Goal: Task Accomplishment & Management: Manage account settings

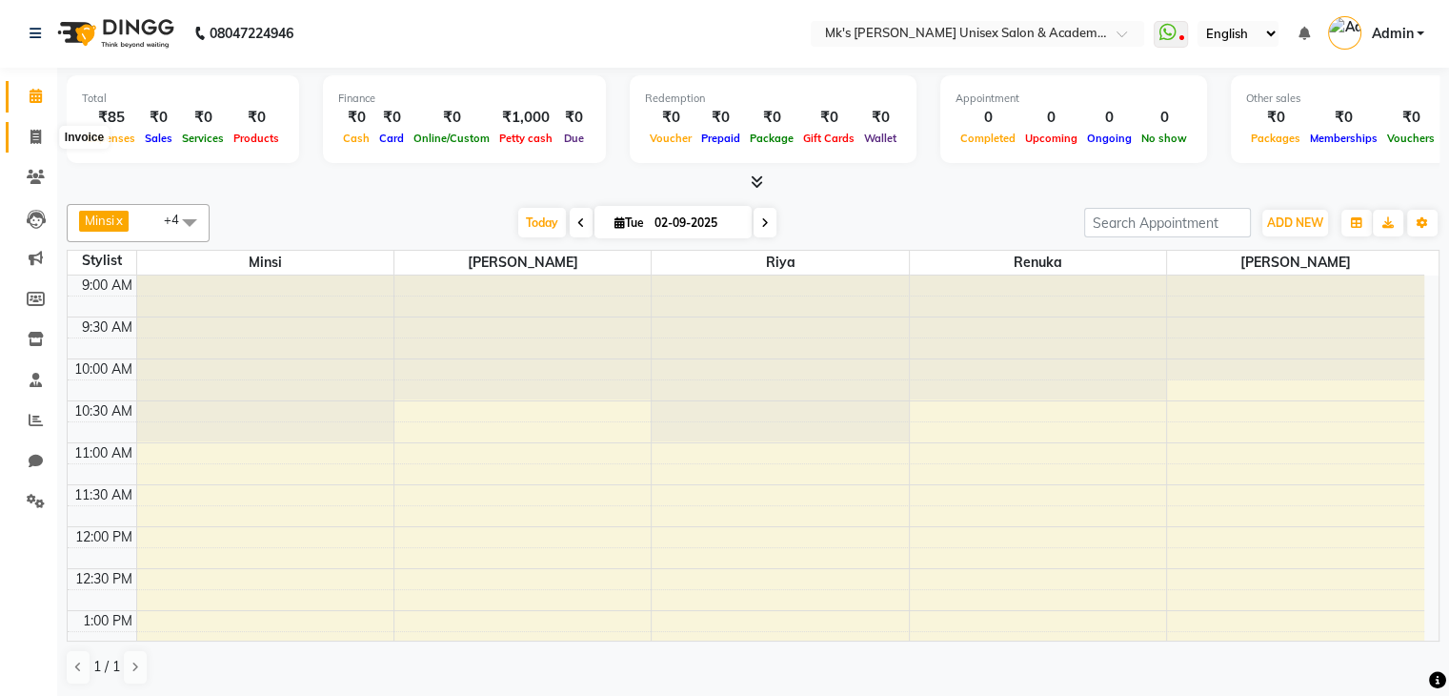
click at [31, 136] on icon at bounding box center [35, 137] width 10 height 14
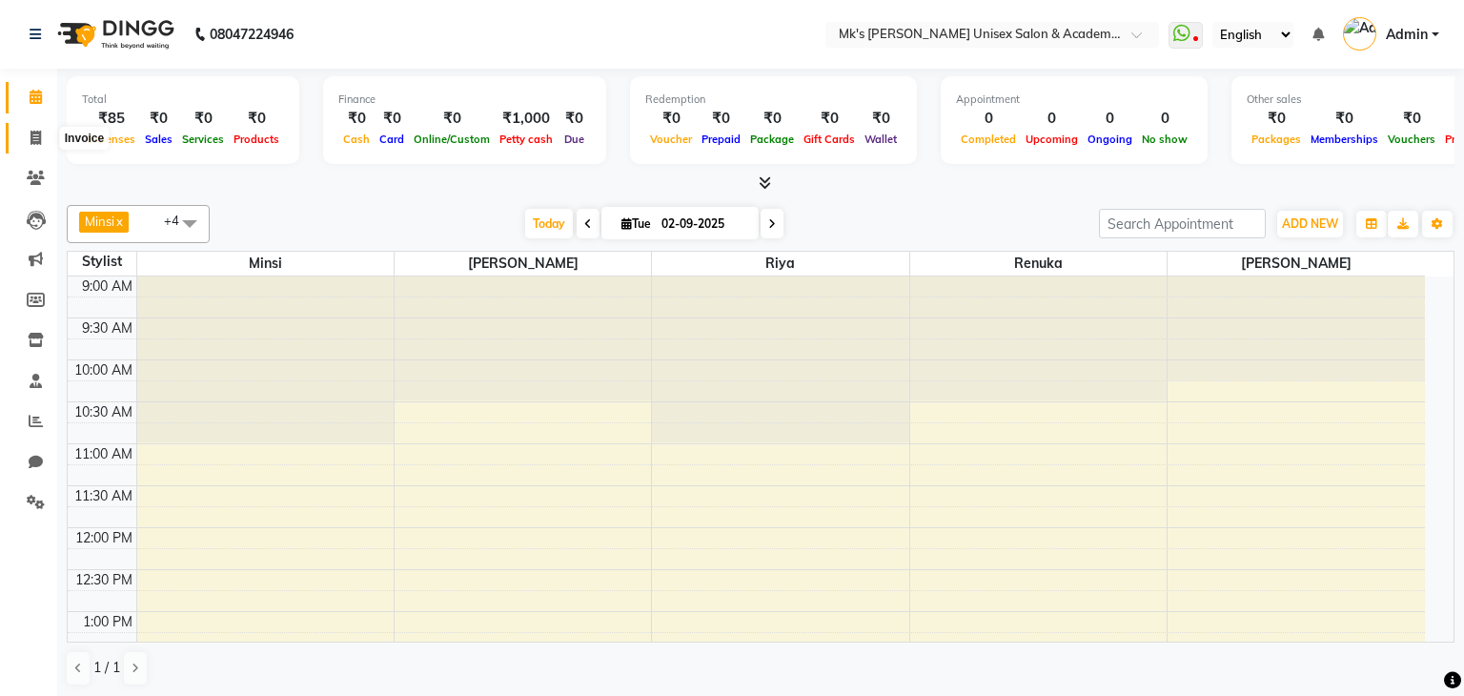
select select "service"
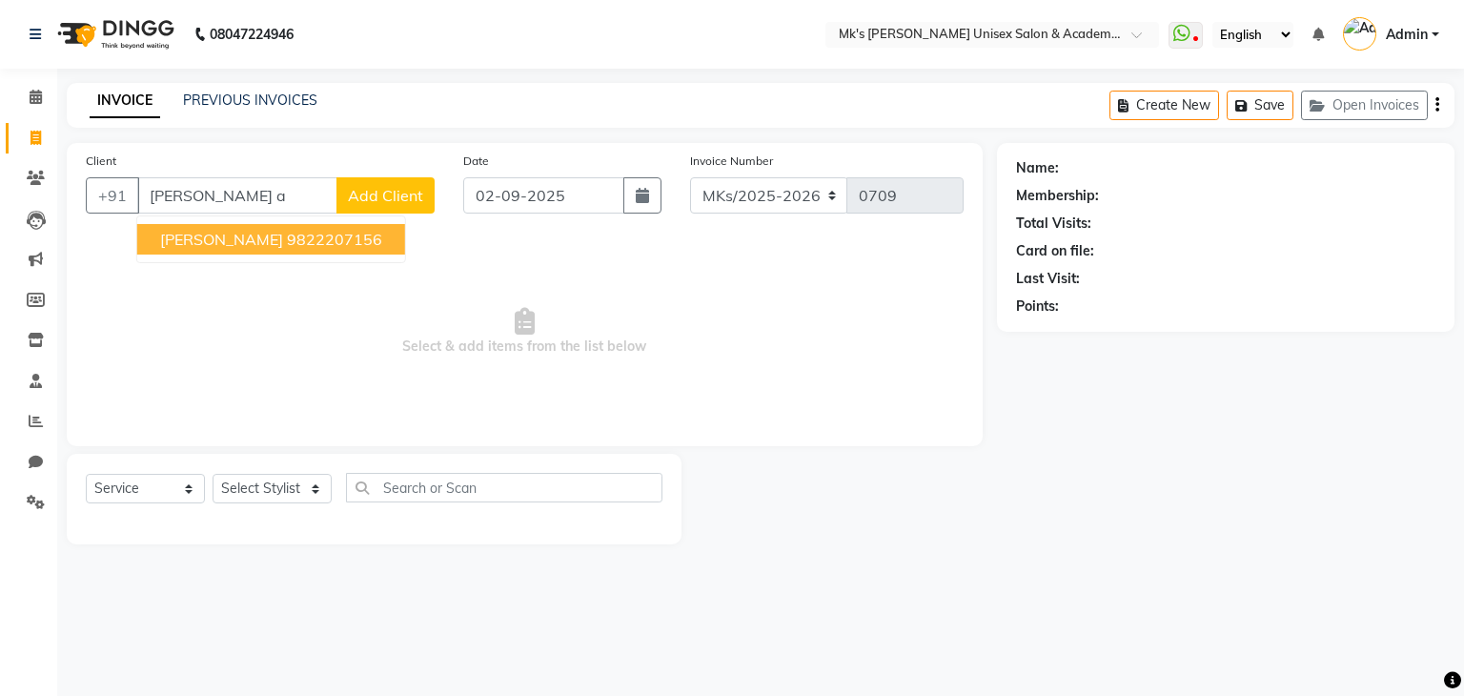
click at [287, 236] on ngb-highlight "9822207156" at bounding box center [334, 239] width 95 height 19
type input "9822207156"
select select "1: Object"
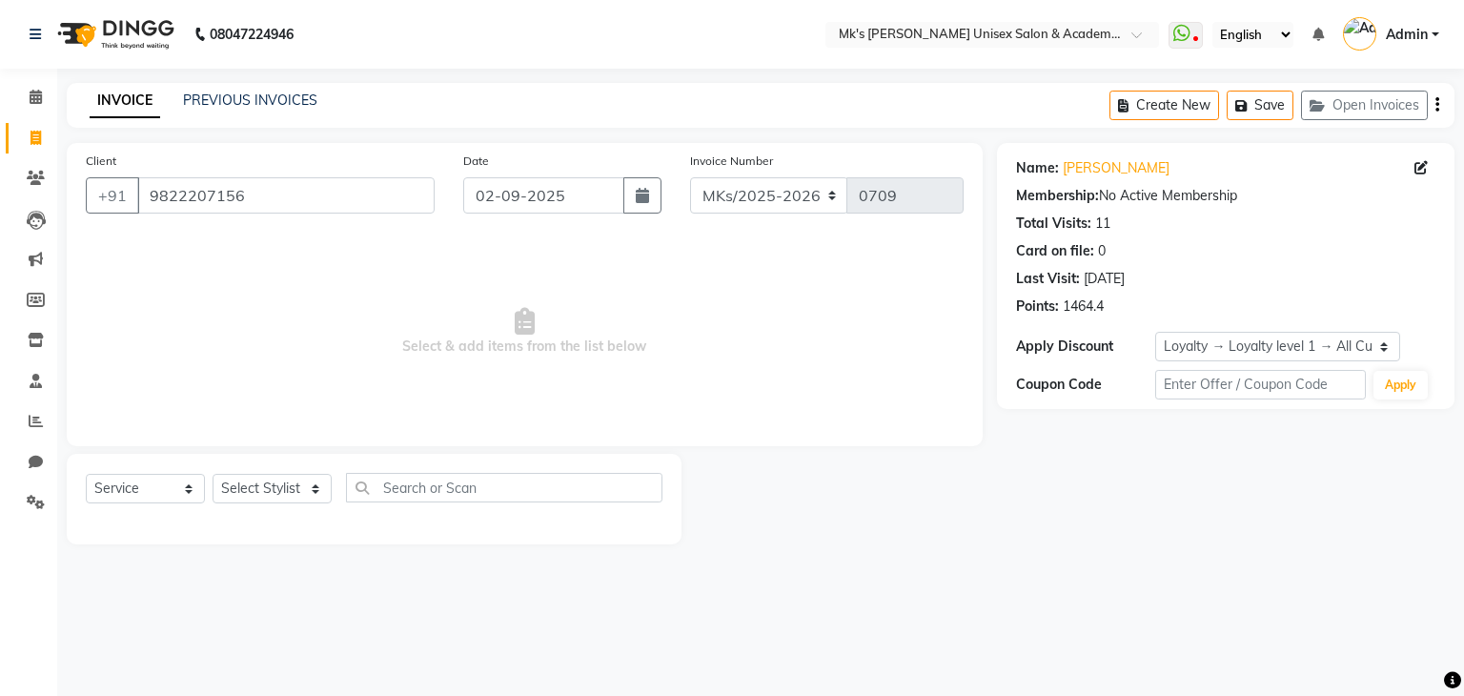
click at [282, 474] on div "Select Service Product Membership Package Voucher Prepaid Gift Card Select Styl…" at bounding box center [374, 495] width 577 height 45
click at [282, 493] on select "Select Stylist Minsi Renuka [PERSON_NAME] [PERSON_NAME]" at bounding box center [271, 489] width 119 height 30
select select "21738"
click at [212, 475] on select "Select Stylist Minsi Renuka [PERSON_NAME] [PERSON_NAME]" at bounding box center [271, 489] width 119 height 30
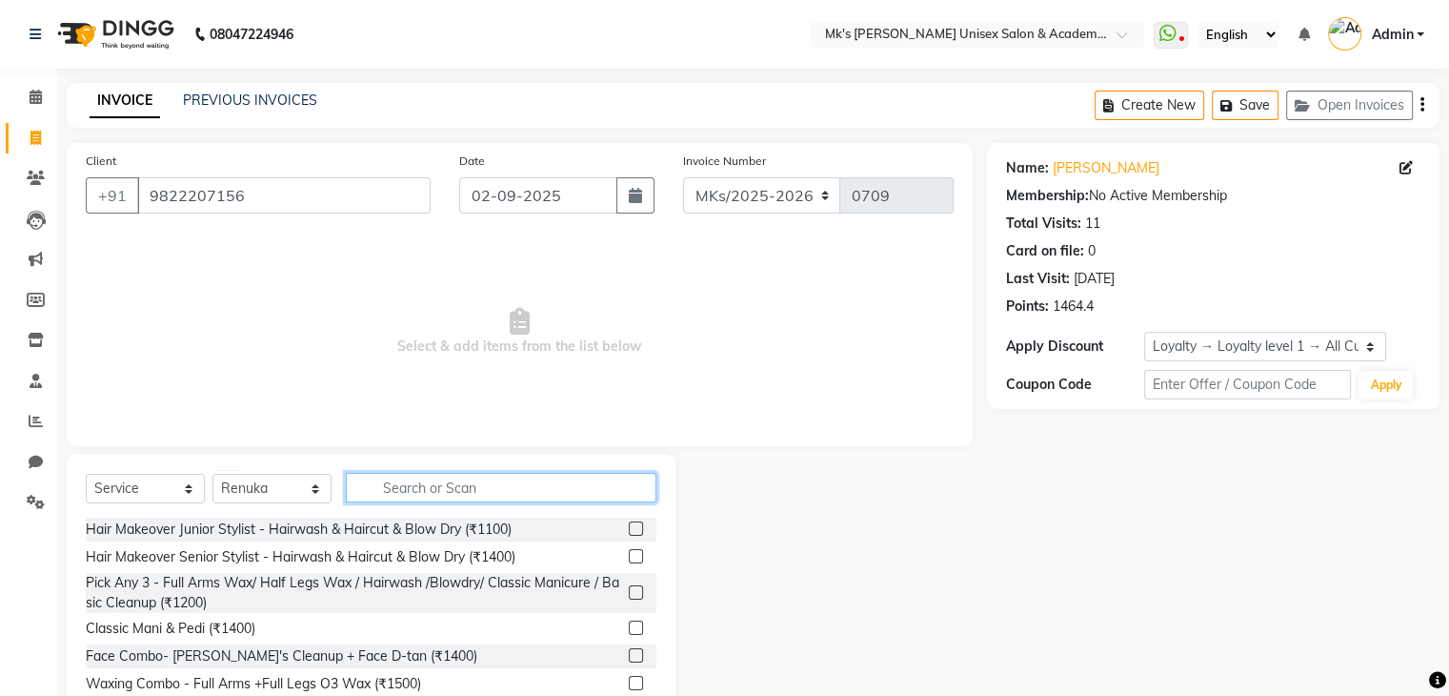
click at [471, 494] on input "text" at bounding box center [501, 488] width 311 height 30
type input "a"
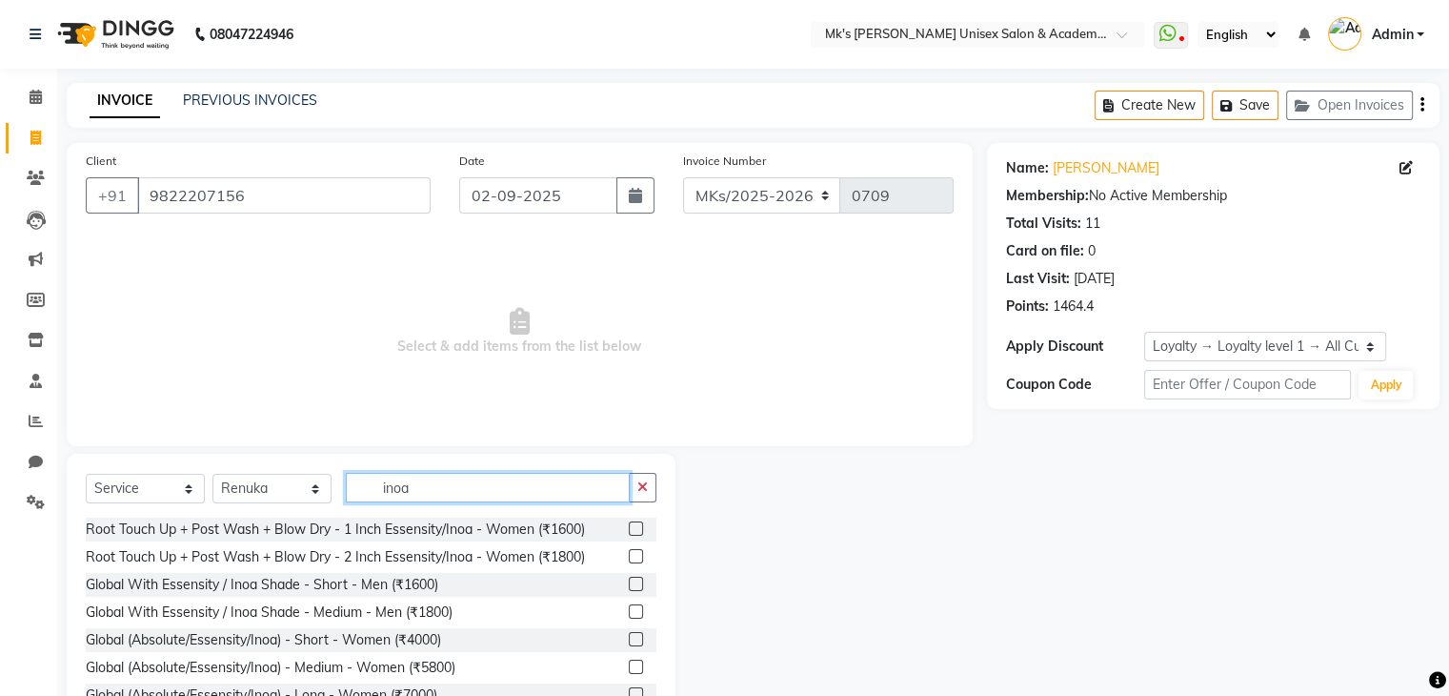
type input "inoa"
click at [629, 643] on div at bounding box center [643, 640] width 28 height 24
click at [629, 637] on label at bounding box center [636, 639] width 14 height 14
click at [629, 637] on input "checkbox" at bounding box center [635, 640] width 12 height 12
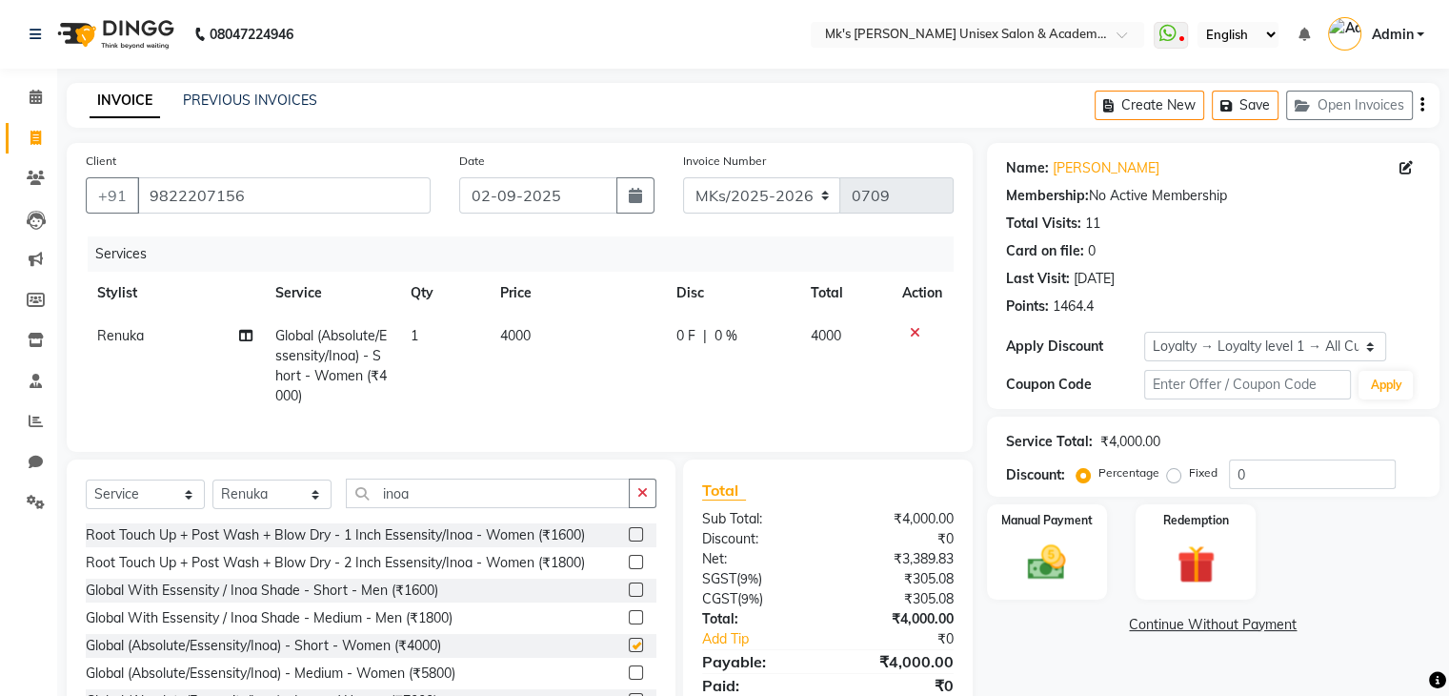
checkbox input "false"
click at [530, 326] on td "4000" at bounding box center [577, 365] width 176 height 103
select select "21738"
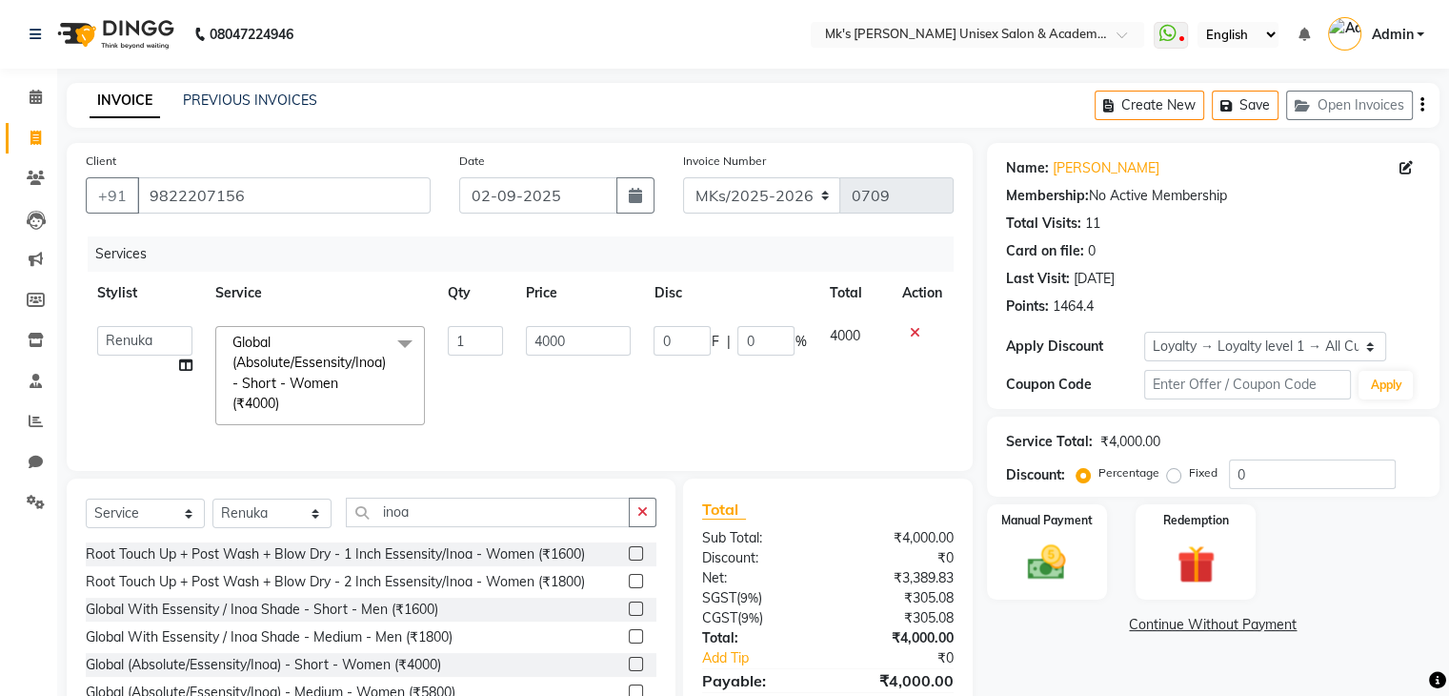
click at [530, 326] on input "4000" at bounding box center [578, 341] width 105 height 30
type input "4500"
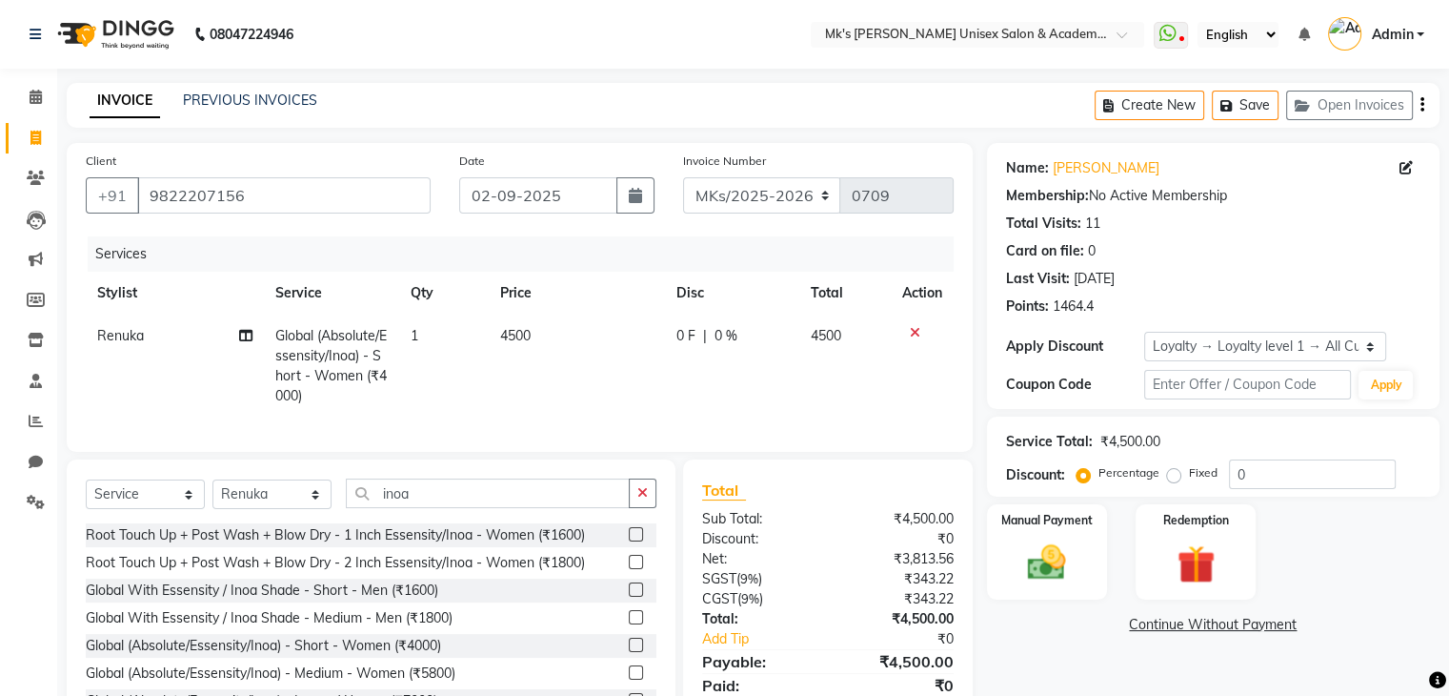
click at [739, 339] on div "0 F | 0 %" at bounding box center [732, 336] width 111 height 20
select select "21738"
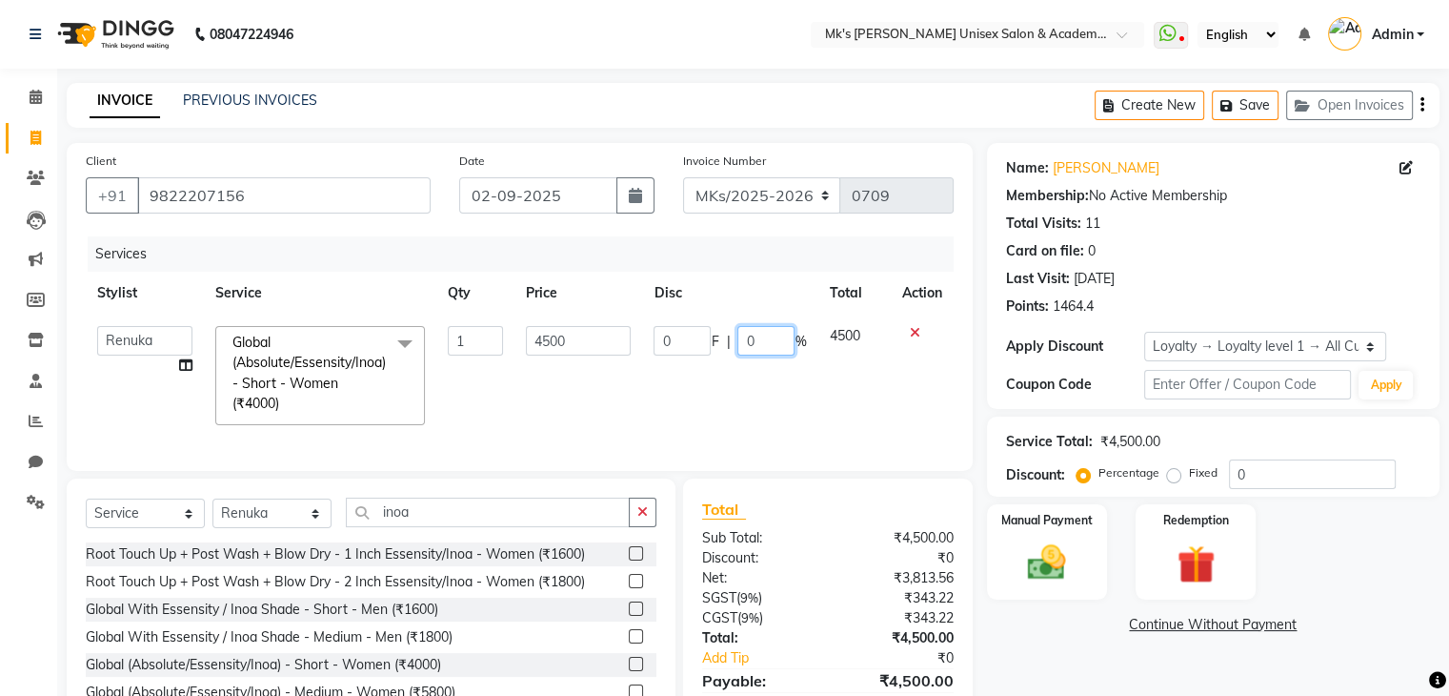
click at [739, 339] on input "0" at bounding box center [766, 341] width 57 height 30
type input "20"
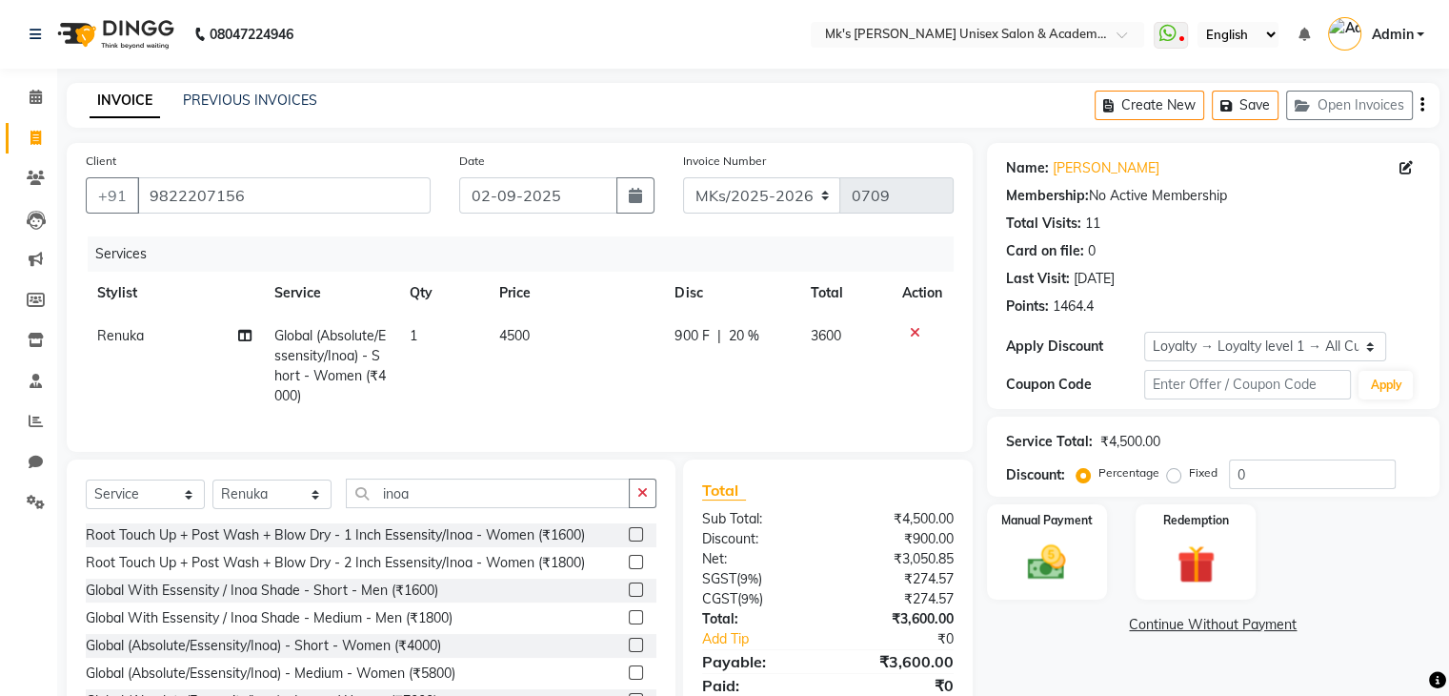
click at [732, 394] on td "900 F | 20 %" at bounding box center [731, 365] width 136 height 103
select select "21738"
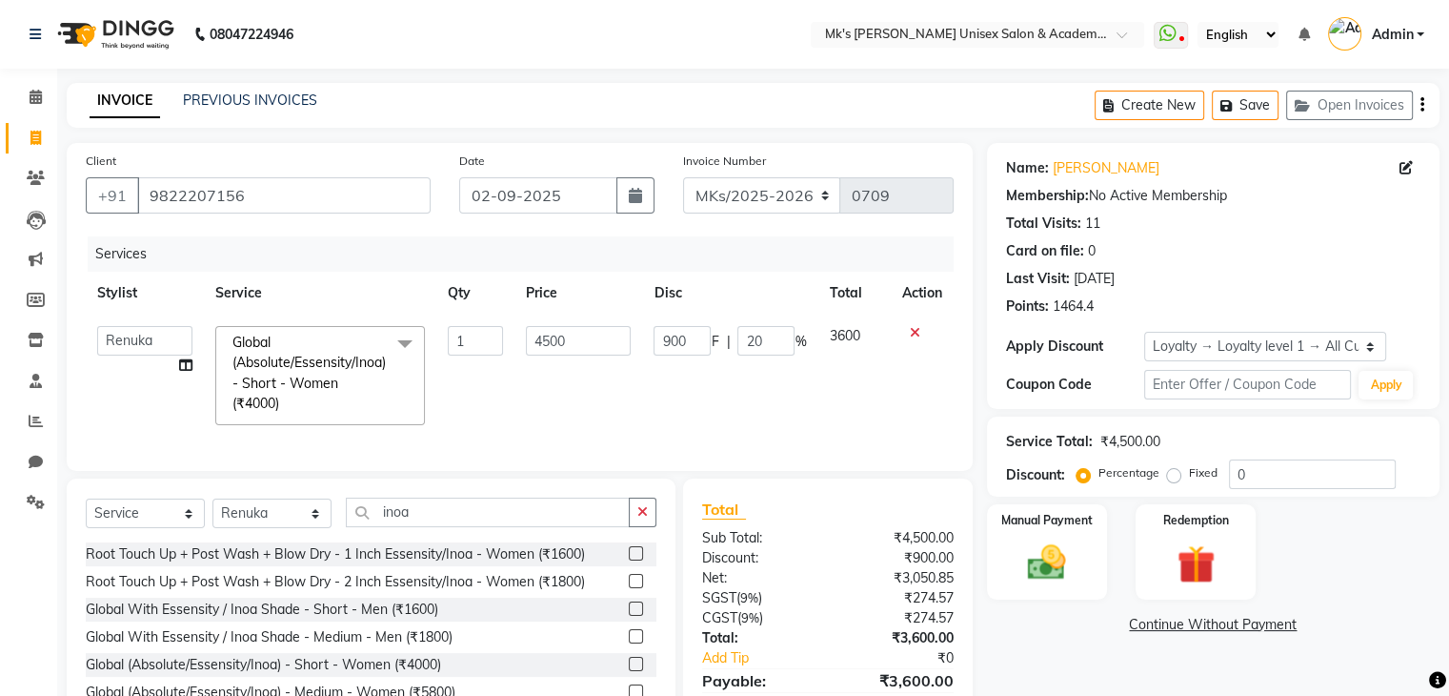
scroll to position [107, 0]
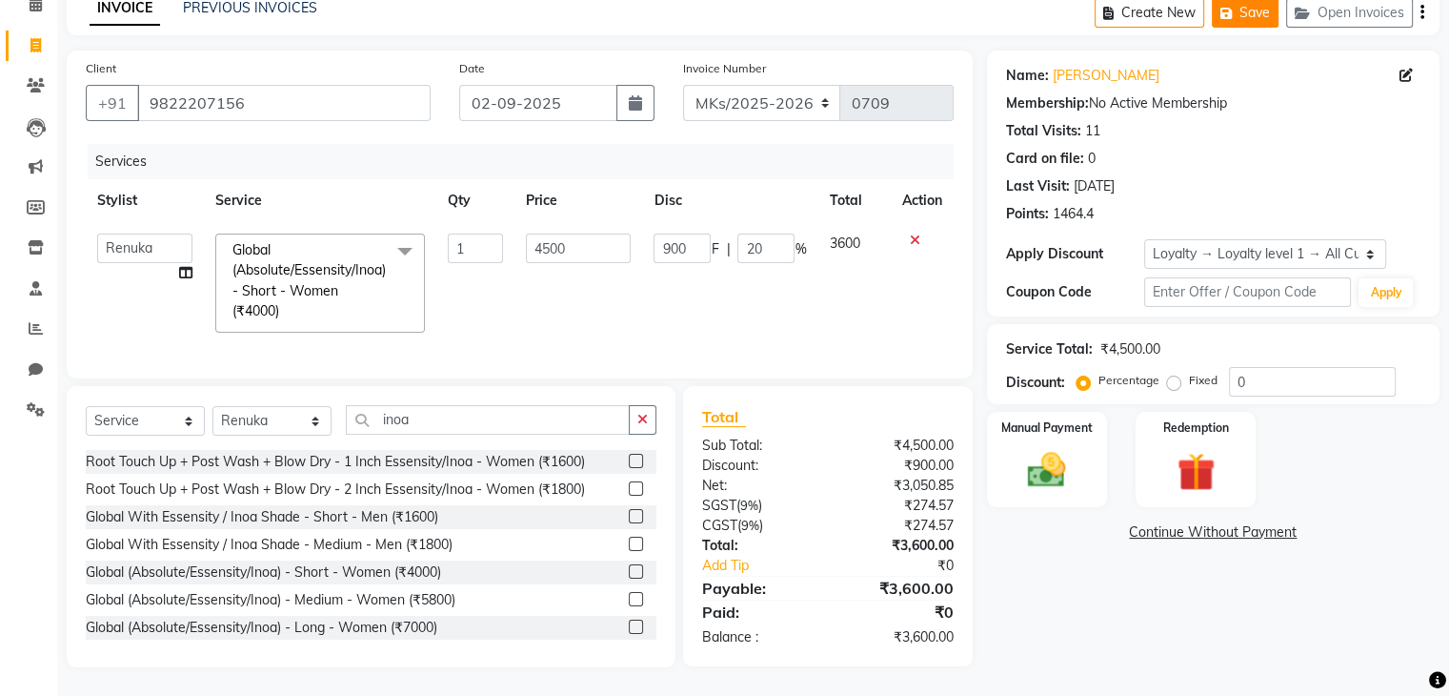
click at [1261, 2] on button "Save" at bounding box center [1245, 13] width 67 height 30
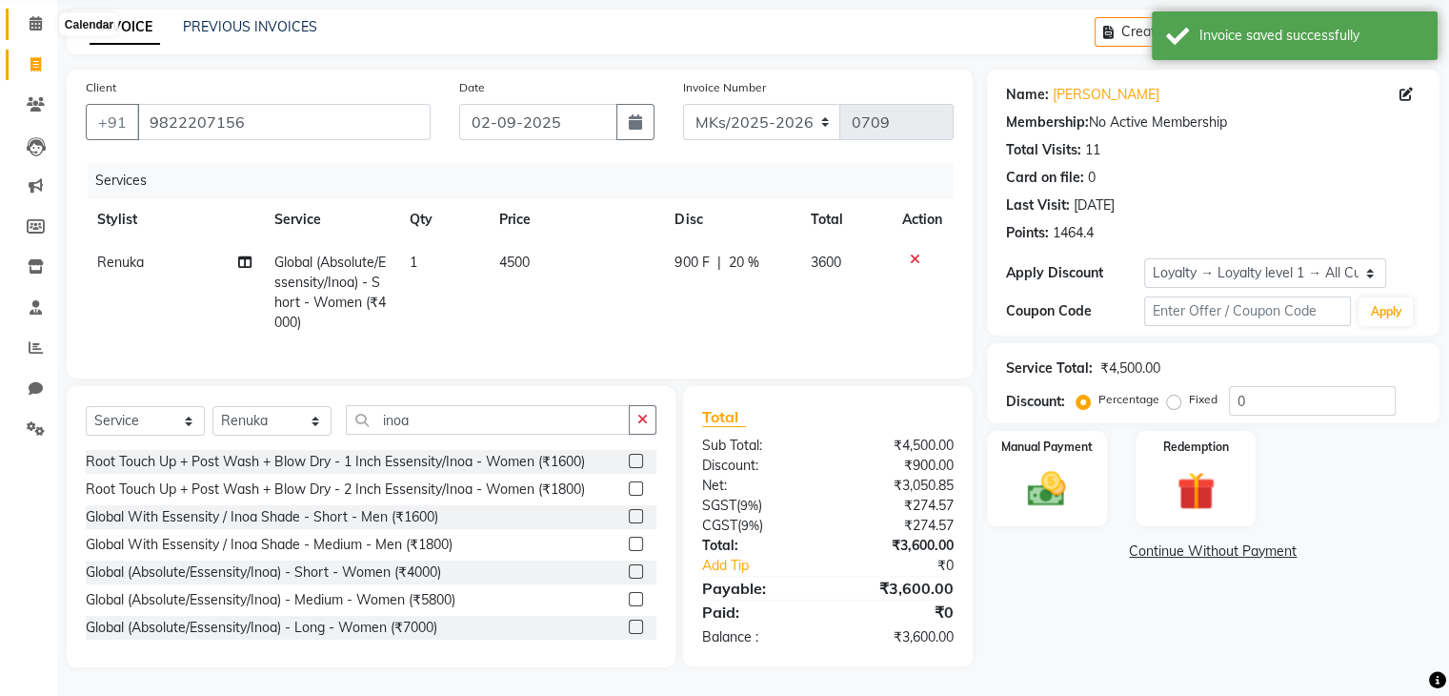
click at [22, 13] on span at bounding box center [35, 24] width 33 height 22
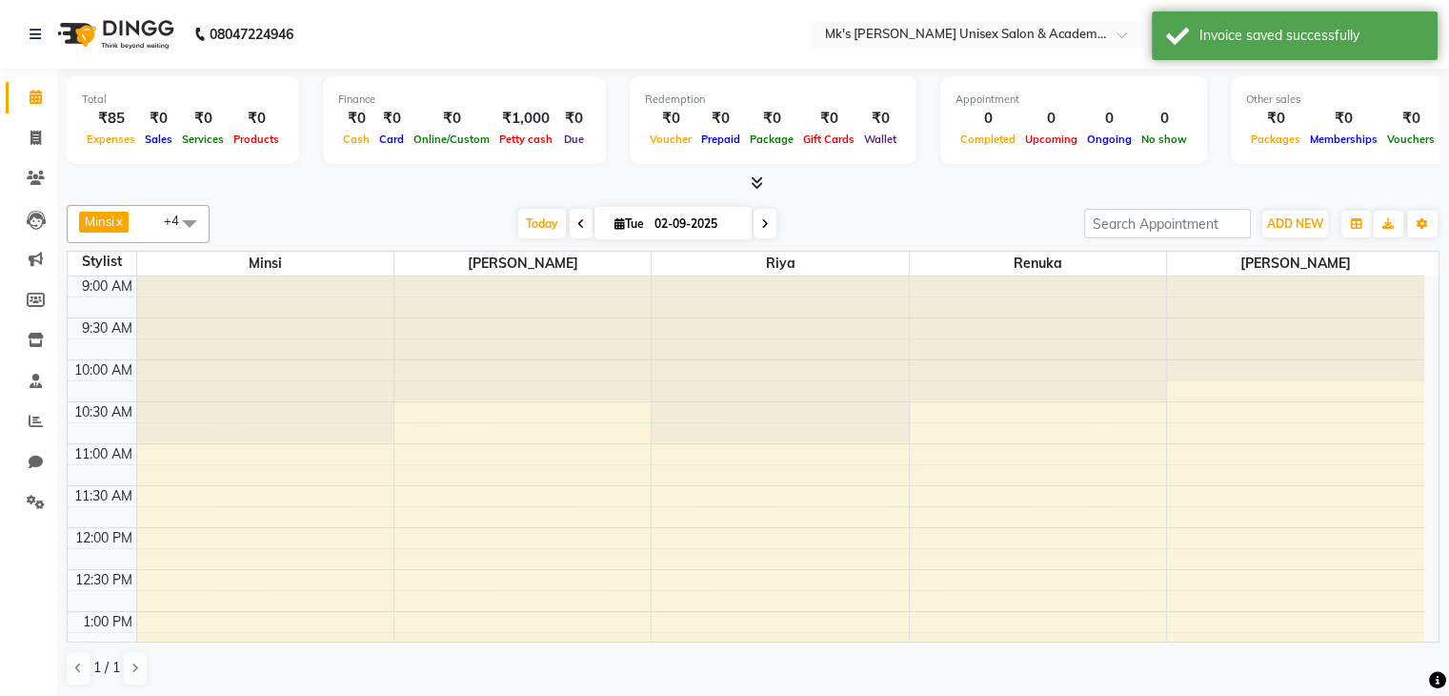
click at [173, 211] on span at bounding box center [190, 223] width 38 height 36
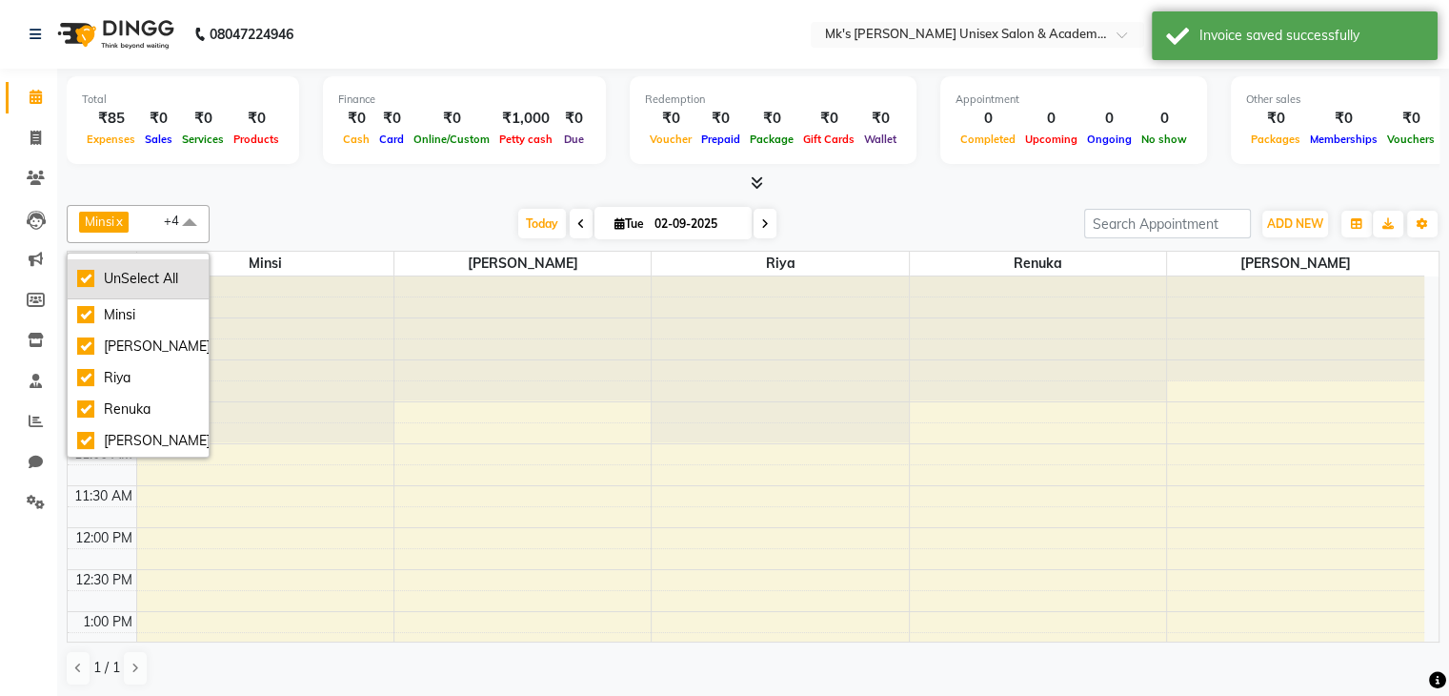
click at [158, 265] on li "UnSelect All" at bounding box center [138, 279] width 141 height 40
checkbox input "false"
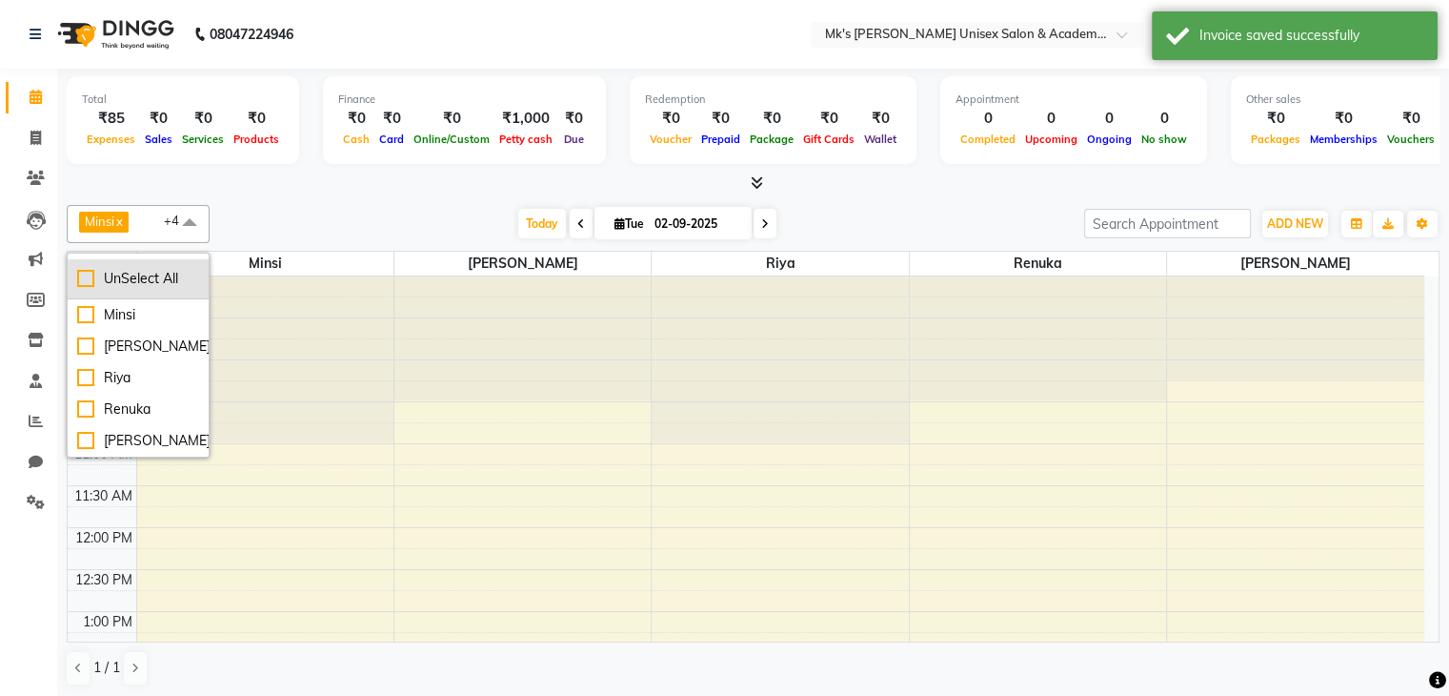
checkbox input "false"
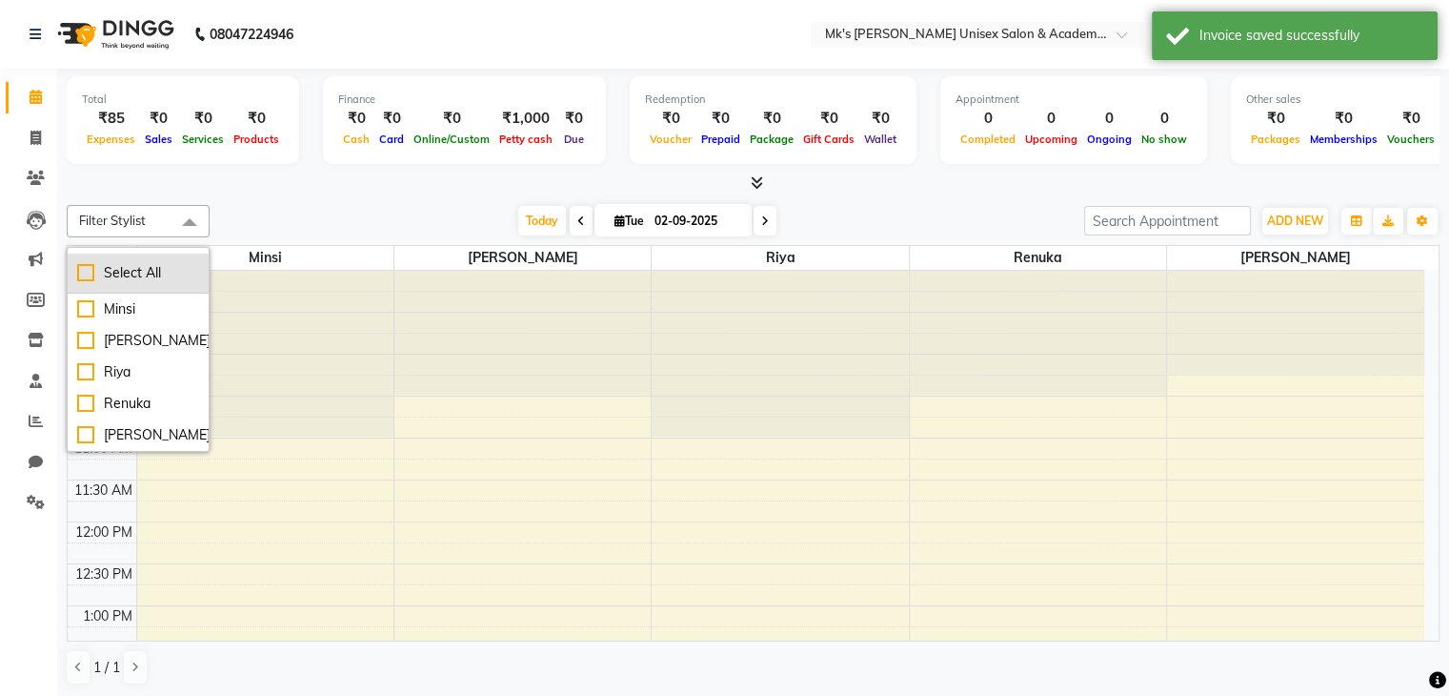
click at [158, 265] on div "Select All" at bounding box center [138, 273] width 122 height 20
checkbox input "true"
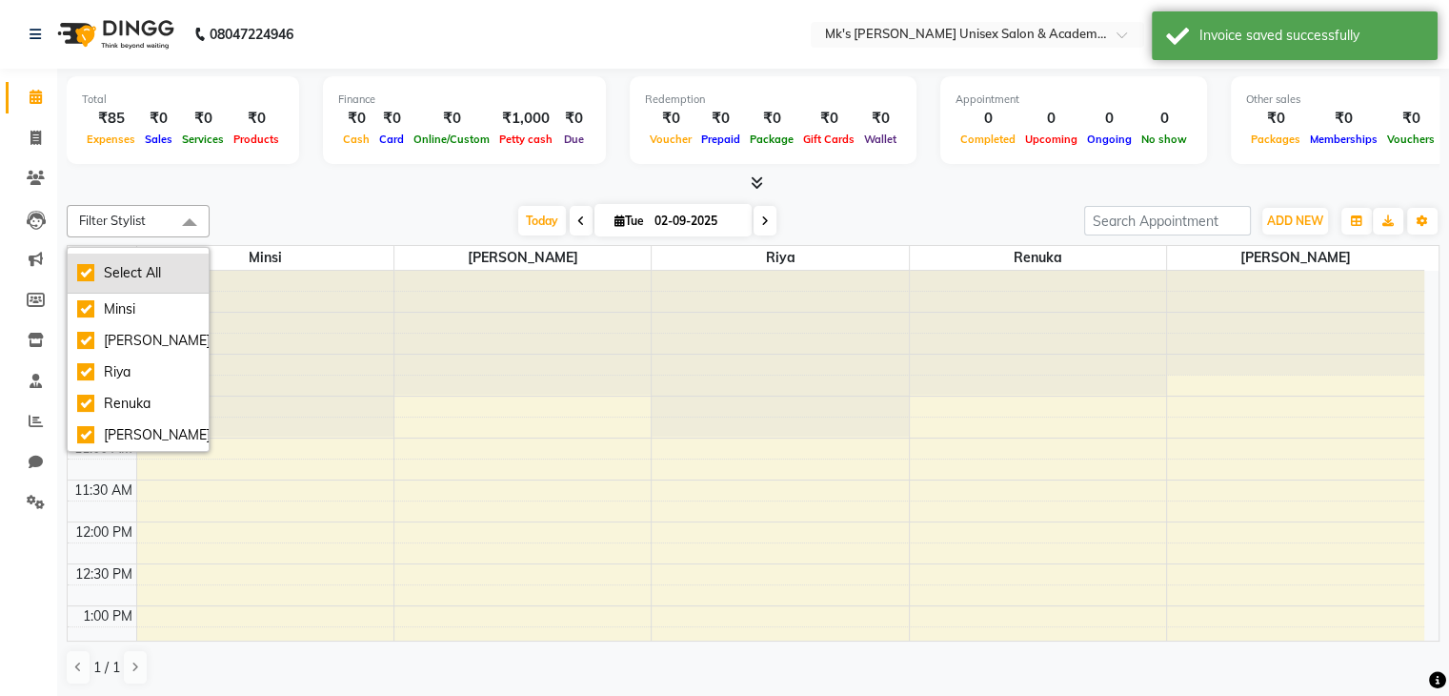
checkbox input "true"
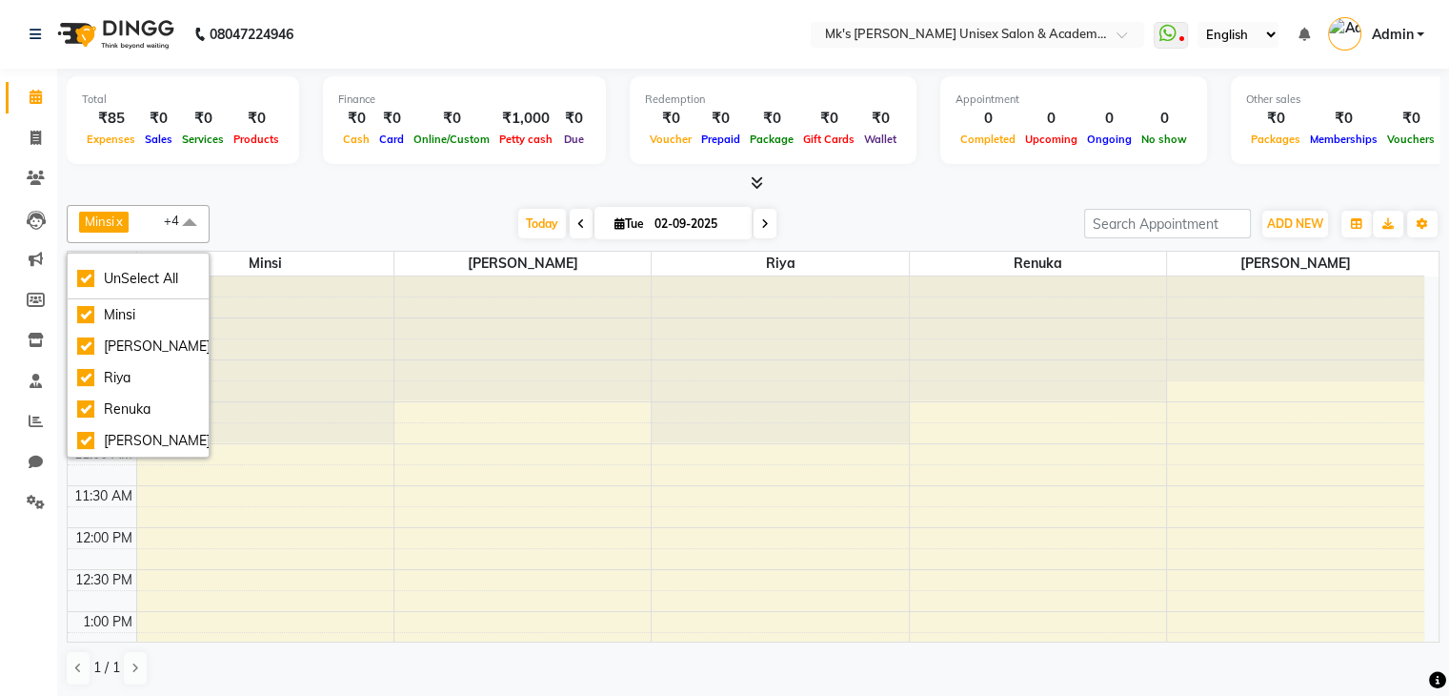
click at [306, 193] on div "Total ₹85 Expenses ₹0 Sales ₹0 Services ₹0 Products Finance ₹0 Cash ₹0 Card ₹0 …" at bounding box center [753, 384] width 1392 height 630
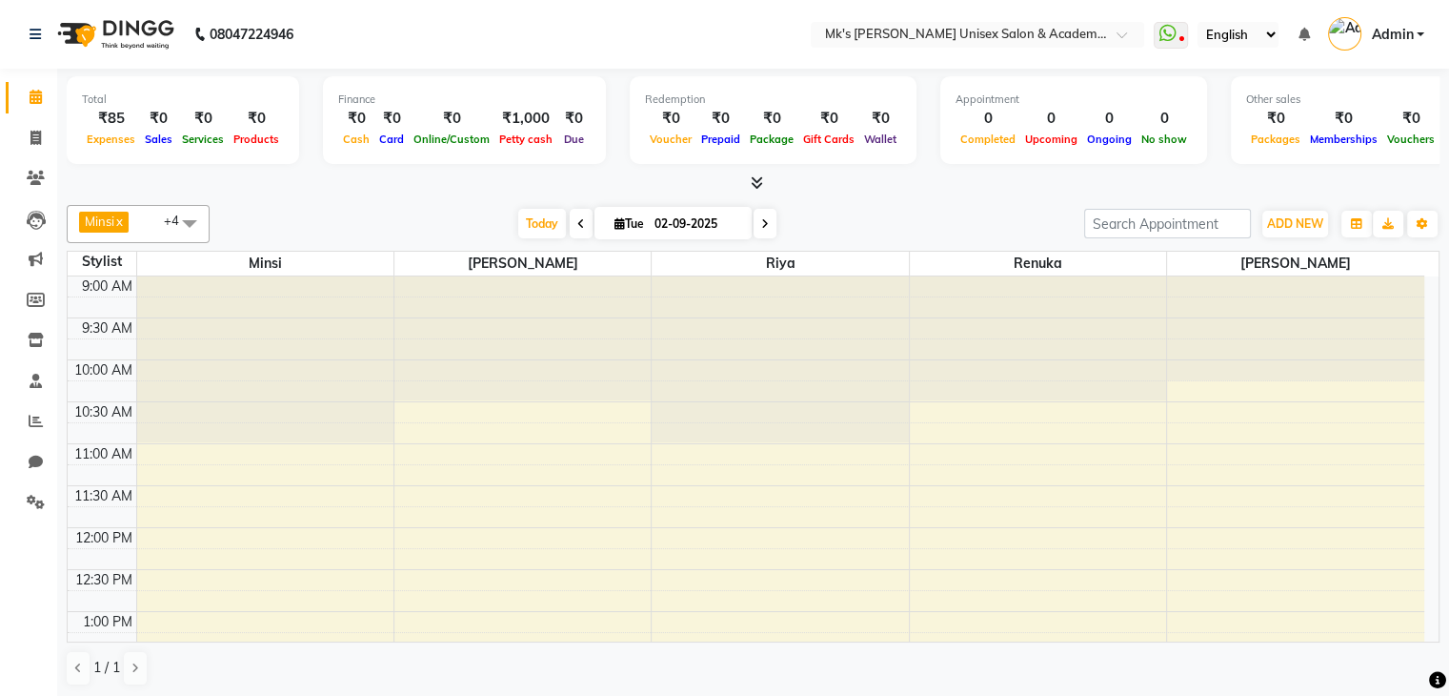
click at [763, 179] on div at bounding box center [753, 183] width 1373 height 20
click at [752, 185] on icon at bounding box center [757, 182] width 12 height 14
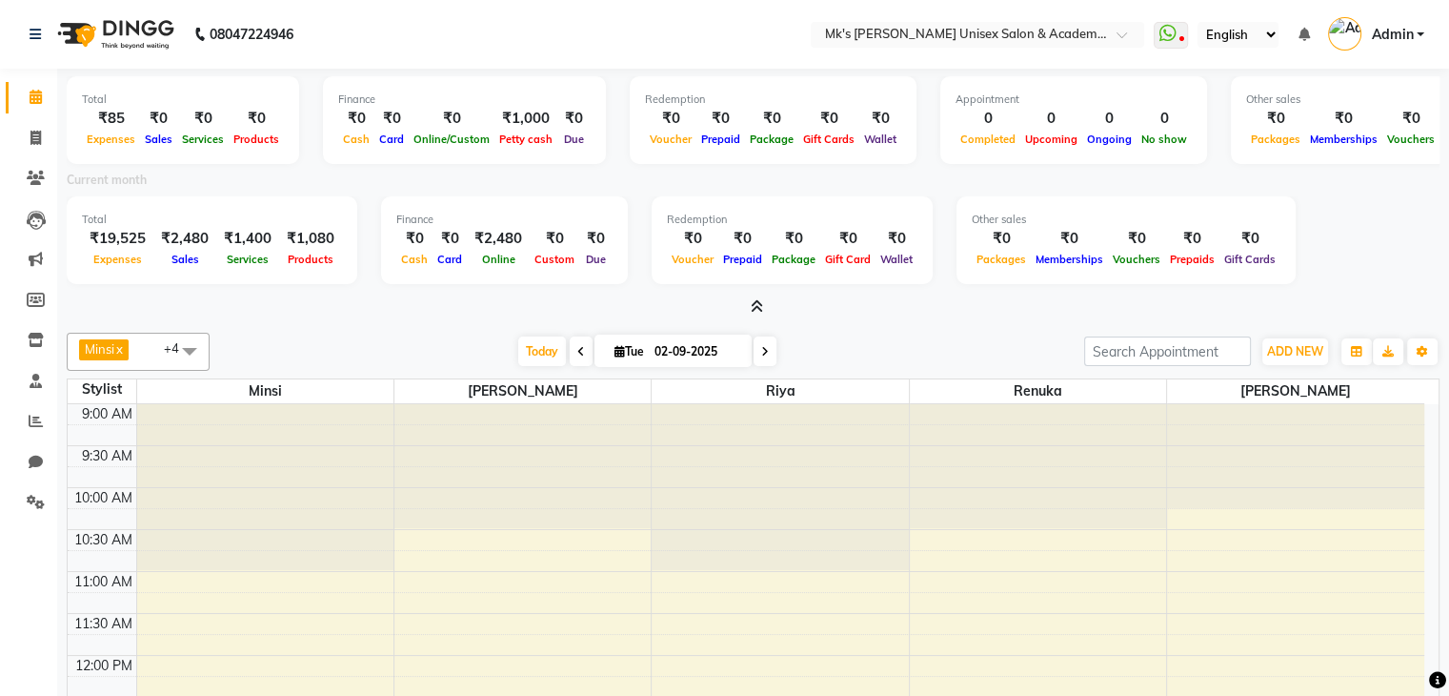
click at [756, 297] on span at bounding box center [753, 307] width 20 height 20
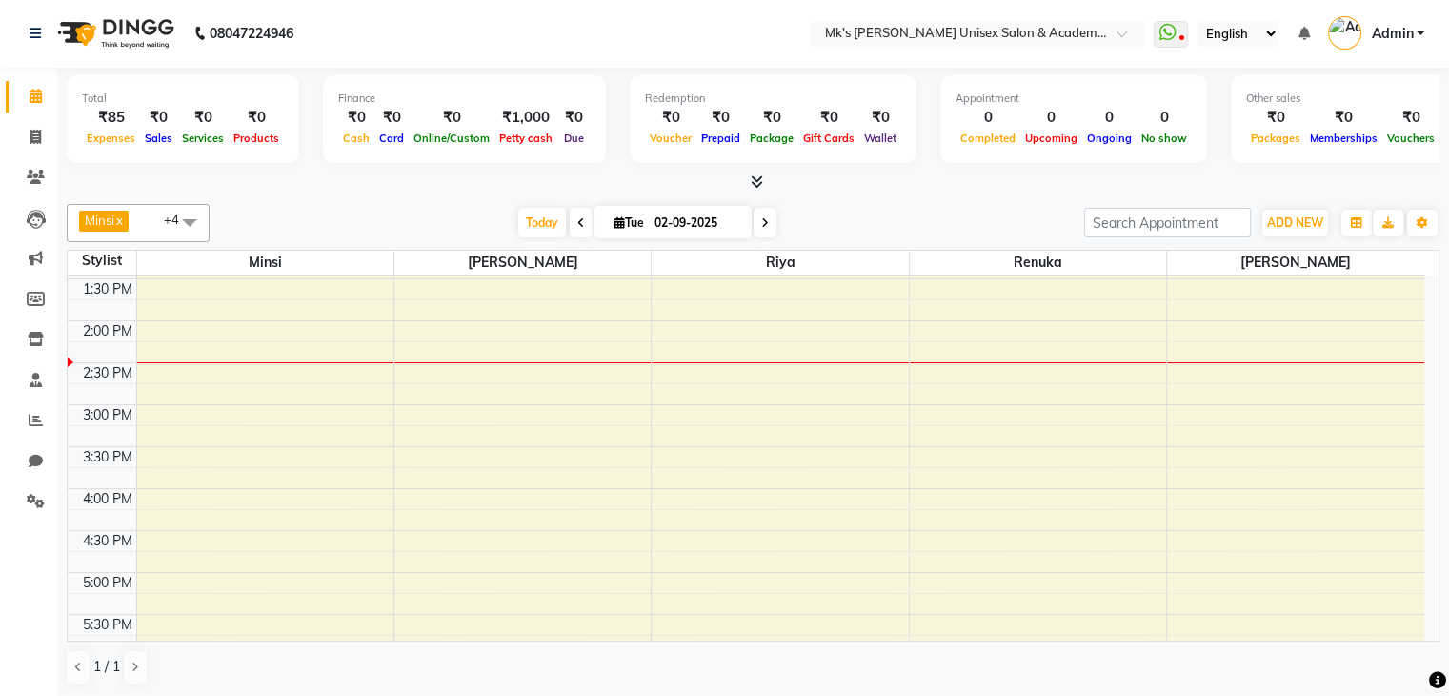
scroll to position [376, 0]
click at [997, 493] on div "9:00 AM 9:30 AM 10:00 AM 10:30 AM 11:00 AM 11:30 AM 12:00 PM 12:30 PM 1:00 PM 1…" at bounding box center [746, 359] width 1357 height 921
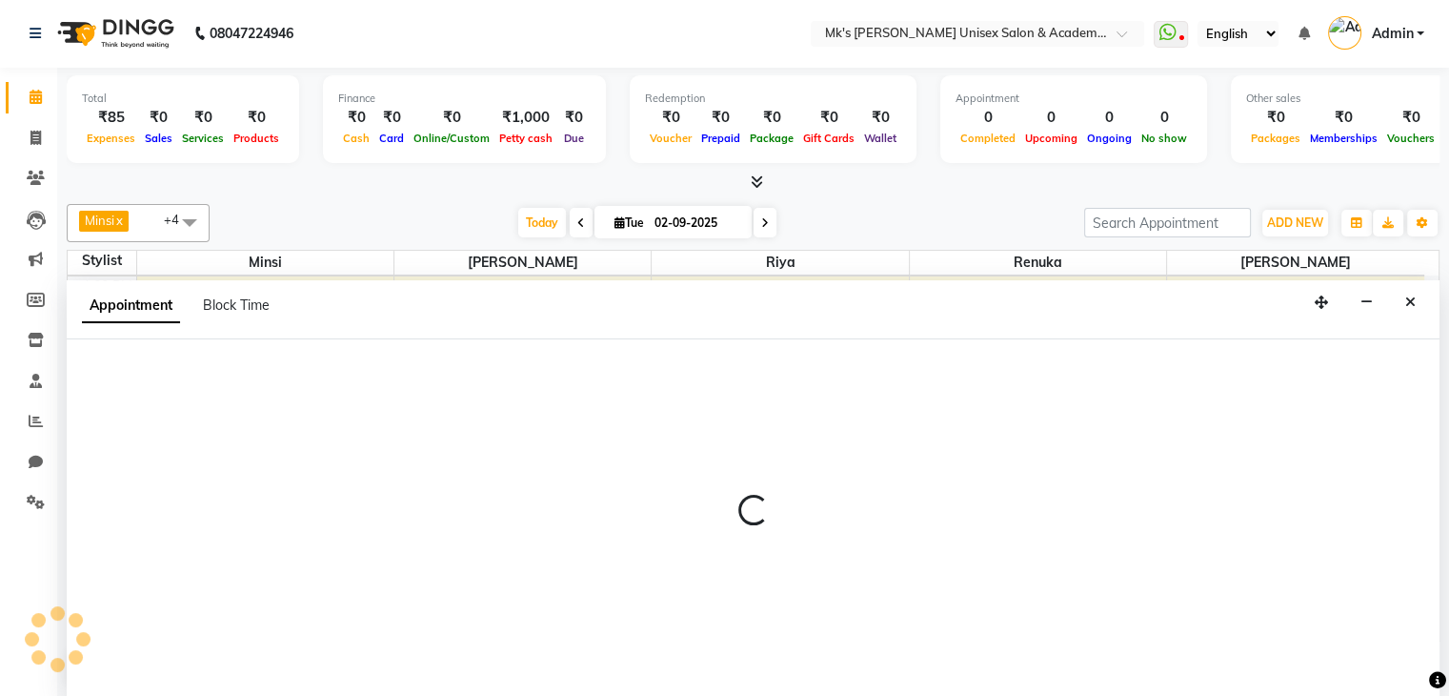
select select "21738"
select select "tentative"
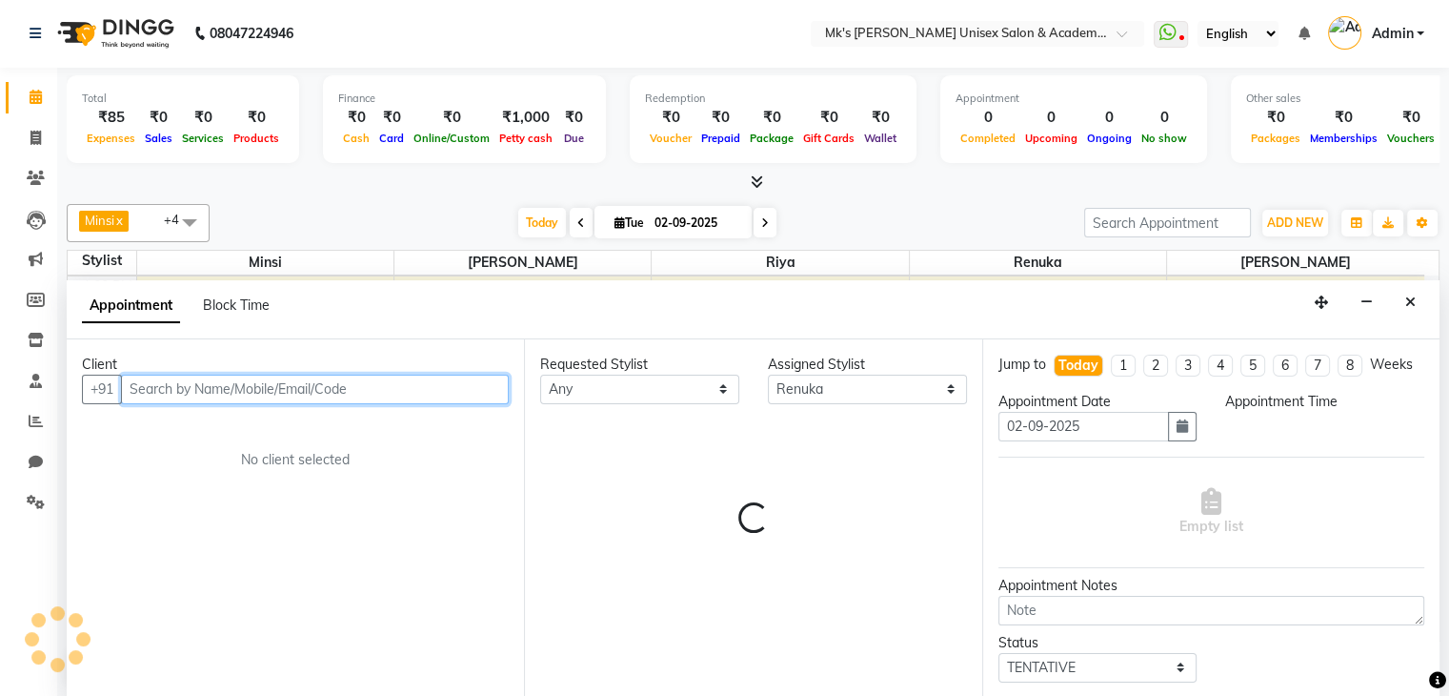
select select "960"
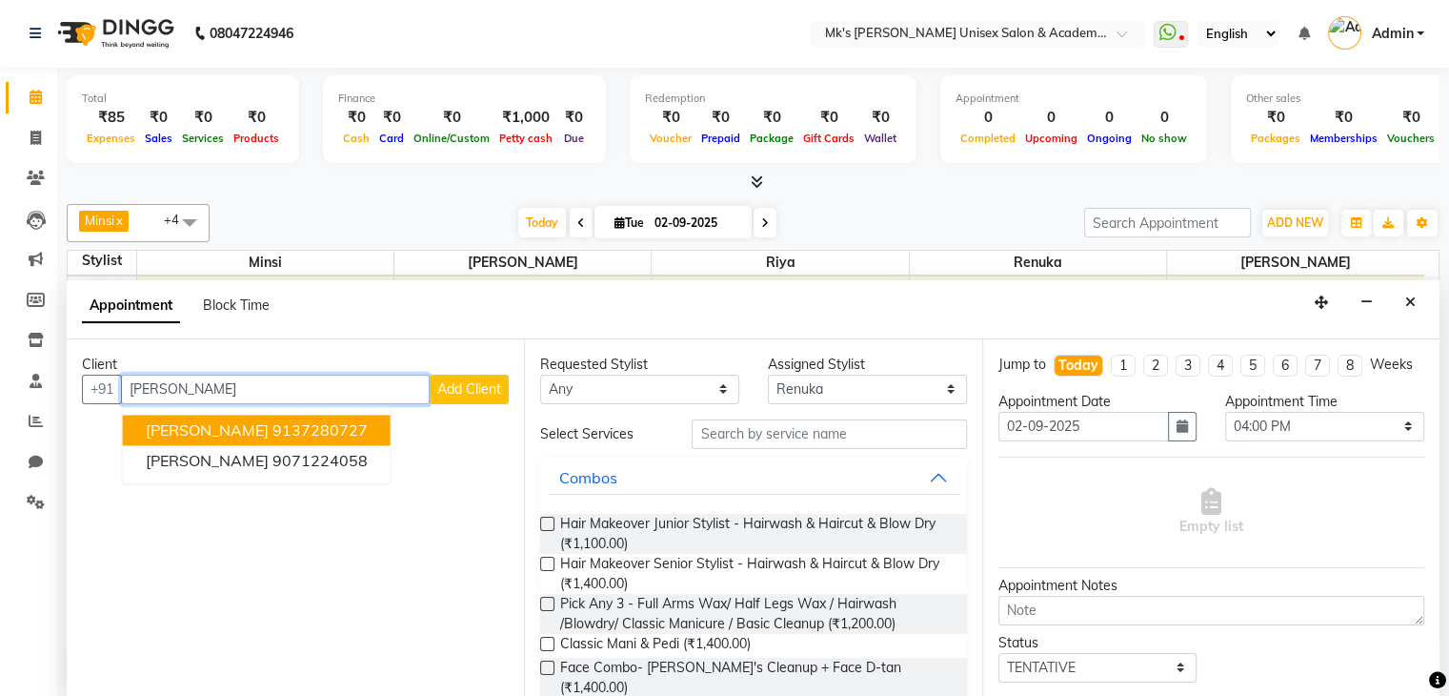
click at [273, 420] on ngb-highlight "9137280727" at bounding box center [320, 429] width 95 height 19
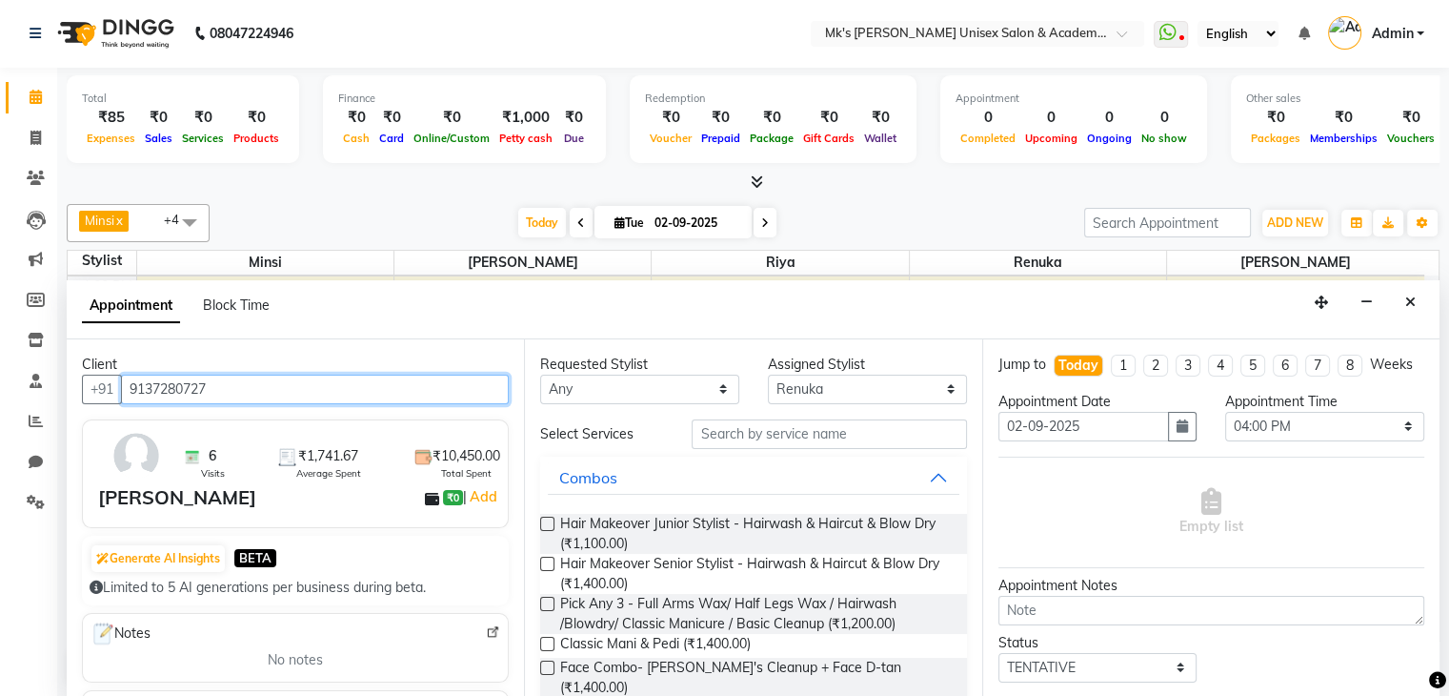
type input "9137280727"
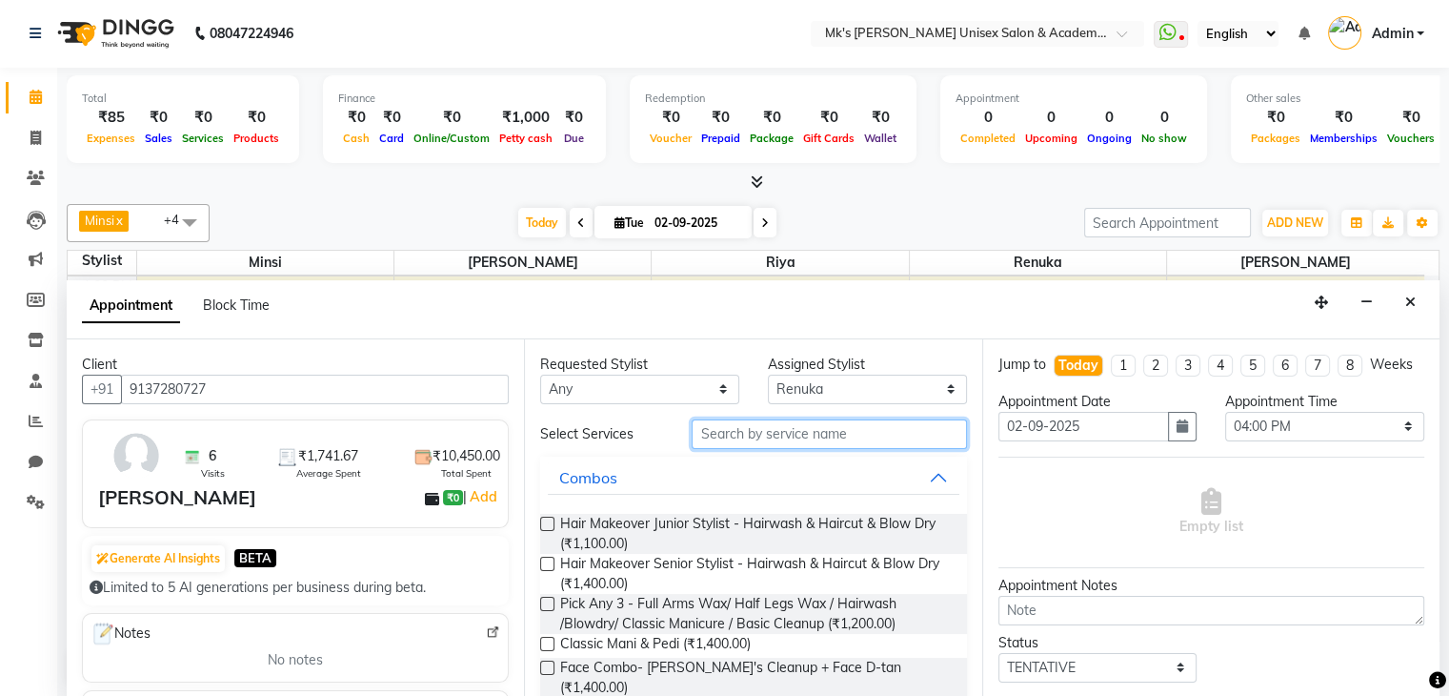
click at [779, 419] on input "text" at bounding box center [829, 434] width 274 height 30
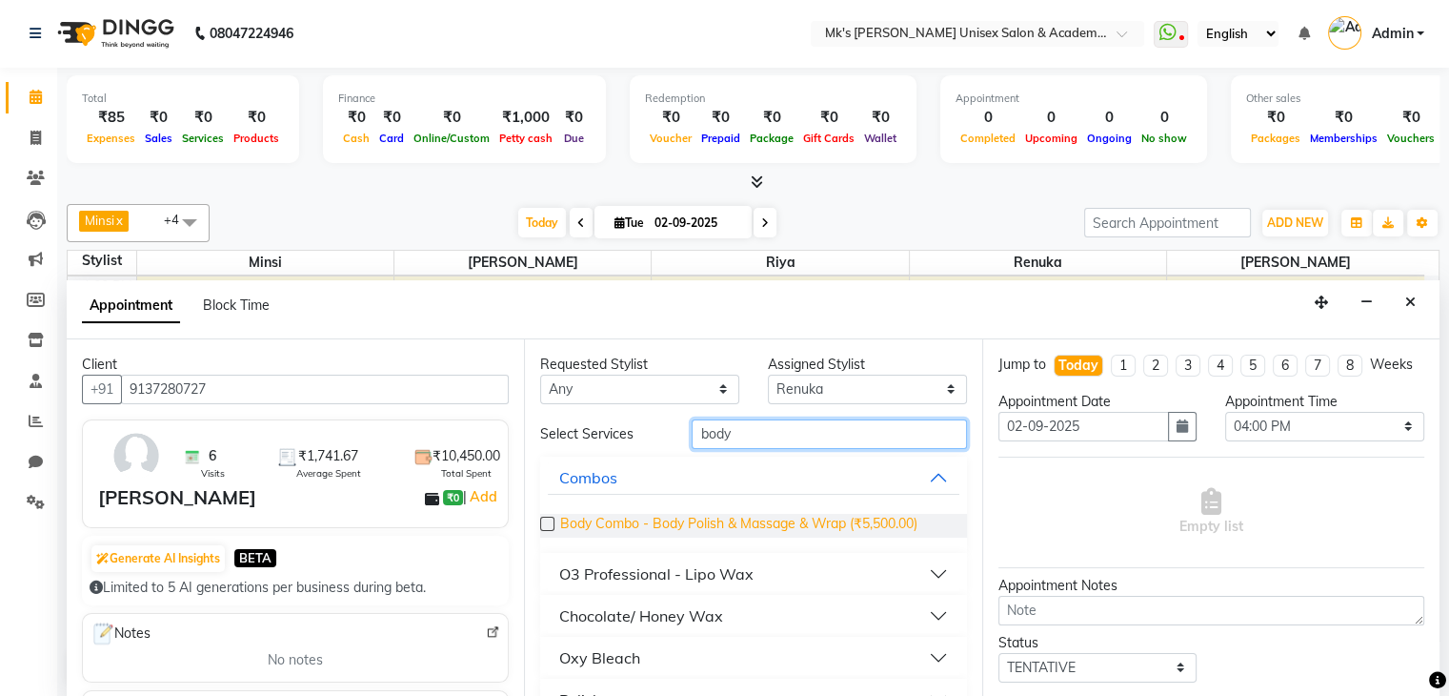
type input "body"
click at [800, 514] on span "Body Combo - Body Polish & Massage & Wrap (₹5,500.00)" at bounding box center [738, 526] width 357 height 24
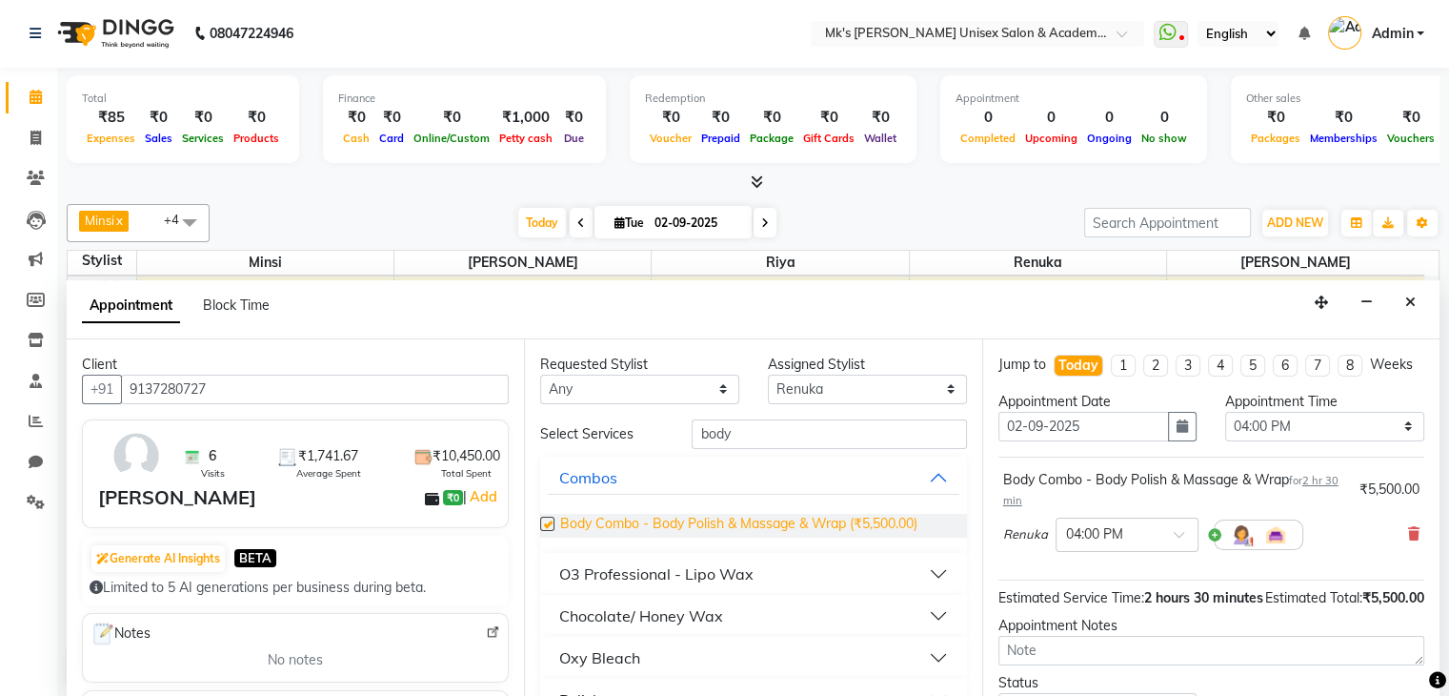
checkbox input "false"
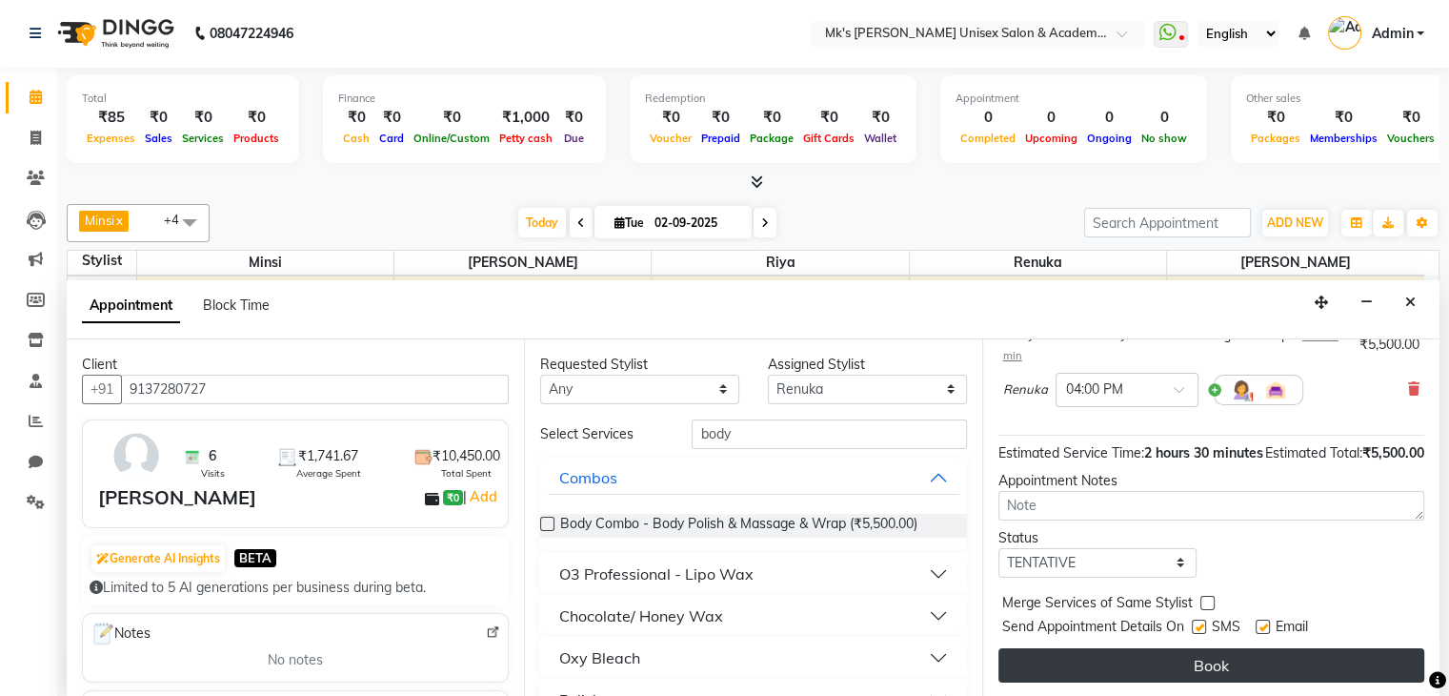
click at [1276, 648] on button "Book" at bounding box center [1212, 665] width 426 height 34
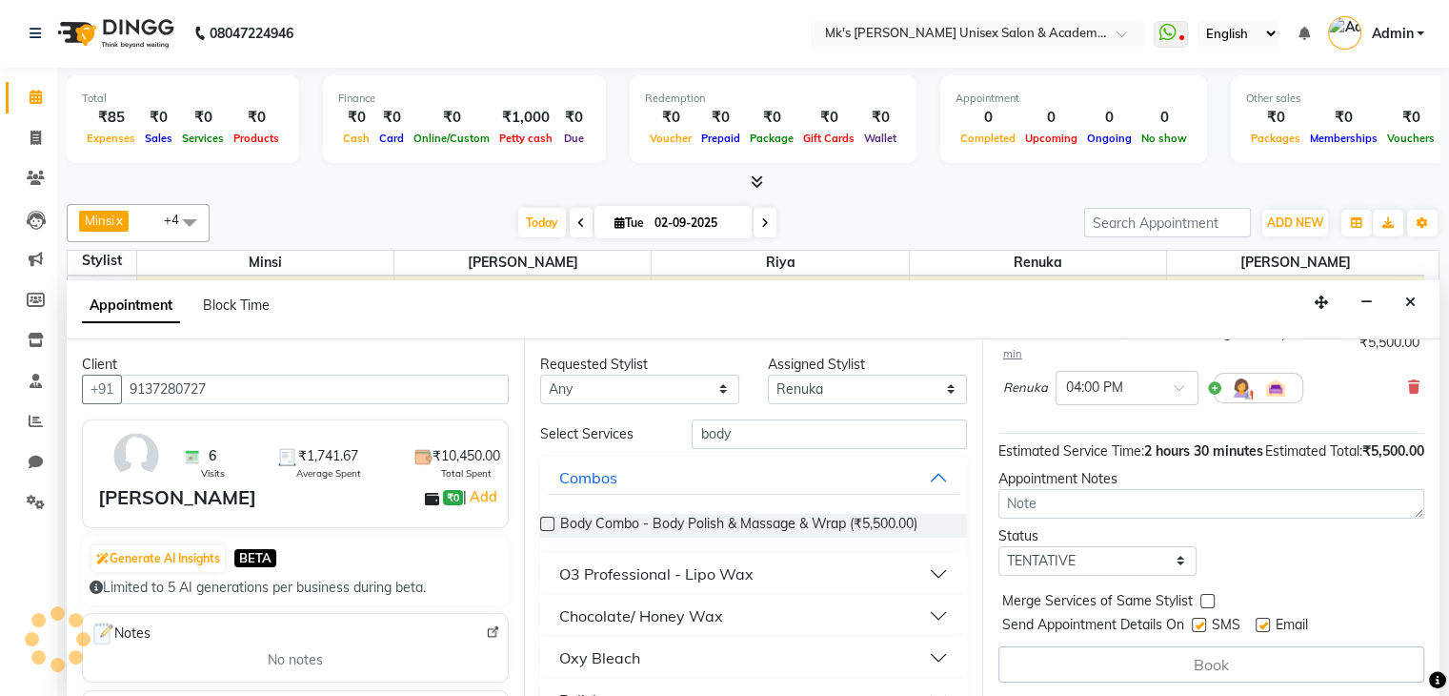
scroll to position [0, 0]
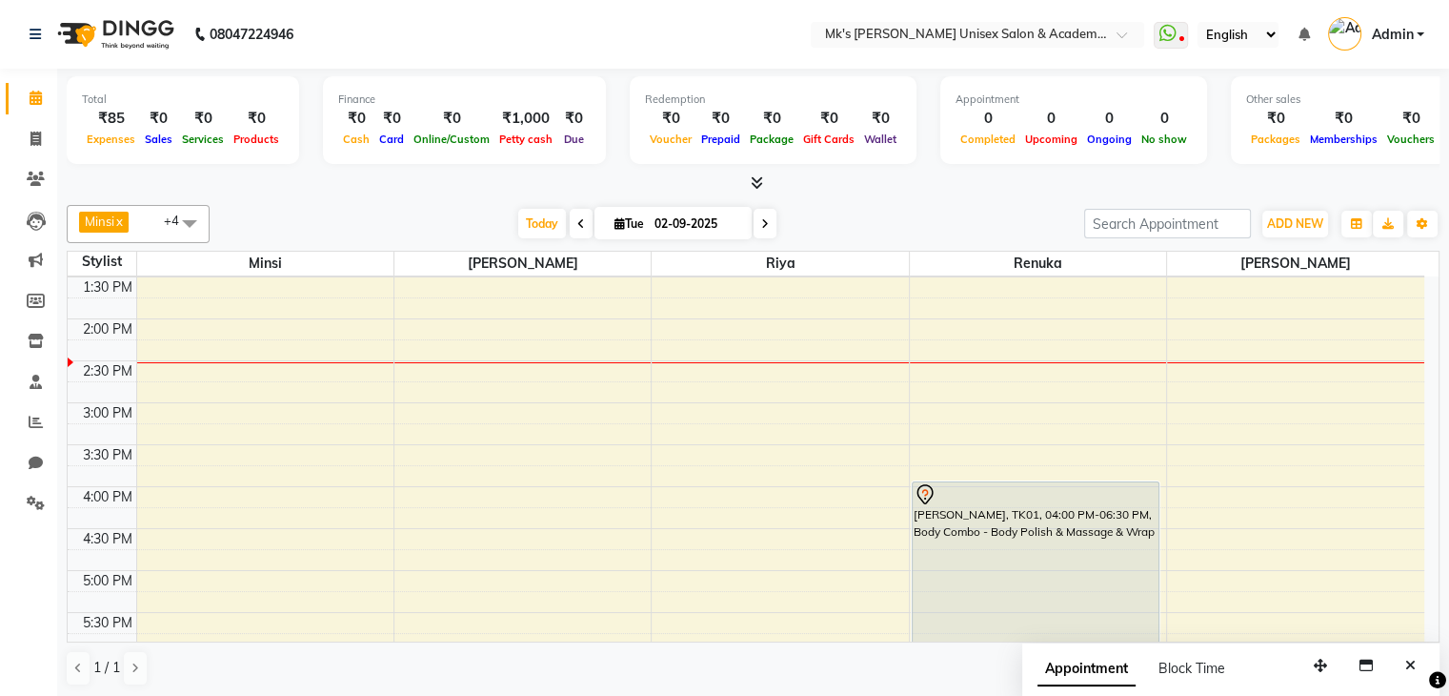
click at [37, 119] on li "Invoice" at bounding box center [28, 139] width 57 height 41
click at [38, 130] on span at bounding box center [35, 140] width 33 height 22
select select "service"
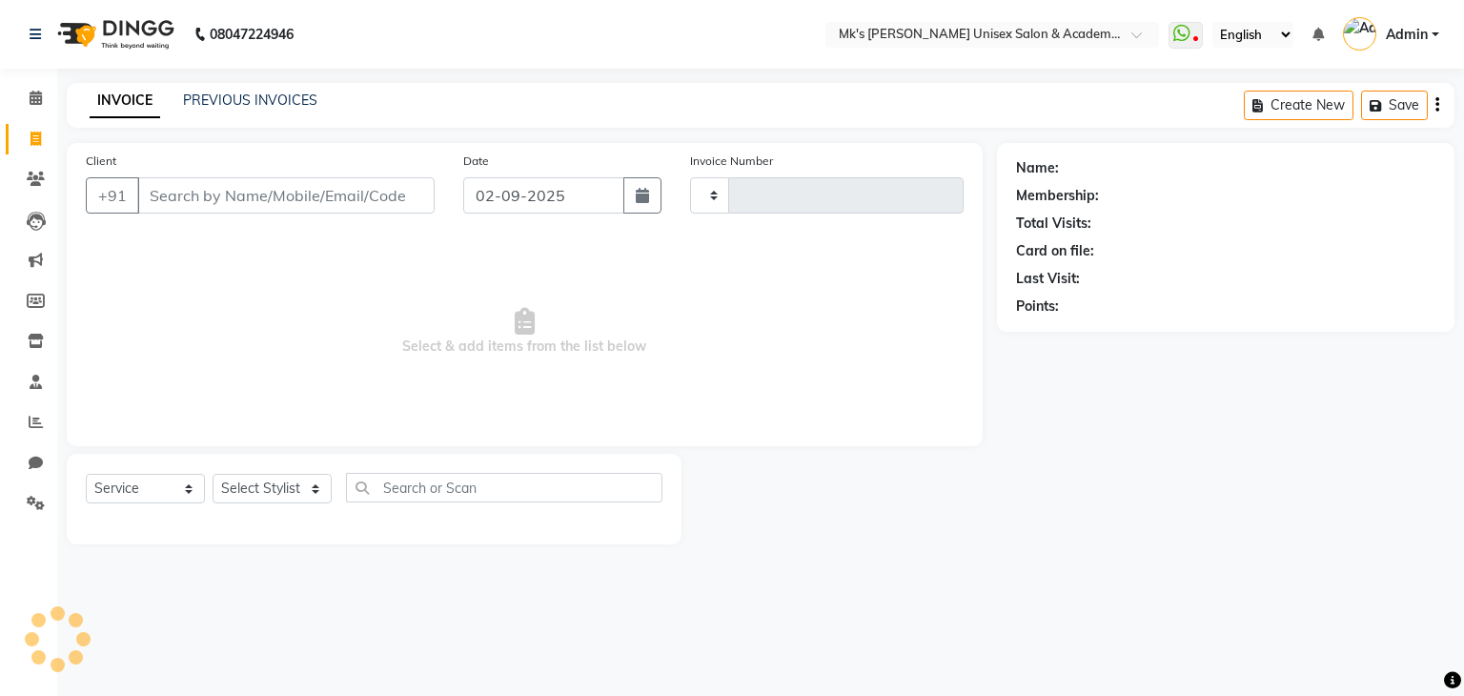
type input "0709"
select select "6031"
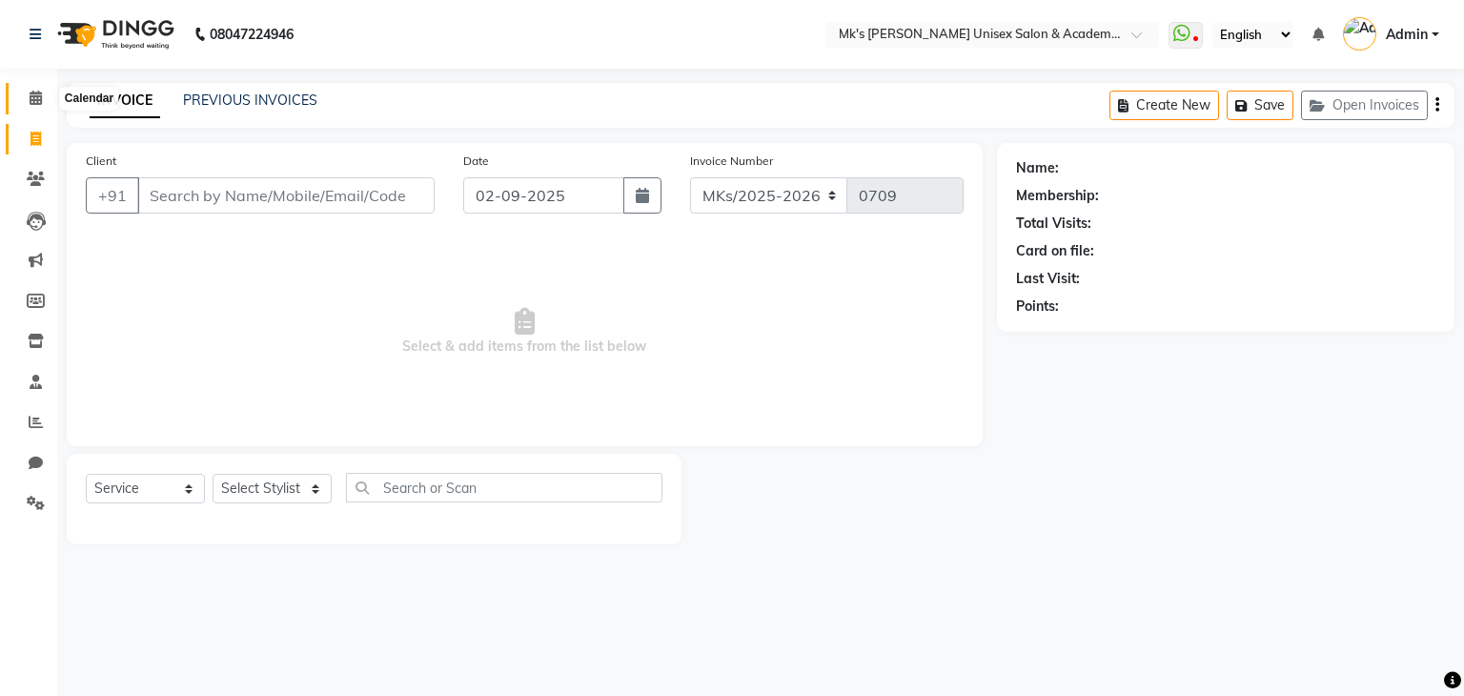
click at [37, 104] on icon at bounding box center [36, 98] width 12 height 14
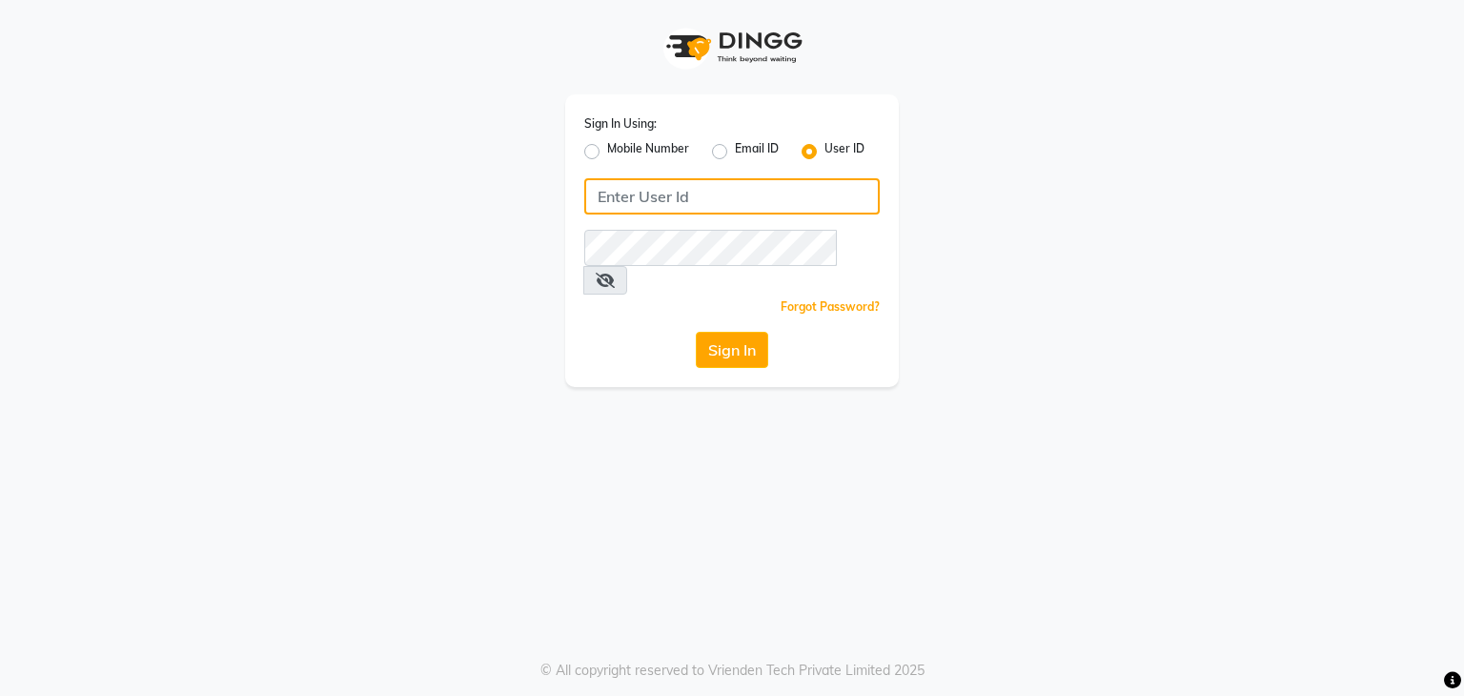
click at [689, 198] on input "Username" at bounding box center [731, 196] width 295 height 36
type input "mksmilagro"
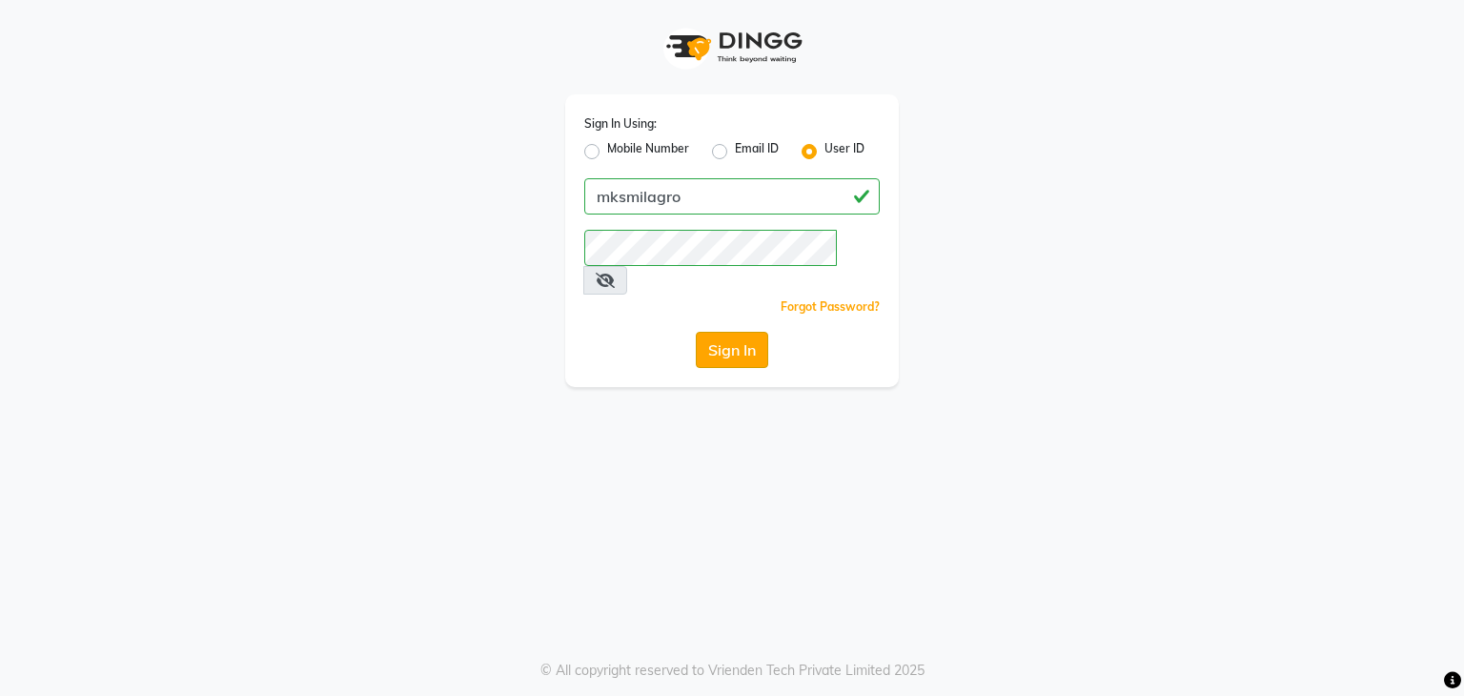
click at [737, 332] on button "Sign In" at bounding box center [732, 350] width 72 height 36
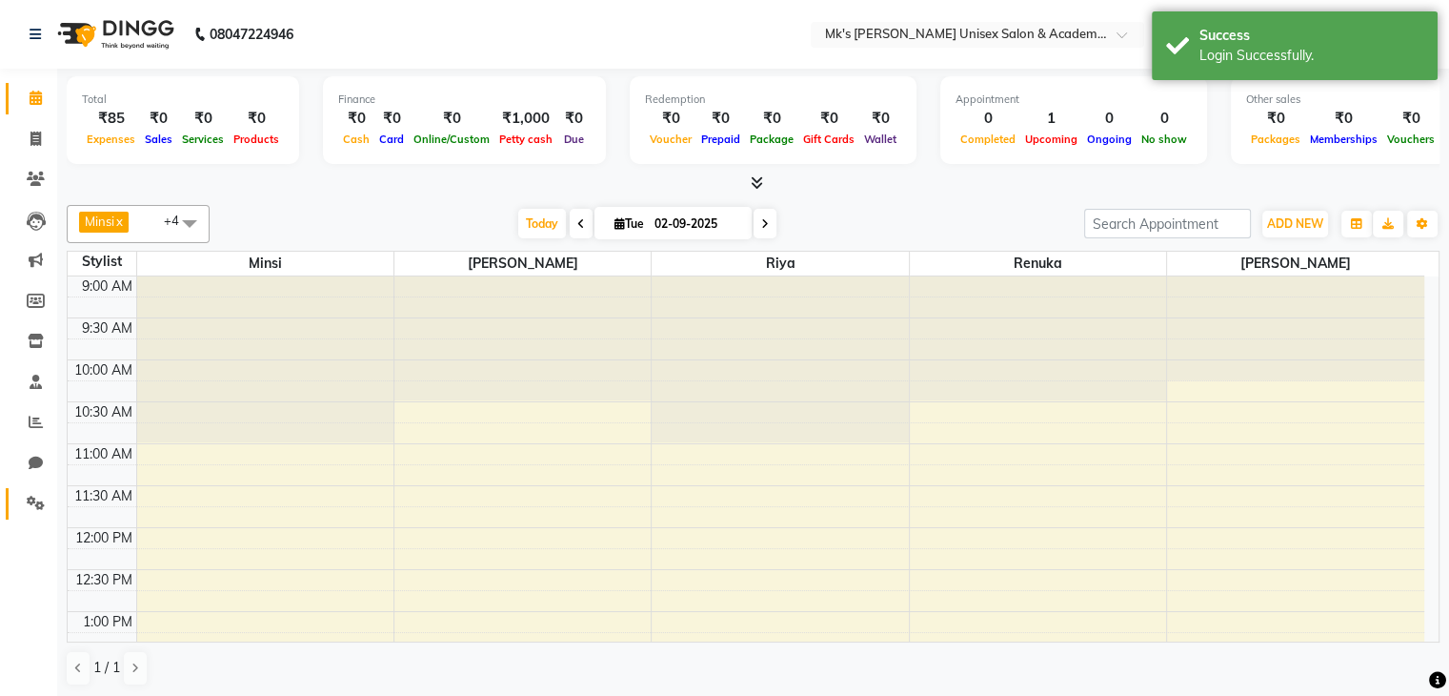
click at [36, 491] on link "Settings" at bounding box center [29, 503] width 46 height 31
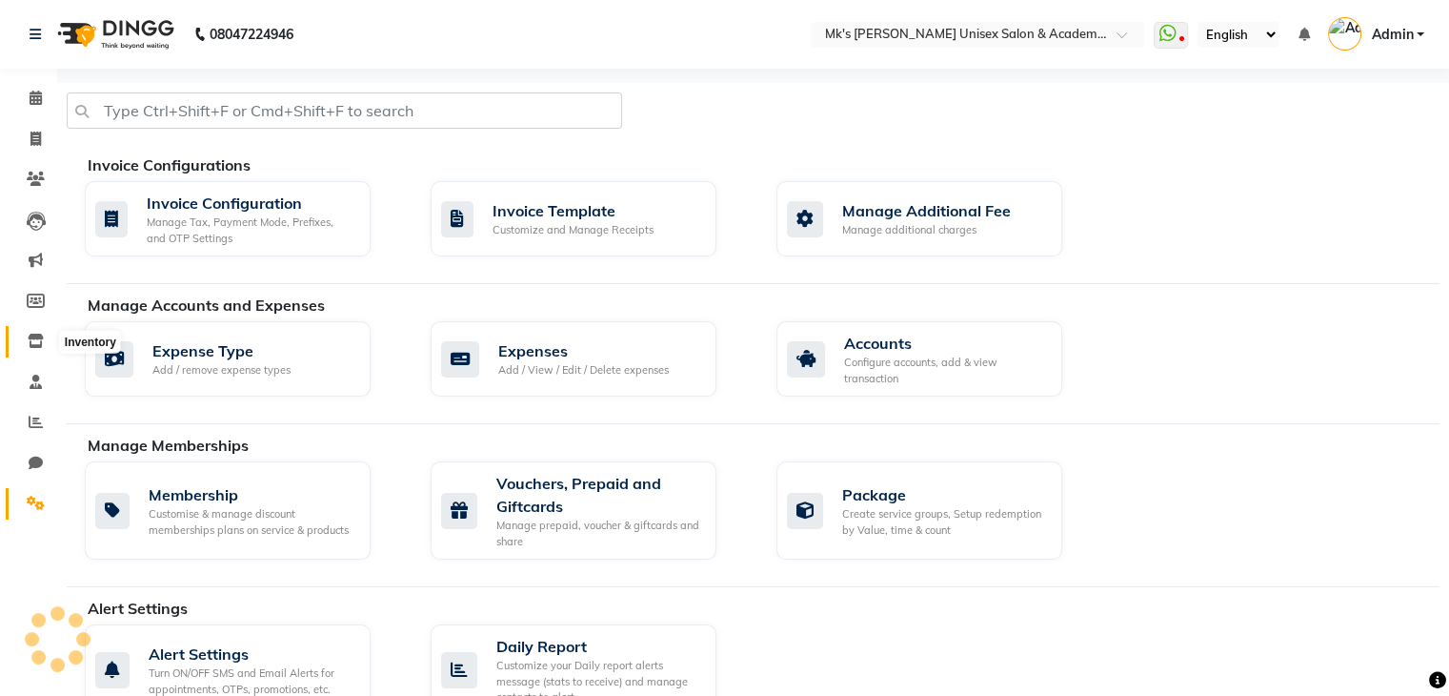
click at [39, 344] on icon at bounding box center [36, 341] width 16 height 14
select select
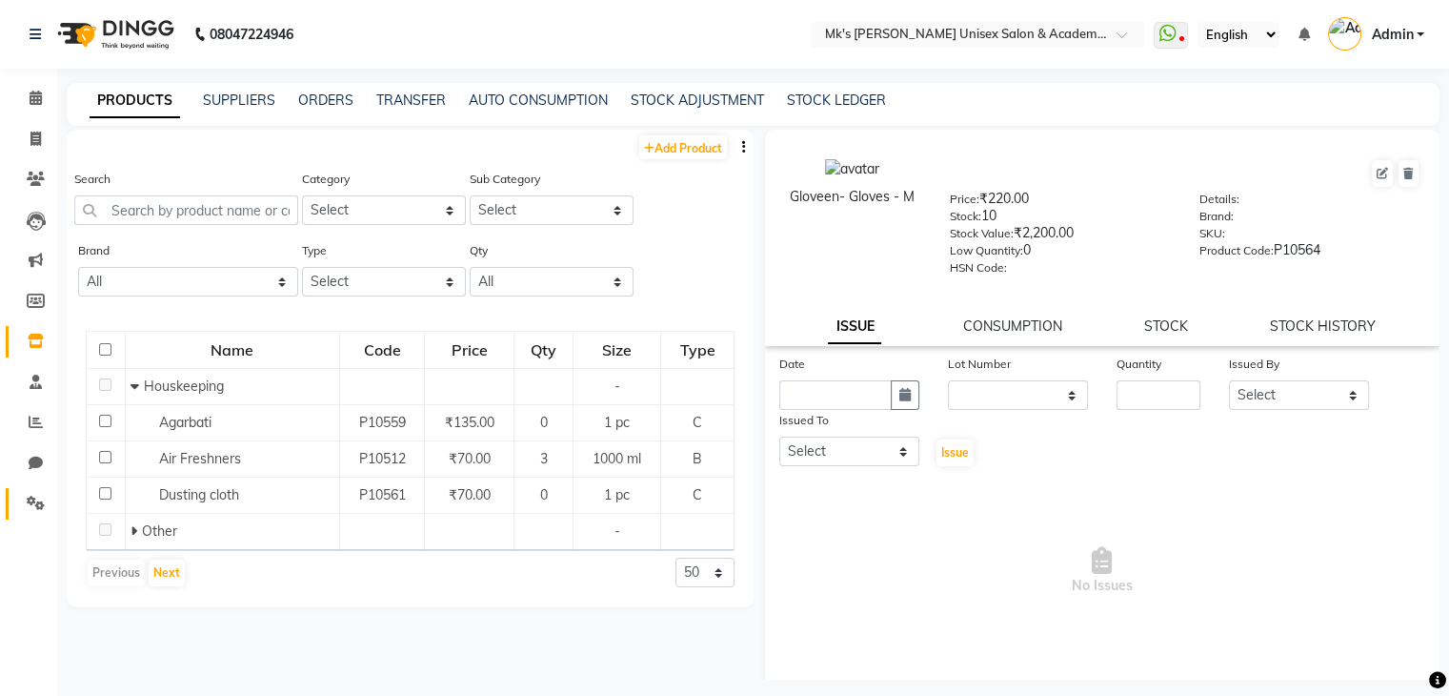
click at [30, 491] on link "Settings" at bounding box center [29, 503] width 46 height 31
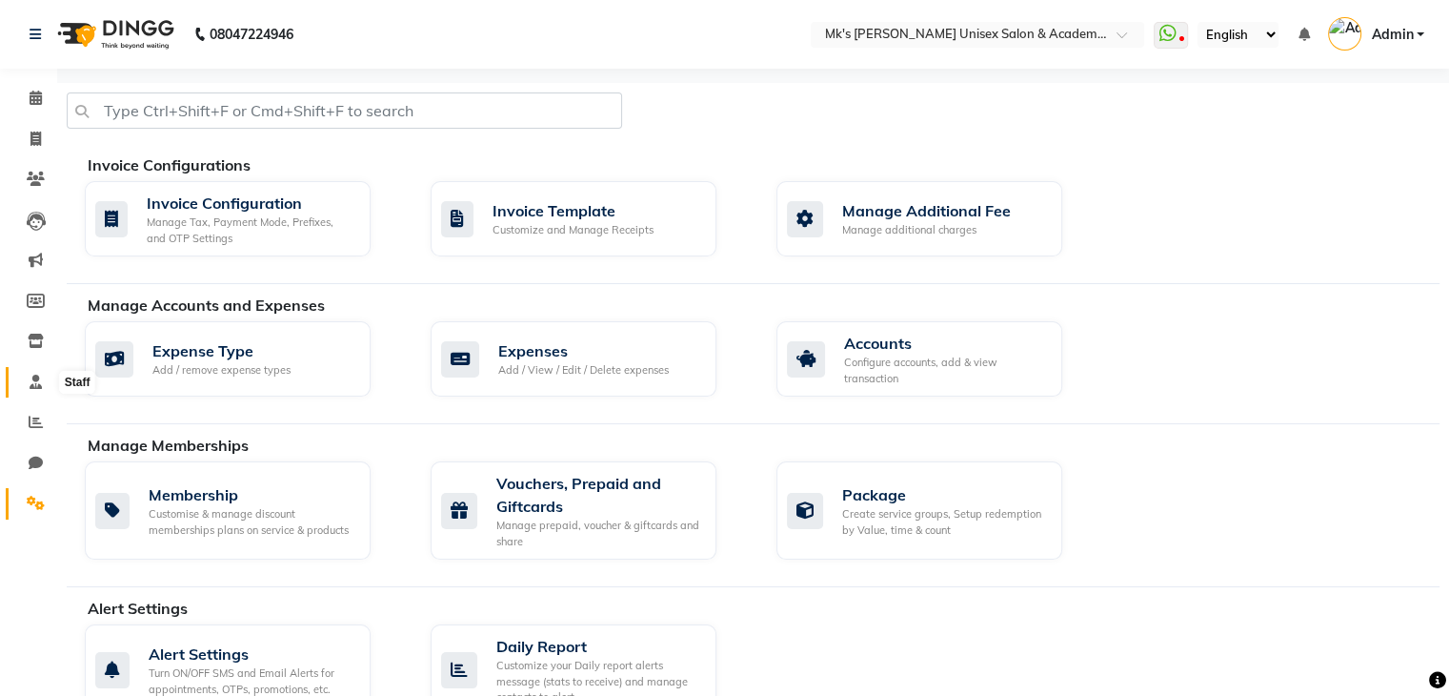
click at [42, 382] on span at bounding box center [35, 383] width 33 height 22
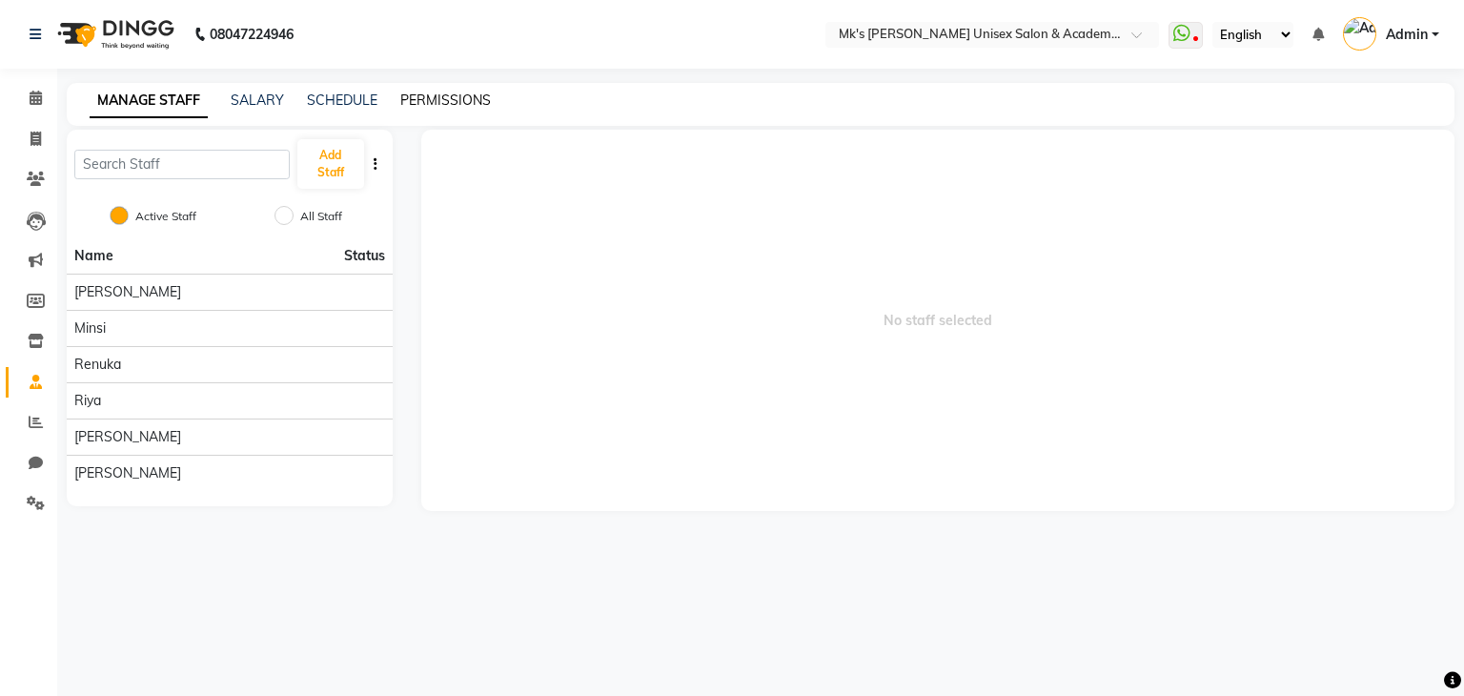
click at [436, 101] on link "PERMISSIONS" at bounding box center [445, 99] width 91 height 17
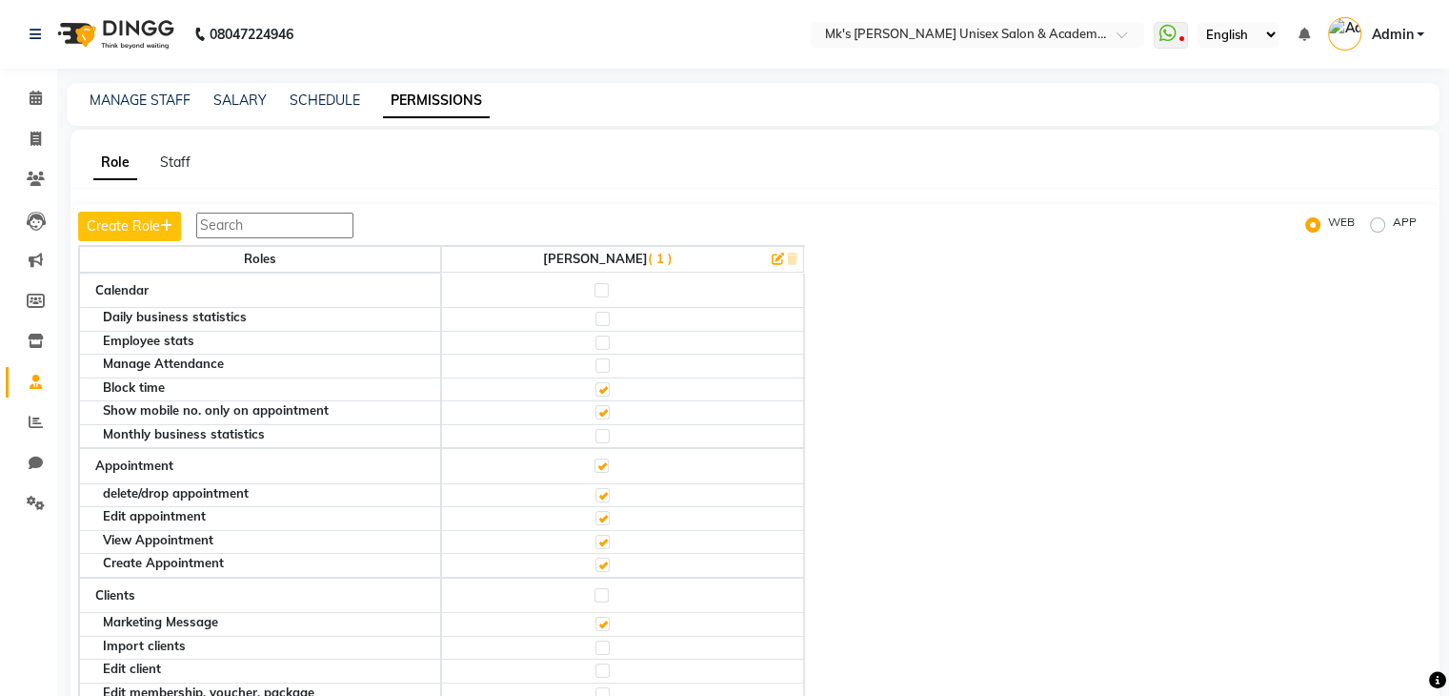
click at [604, 465] on label at bounding box center [602, 465] width 14 height 14
click at [604, 465] on input "checkbox" at bounding box center [601, 465] width 12 height 12
checkbox input "false"
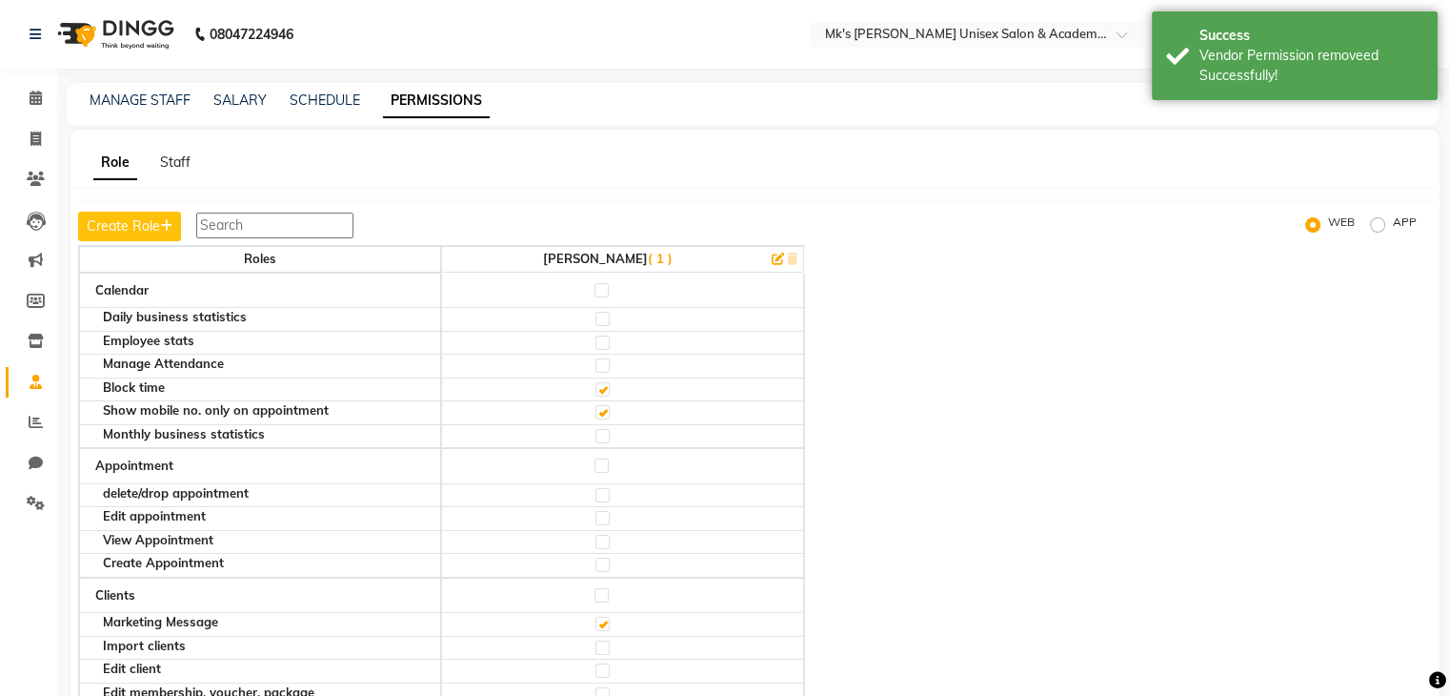
click at [609, 558] on label at bounding box center [603, 564] width 14 height 14
click at [608, 558] on input "checkbox" at bounding box center [602, 564] width 12 height 12
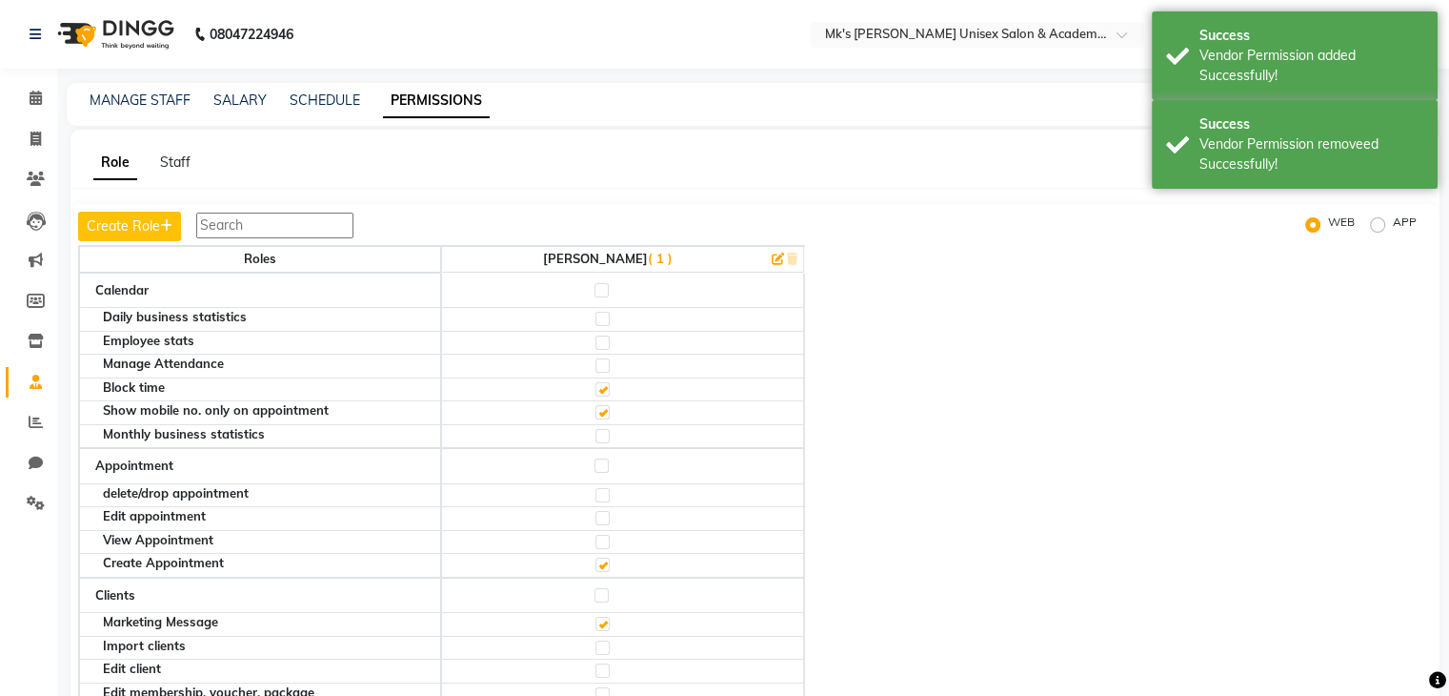
click at [601, 458] on label at bounding box center [602, 465] width 14 height 14
click at [601, 459] on input "checkbox" at bounding box center [601, 465] width 12 height 12
checkbox input "true"
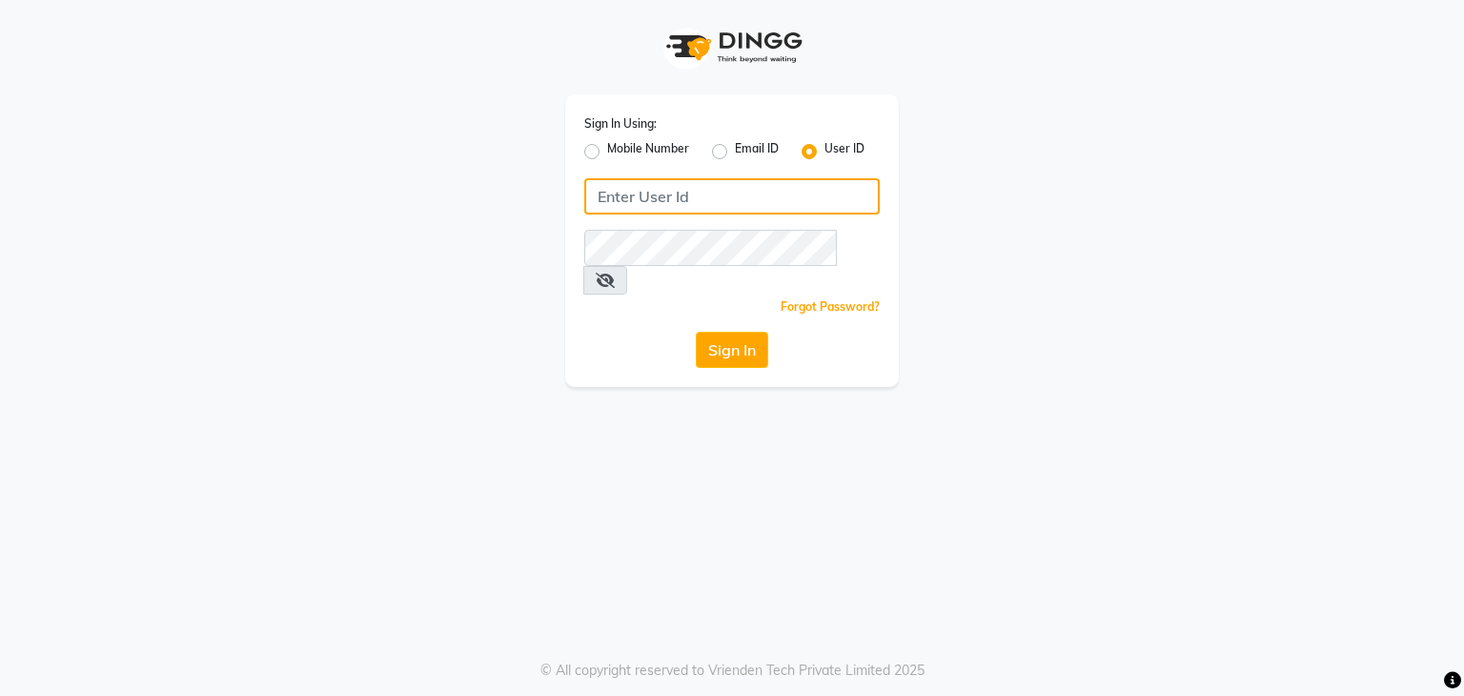
click at [653, 196] on input "Username" at bounding box center [731, 196] width 295 height 36
type input "mksm"
click at [752, 209] on input "mksm" at bounding box center [731, 196] width 295 height 36
drag, startPoint x: 793, startPoint y: 203, endPoint x: 689, endPoint y: 191, distance: 104.6
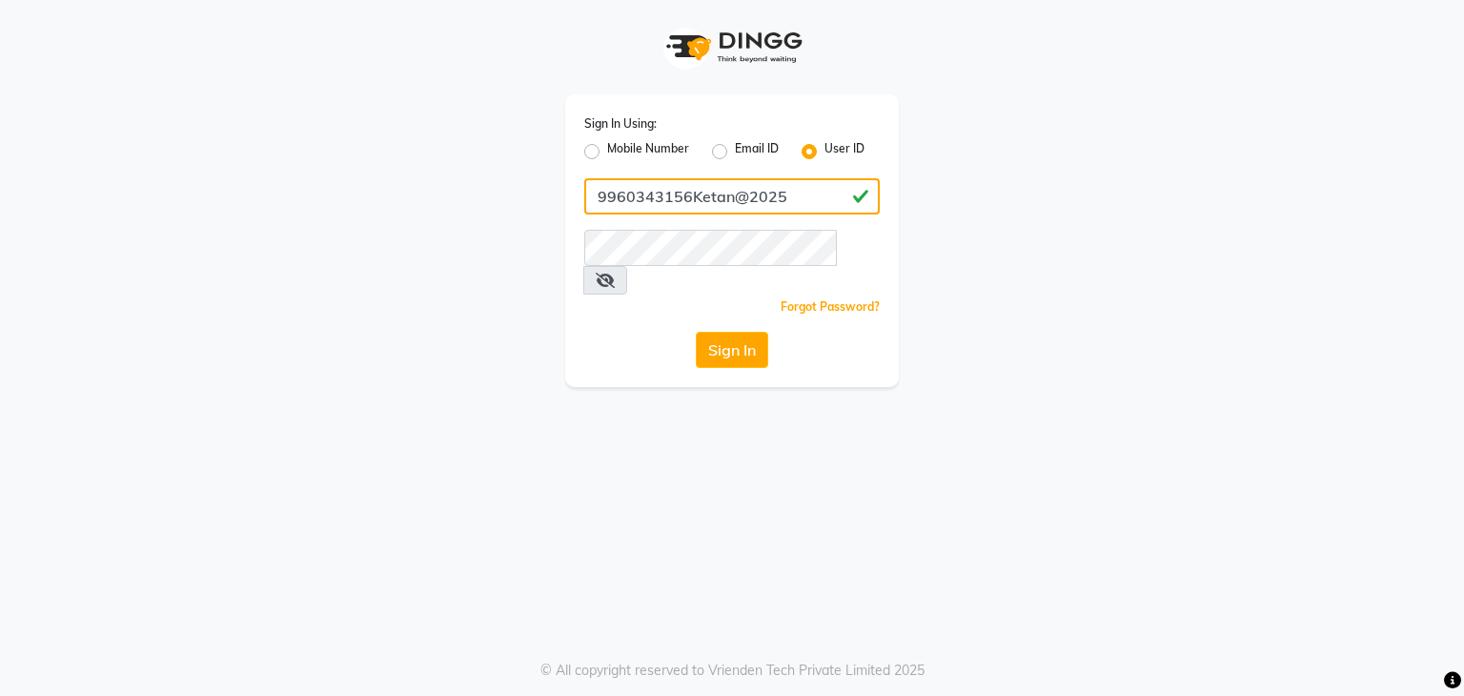
click at [689, 191] on input "9960343156Ketan@2025" at bounding box center [731, 196] width 295 height 36
type input "9960343156"
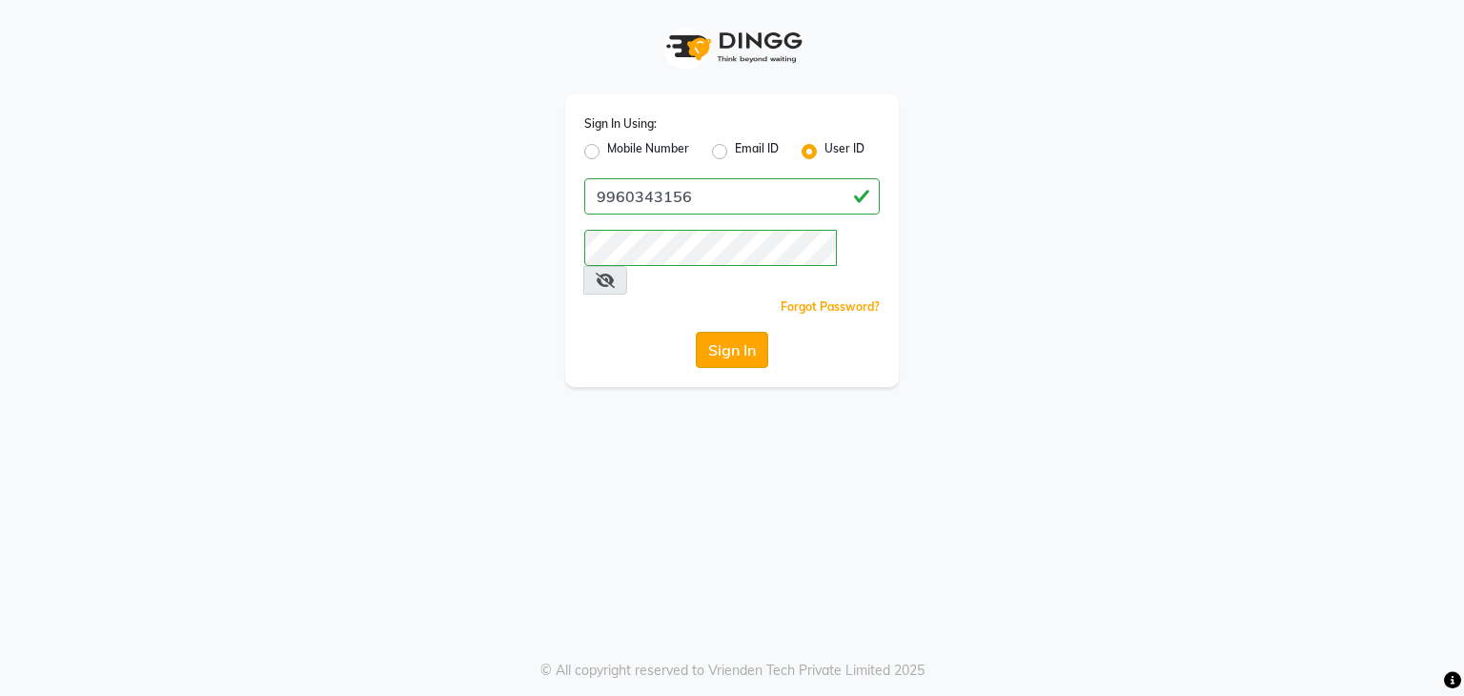
click at [718, 332] on button "Sign In" at bounding box center [732, 350] width 72 height 36
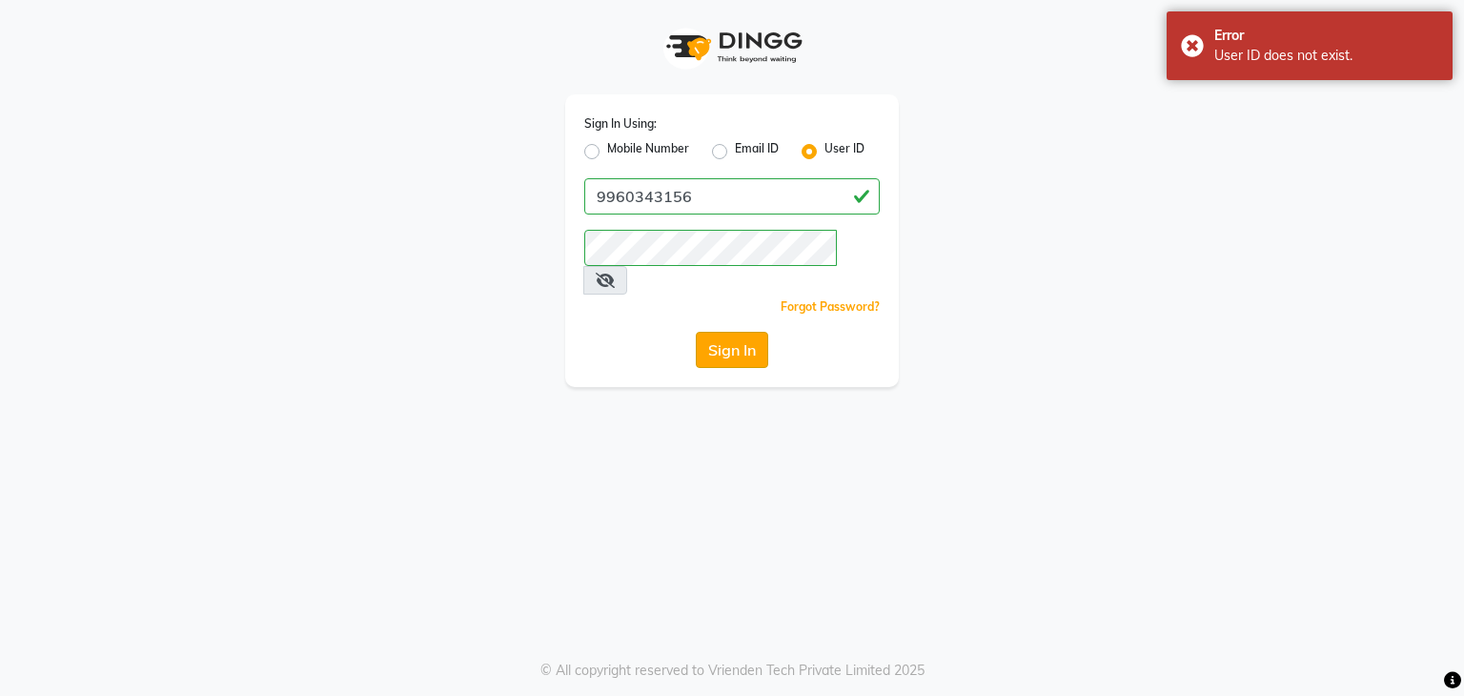
click at [712, 332] on button "Sign In" at bounding box center [732, 350] width 72 height 36
drag, startPoint x: 631, startPoint y: 218, endPoint x: 630, endPoint y: 198, distance: 20.0
click at [630, 198] on div "Sign In Using: Mobile Number Email ID User ID 9960343156 Remember me Forgot Pas…" at bounding box center [732, 240] width 334 height 293
click at [630, 198] on input "9960343156" at bounding box center [731, 196] width 295 height 36
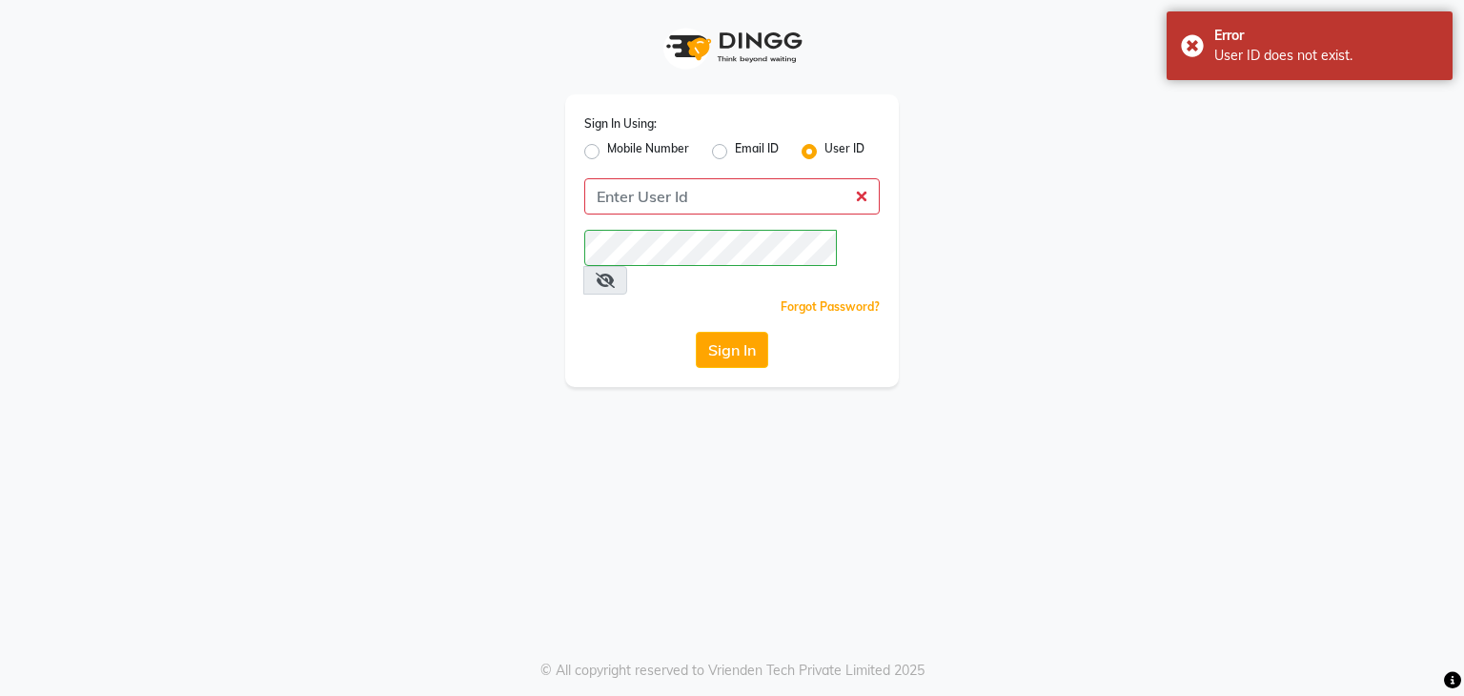
click at [637, 153] on label "Mobile Number" at bounding box center [648, 151] width 82 height 23
click at [619, 152] on input "Mobile Number" at bounding box center [613, 146] width 12 height 12
radio input "true"
radio input "false"
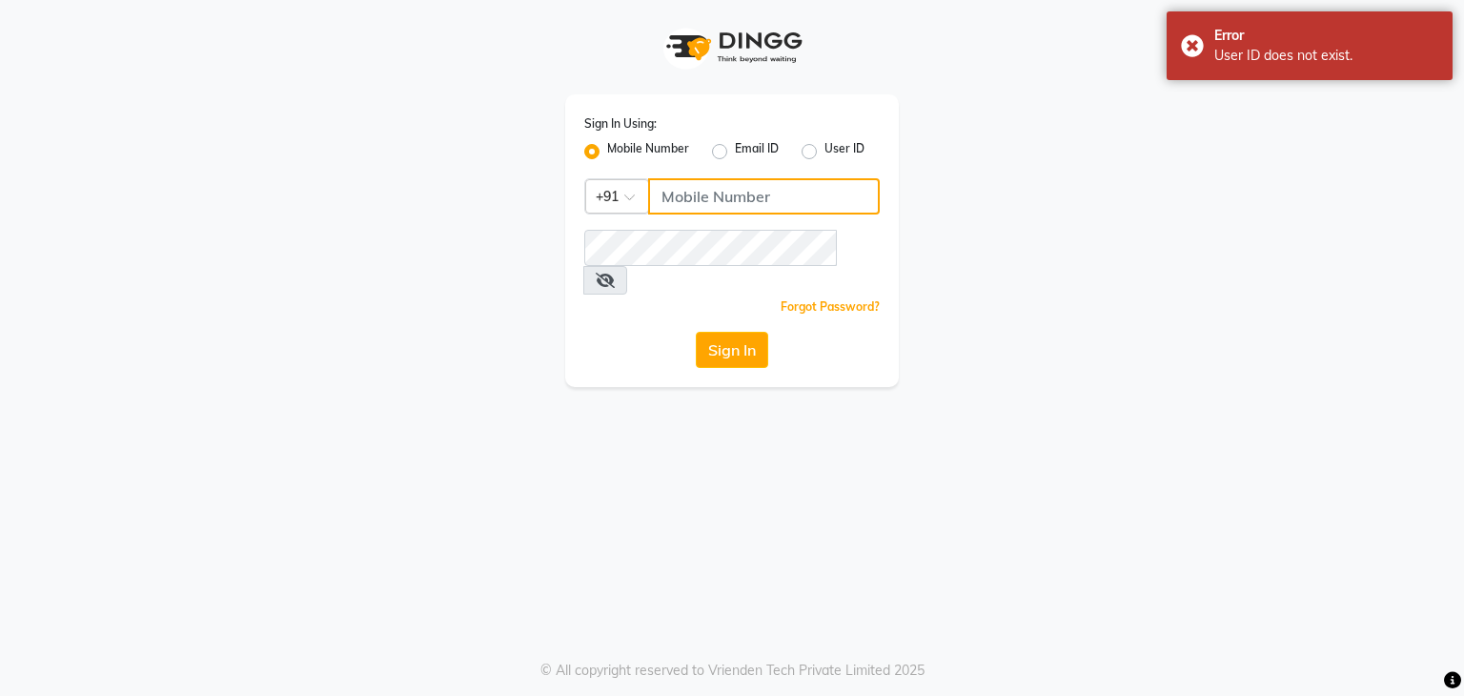
click at [691, 195] on input "Username" at bounding box center [764, 196] width 232 height 36
paste input "9960343156"
type input "9960343156"
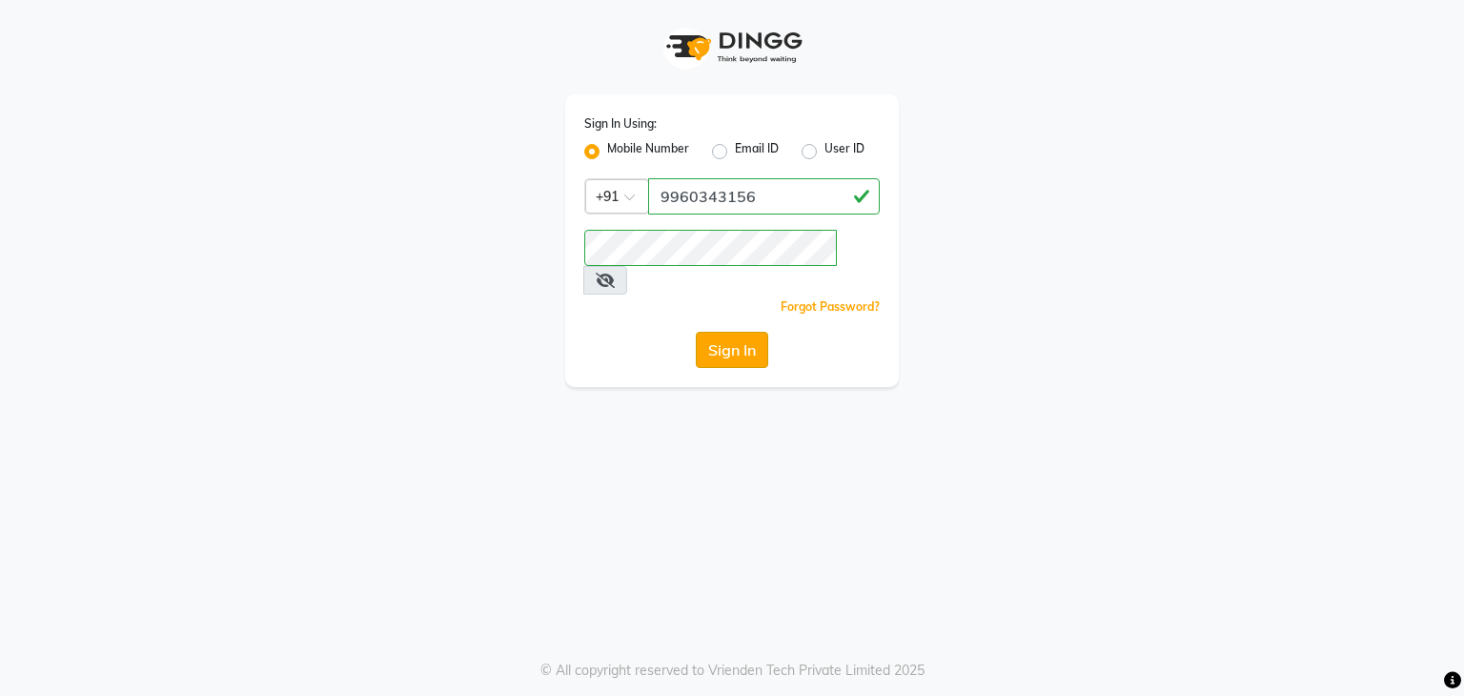
click at [724, 332] on button "Sign In" at bounding box center [732, 350] width 72 height 36
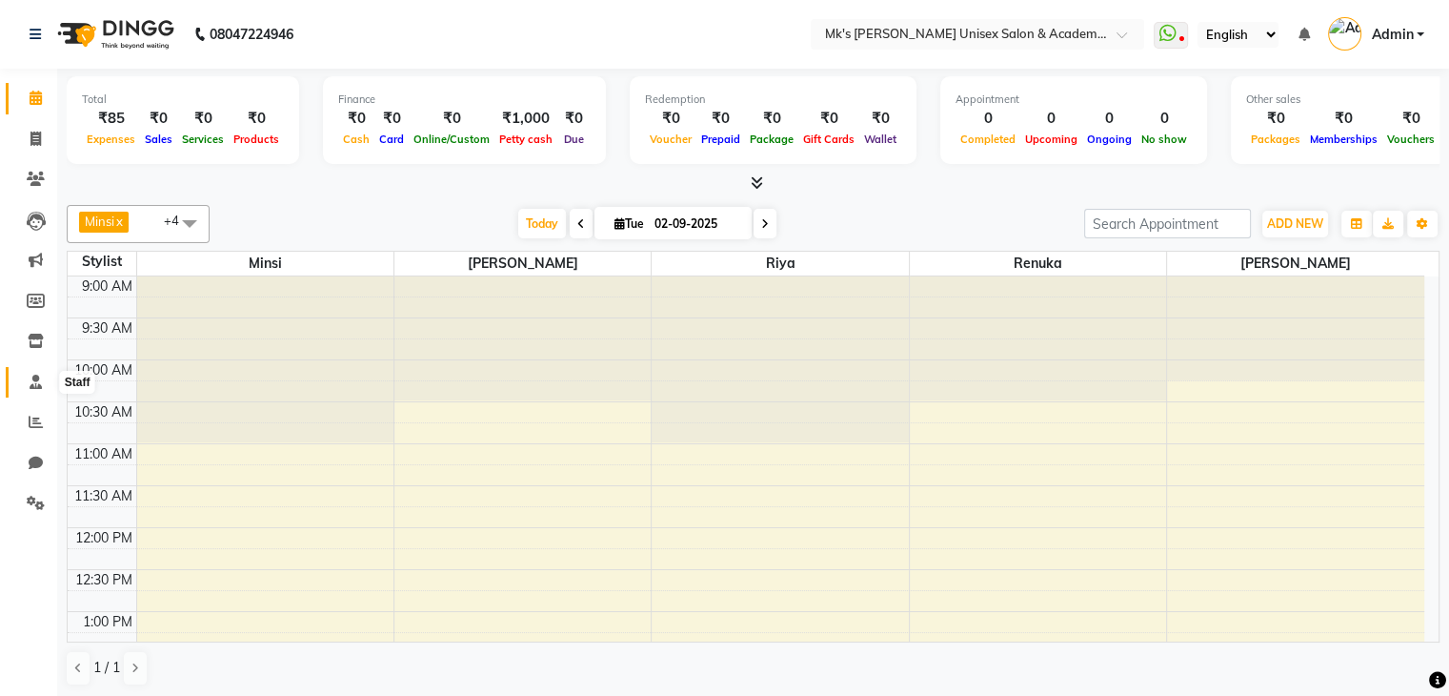
click at [35, 378] on icon at bounding box center [36, 381] width 12 height 14
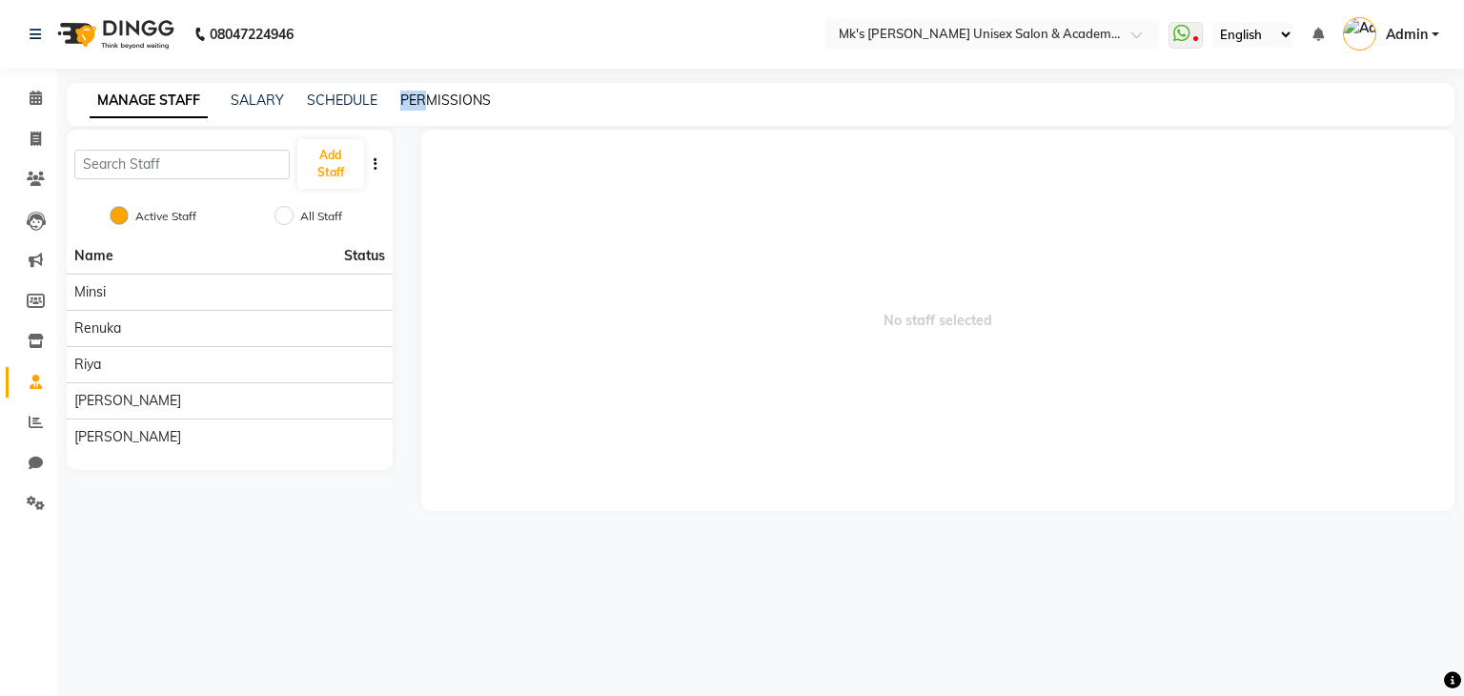
drag, startPoint x: 395, startPoint y: 107, endPoint x: 426, endPoint y: 96, distance: 32.2
click at [426, 96] on div "MANAGE STAFF SALARY SCHEDULE PERMISSIONS" at bounding box center [749, 101] width 1365 height 20
click at [426, 96] on link "PERMISSIONS" at bounding box center [445, 99] width 91 height 17
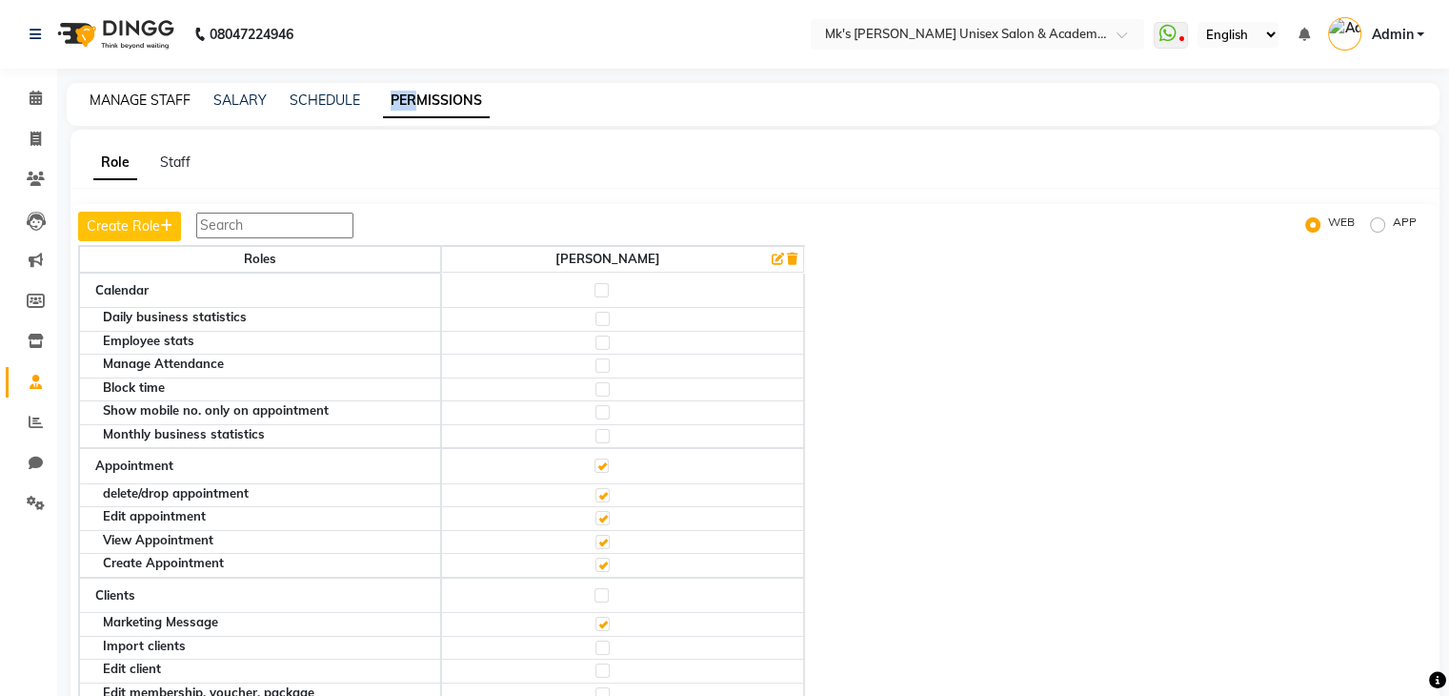
click at [137, 99] on link "MANAGE STAFF" at bounding box center [140, 99] width 101 height 17
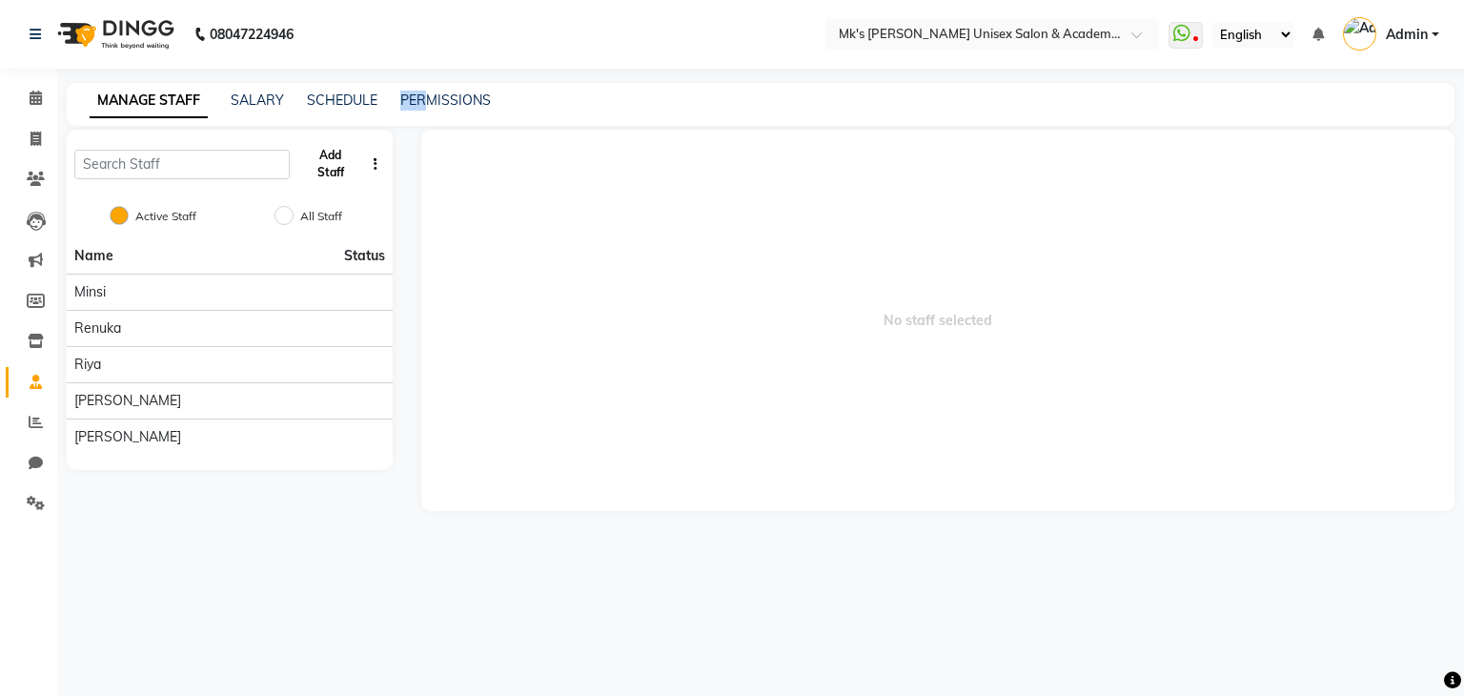
click at [300, 163] on button "Add Staff" at bounding box center [330, 164] width 67 height 50
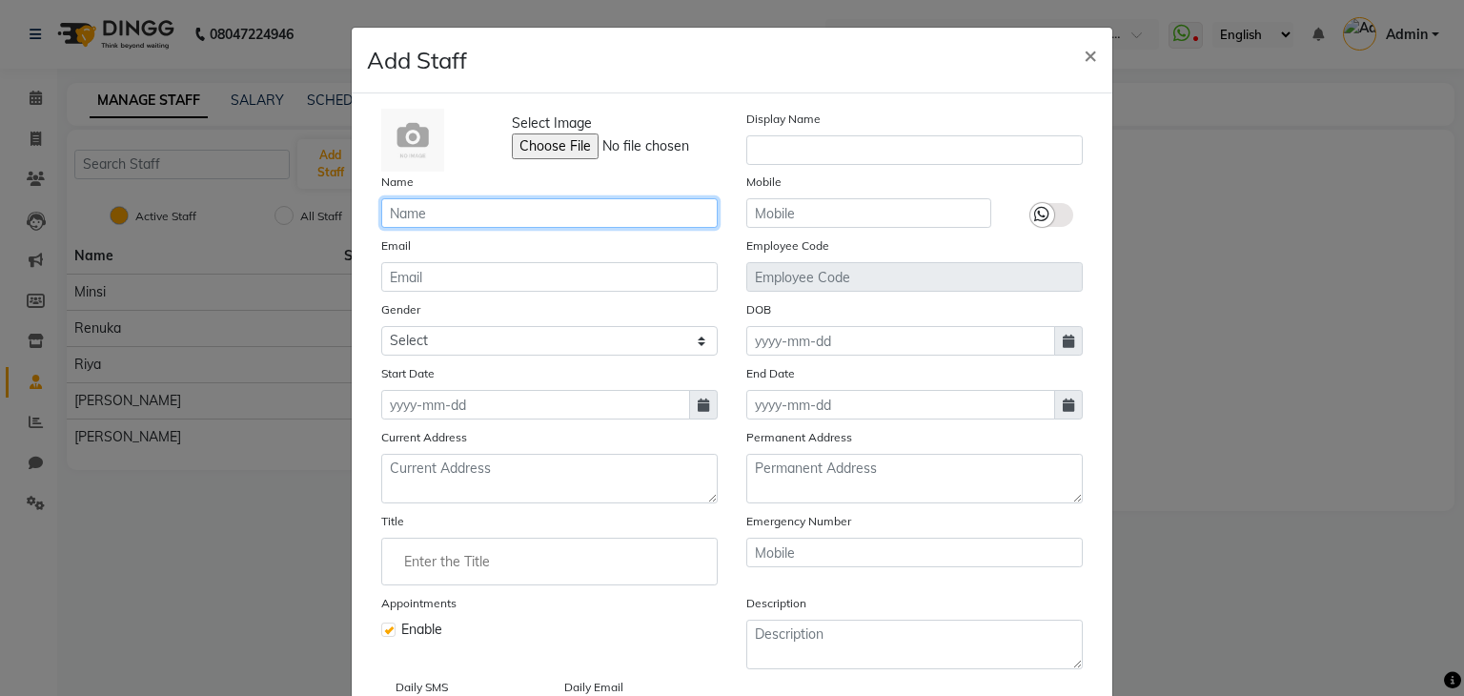
click at [553, 216] on input "text" at bounding box center [549, 213] width 336 height 30
type input "[PERSON_NAME]"
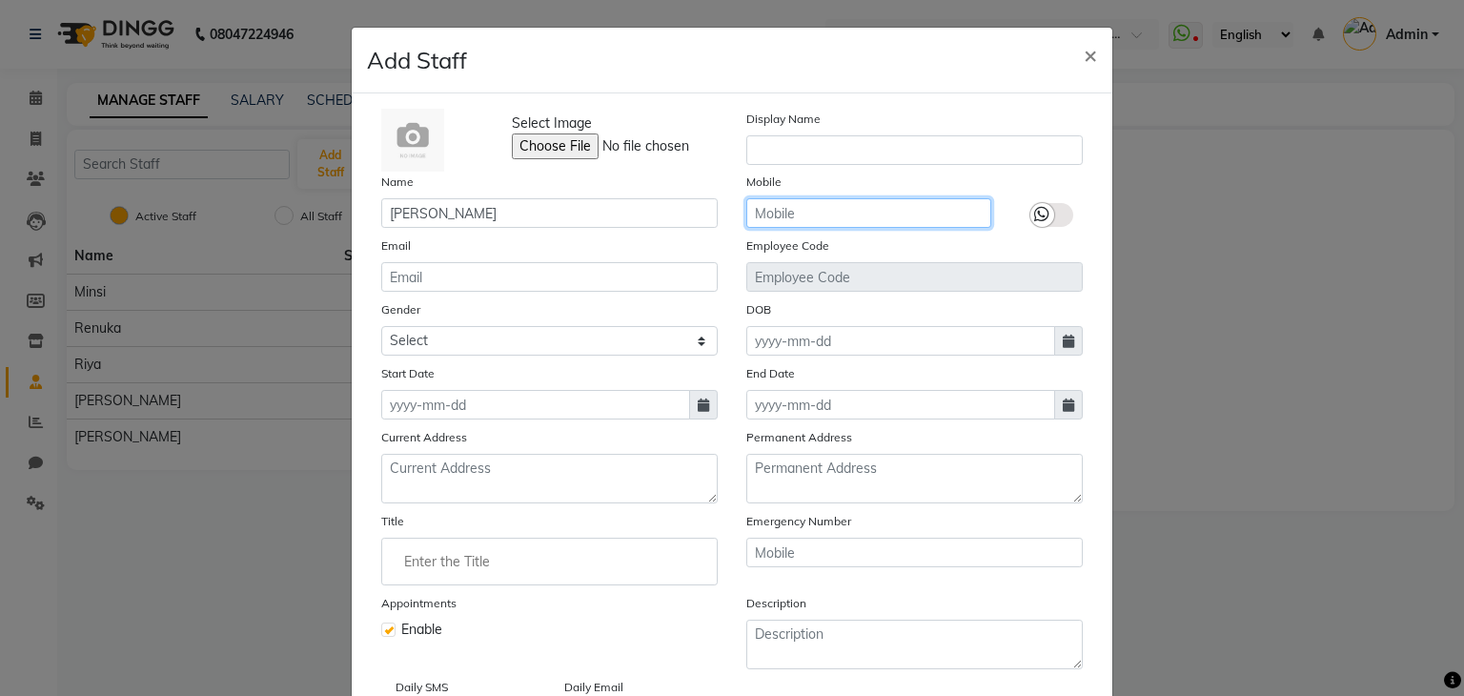
click at [849, 199] on input "text" at bounding box center [868, 213] width 245 height 30
type input "9960343156"
click at [1053, 204] on label at bounding box center [1051, 215] width 43 height 24
click at [0, 0] on input "checkbox" at bounding box center [0, 0] width 0 height 0
click at [698, 401] on icon at bounding box center [703, 404] width 11 height 13
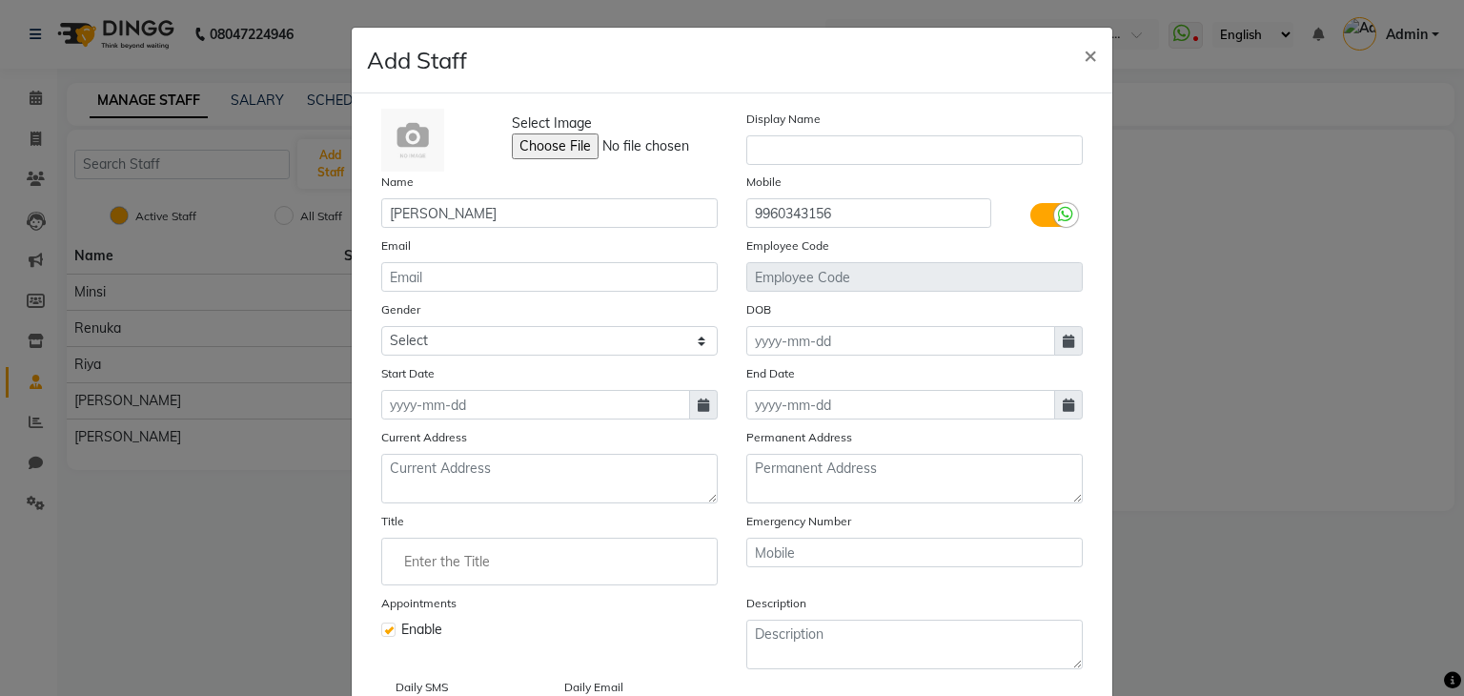
select select "9"
select select "2025"
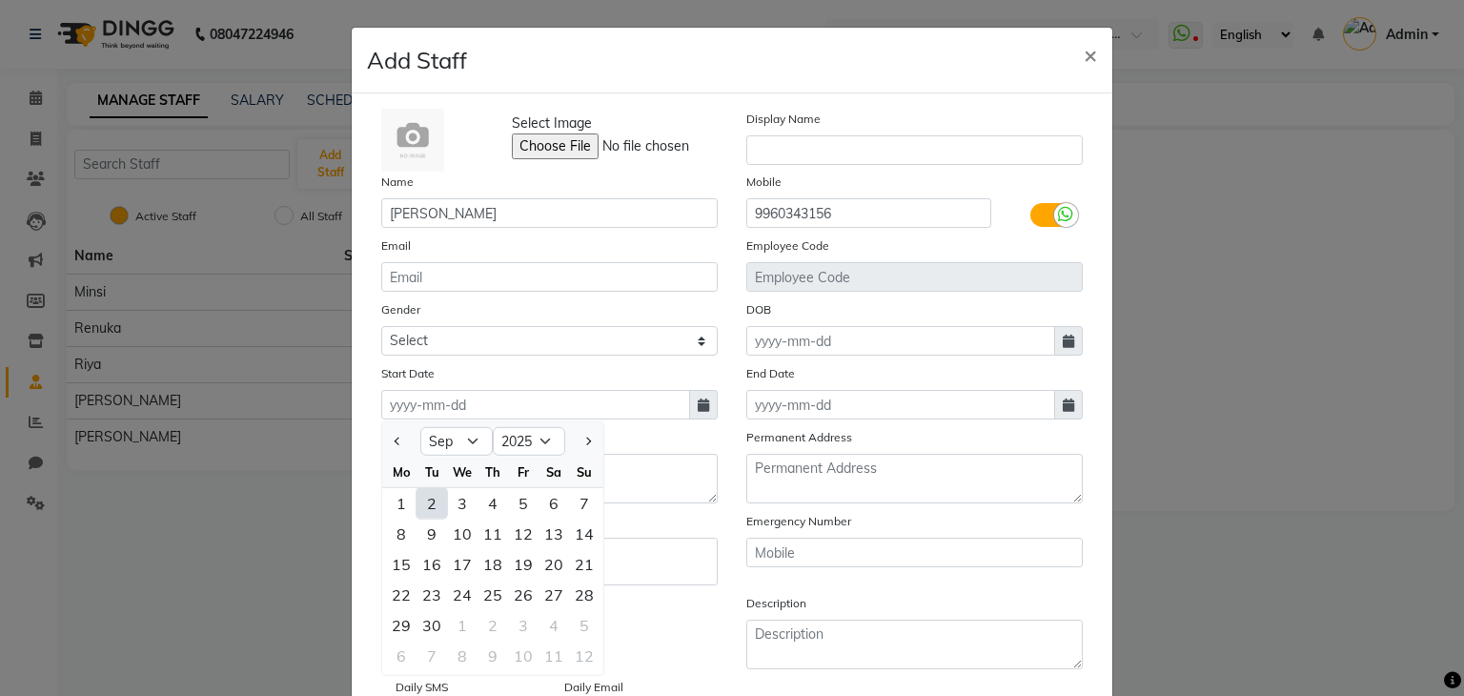
click at [429, 506] on div "2" at bounding box center [431, 503] width 30 height 30
type input "02-09-2025"
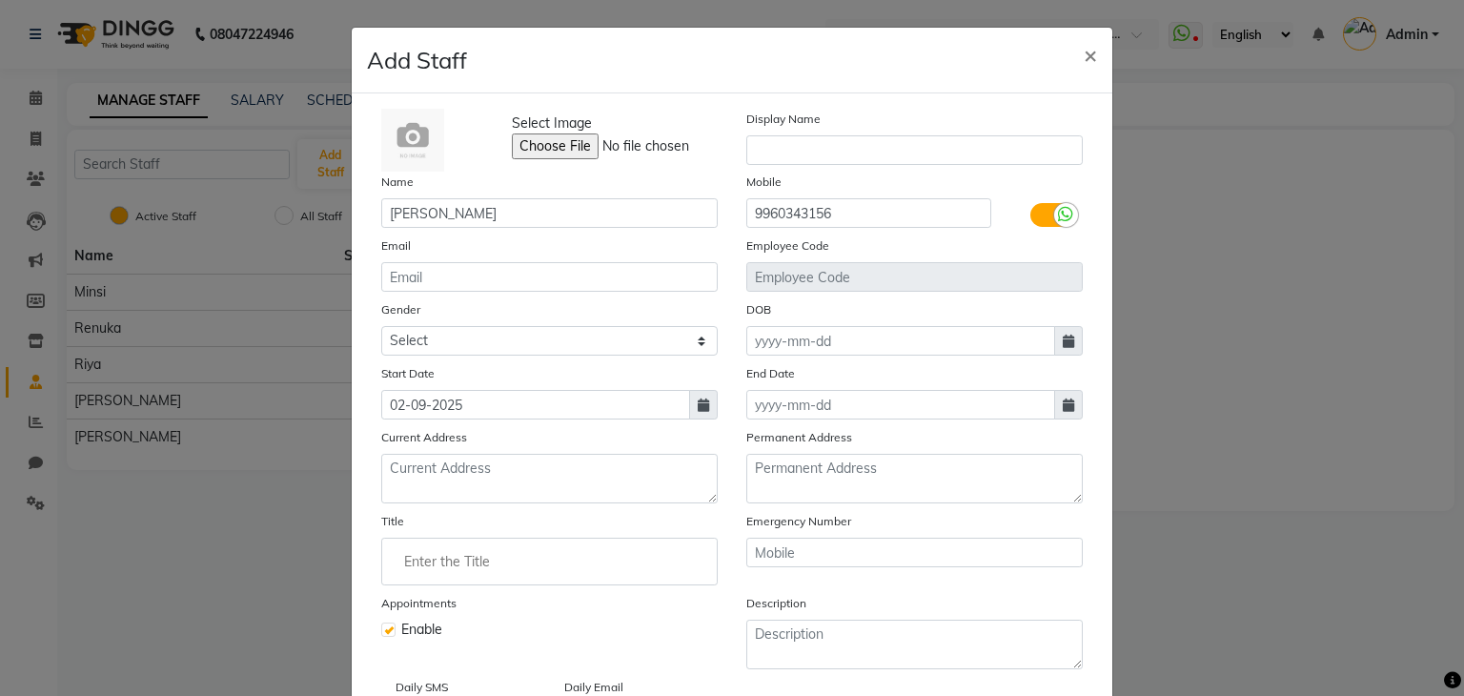
click at [381, 637] on label at bounding box center [388, 629] width 14 height 14
click at [381, 634] on input "checkbox" at bounding box center [387, 627] width 12 height 12
checkbox input "false"
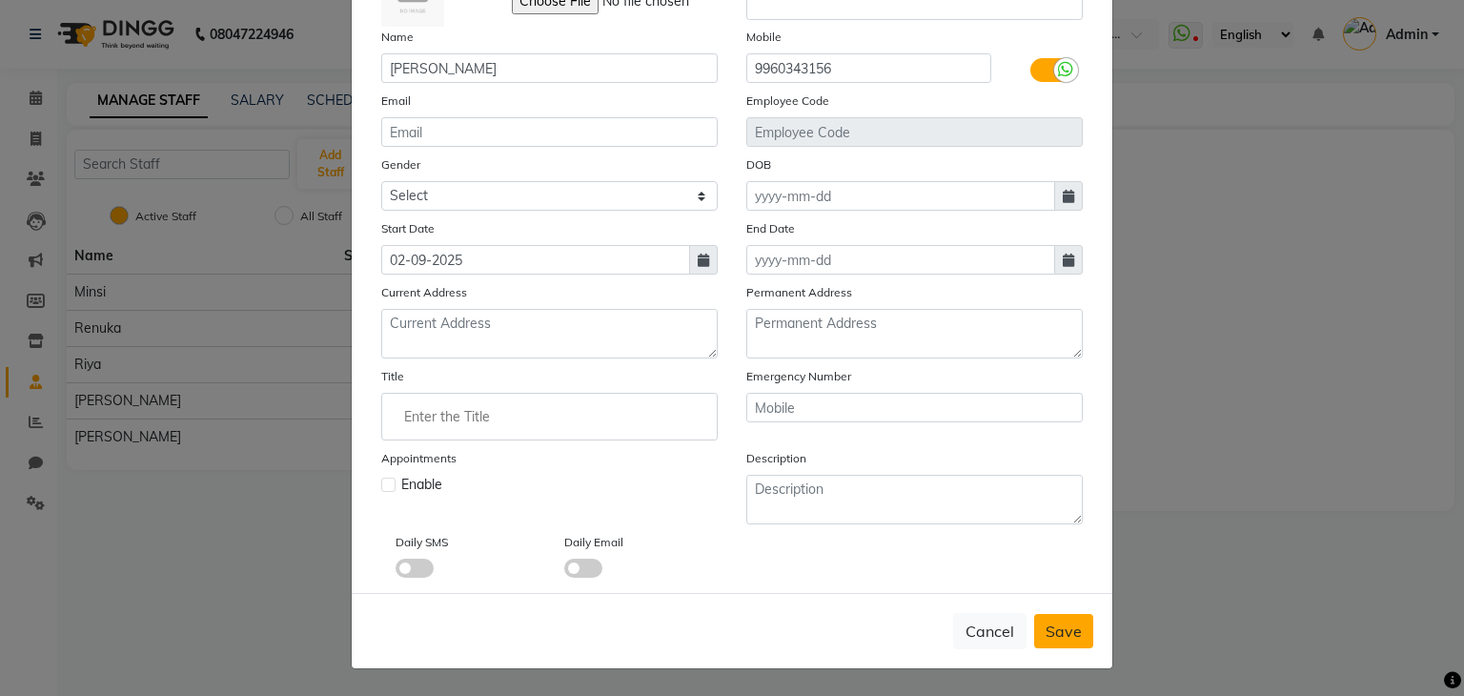
click at [1034, 628] on button "Save" at bounding box center [1063, 631] width 59 height 34
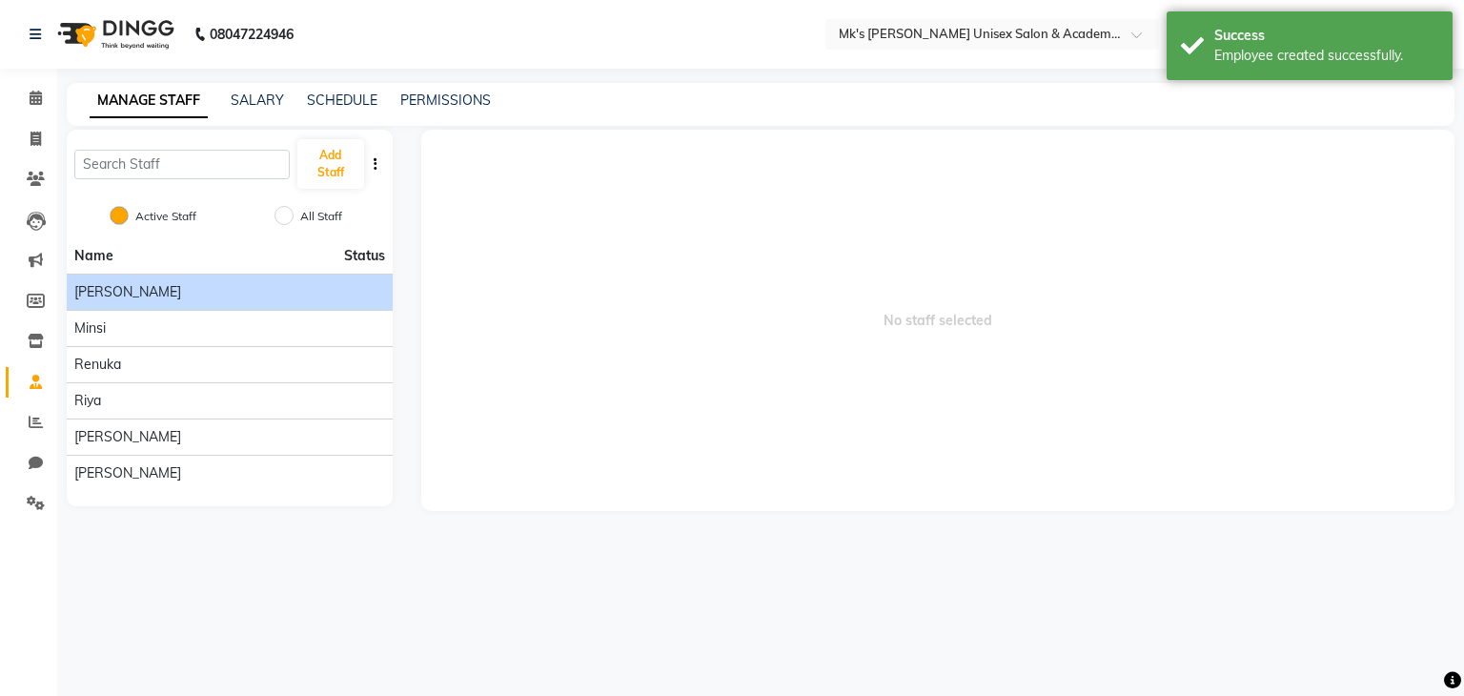
click at [191, 277] on li "[PERSON_NAME]" at bounding box center [230, 291] width 326 height 36
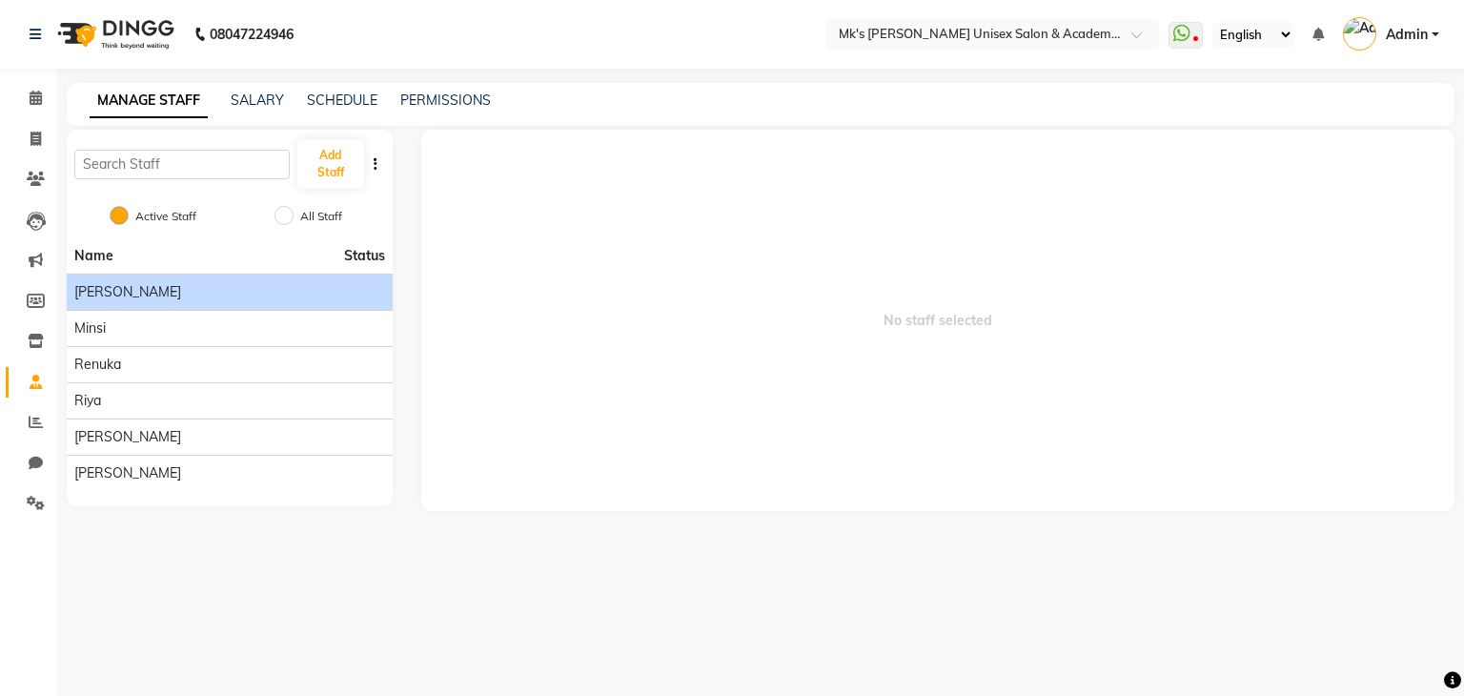
click at [111, 300] on div "[PERSON_NAME]" at bounding box center [229, 292] width 311 height 20
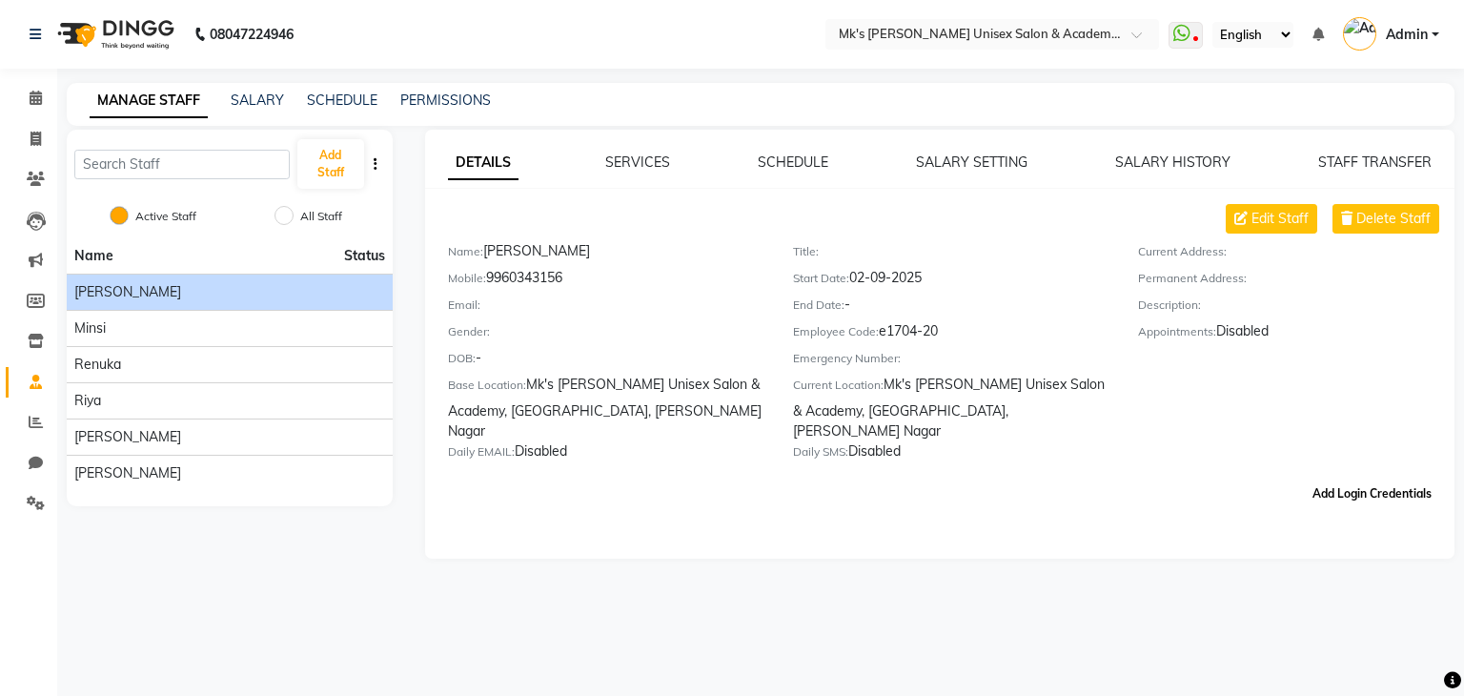
click at [1343, 489] on button "Add Login Credentials" at bounding box center [1372, 493] width 134 height 32
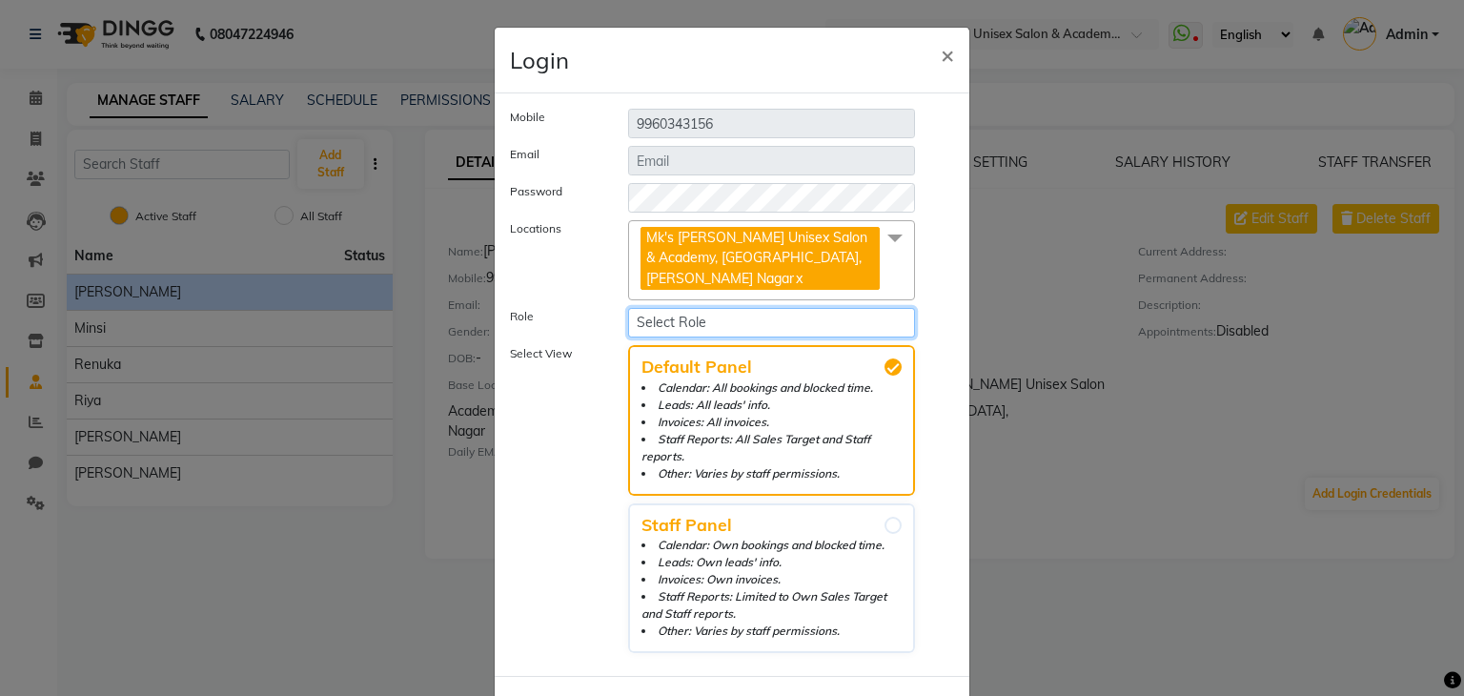
click at [667, 308] on select "Select Role Ketan" at bounding box center [771, 323] width 287 height 30
select select "5850"
click at [628, 308] on select "Select Role Ketan" at bounding box center [771, 323] width 287 height 30
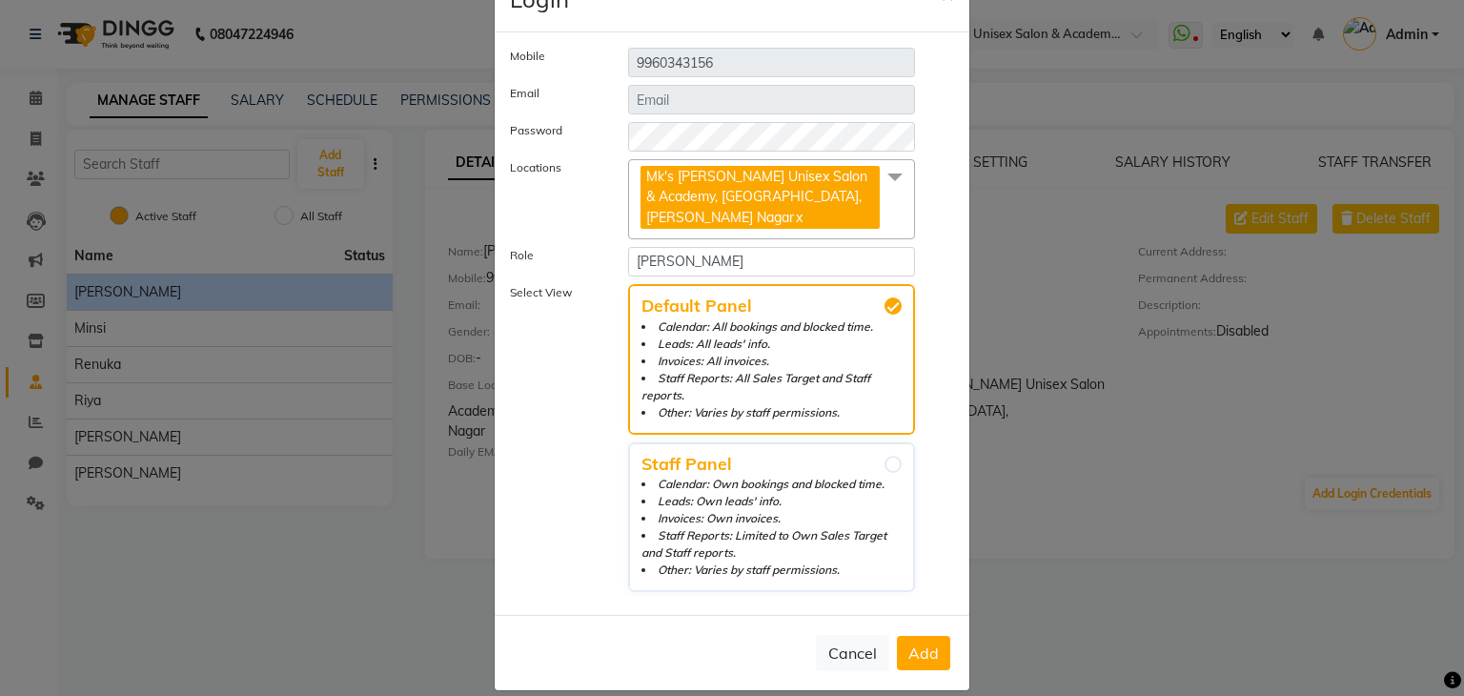
scroll to position [76, 0]
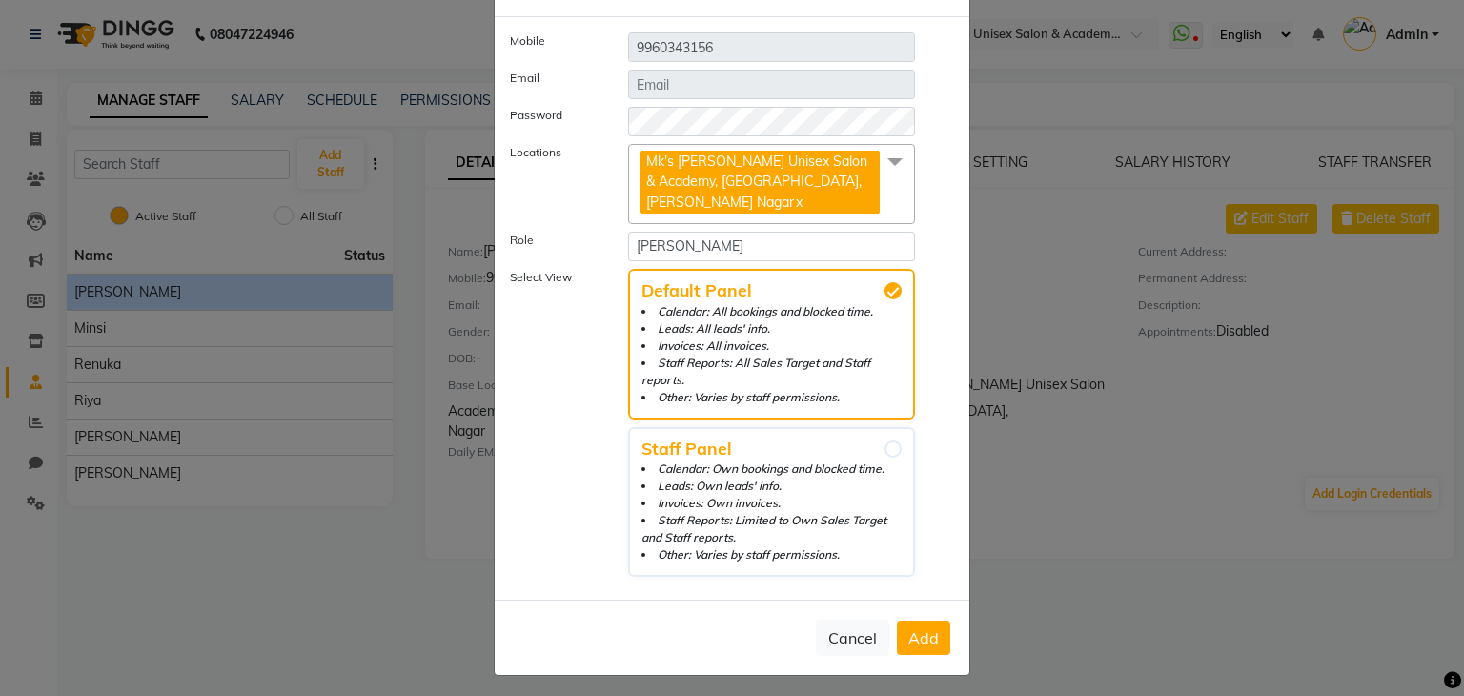
click at [928, 617] on div "Cancel Add" at bounding box center [732, 636] width 475 height 75
click at [928, 631] on span "Add" at bounding box center [923, 637] width 30 height 19
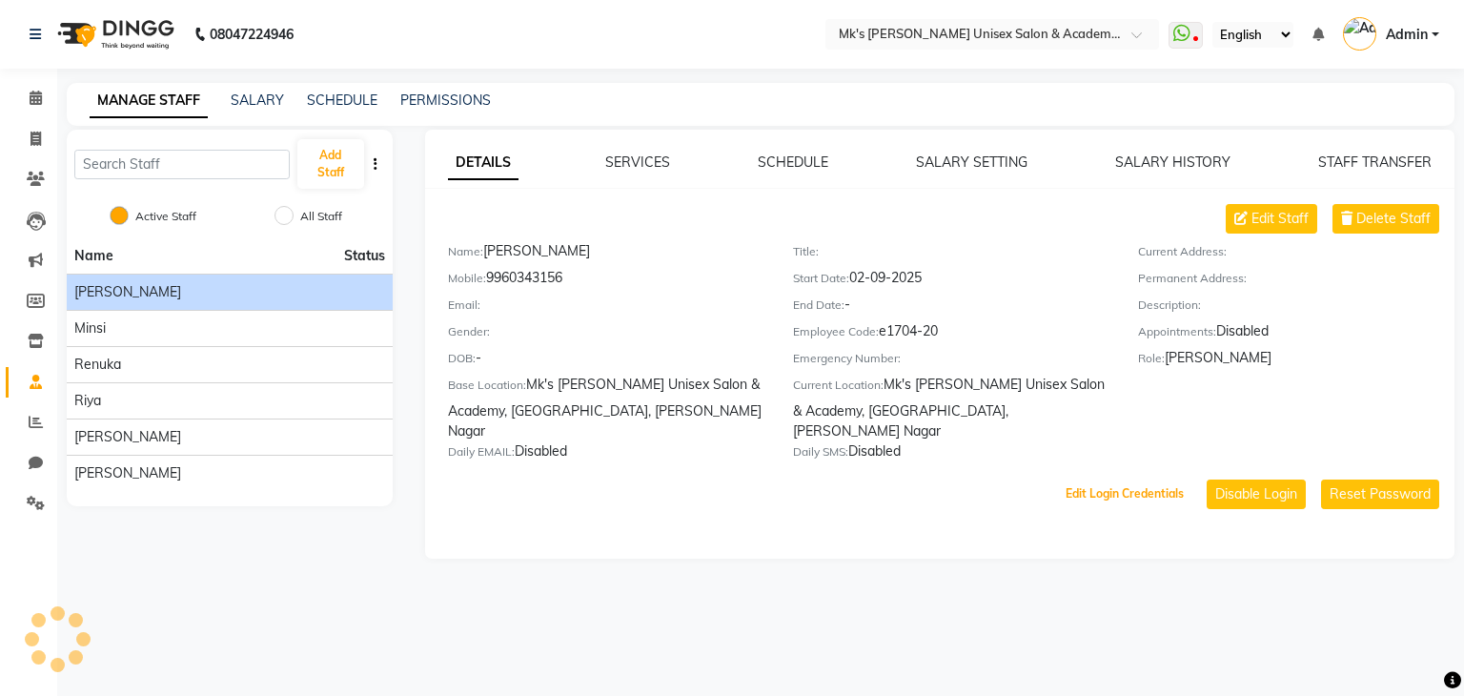
scroll to position [34, 0]
click at [447, 97] on link "PERMISSIONS" at bounding box center [445, 99] width 91 height 17
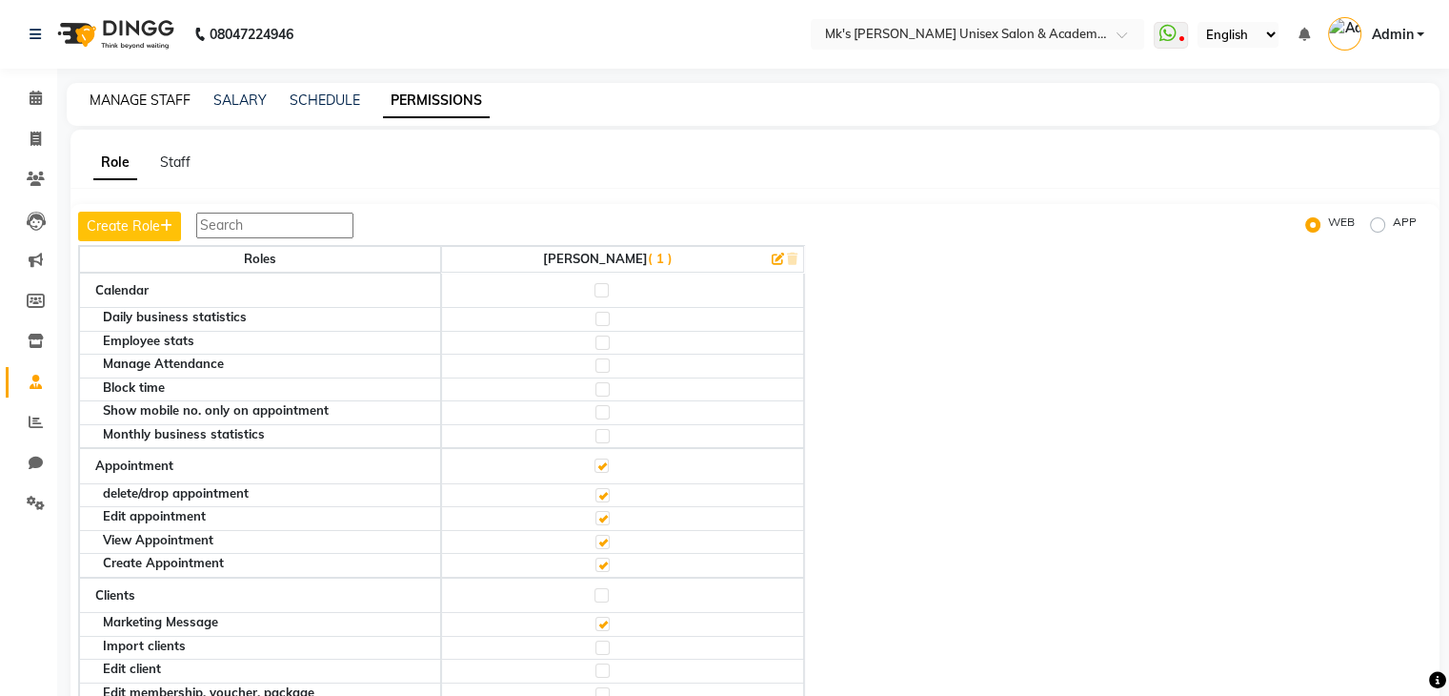
click at [120, 102] on link "MANAGE STAFF" at bounding box center [140, 99] width 101 height 17
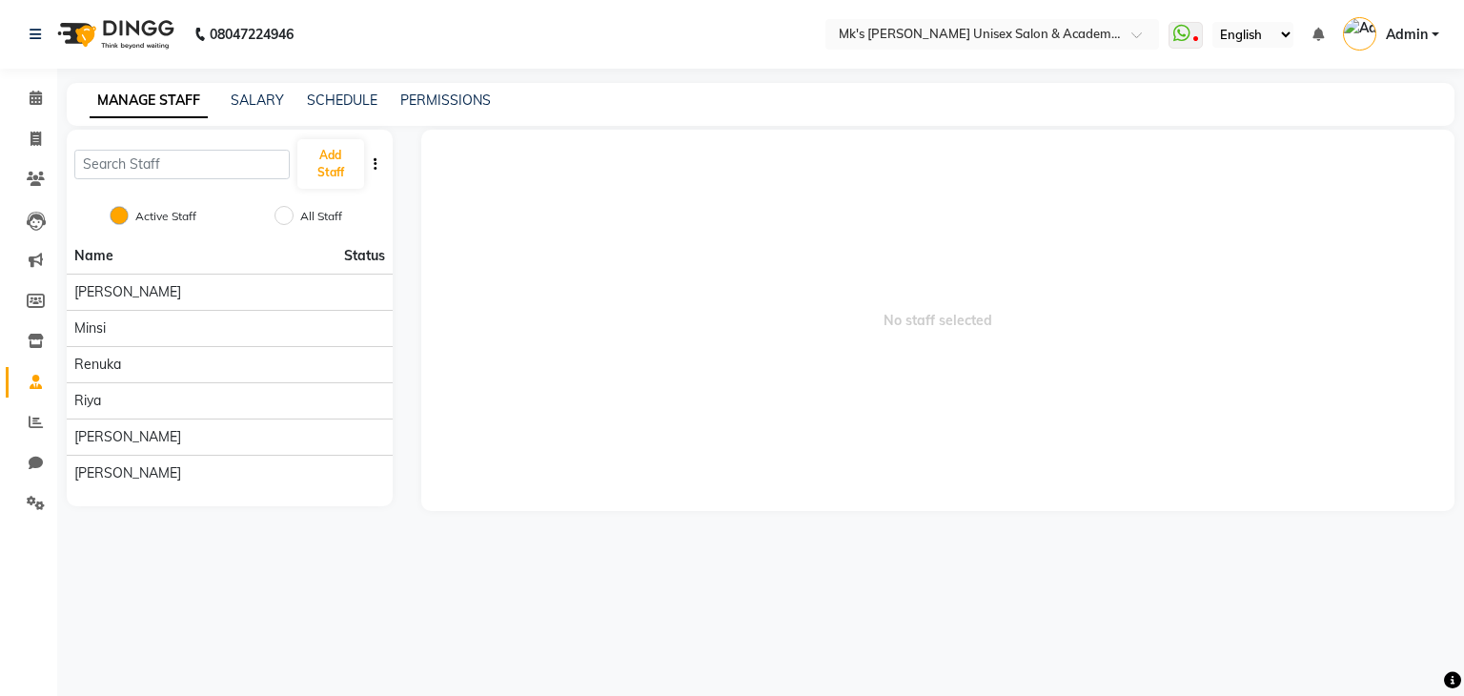
click at [1417, 27] on span "Admin" at bounding box center [1407, 35] width 42 height 20
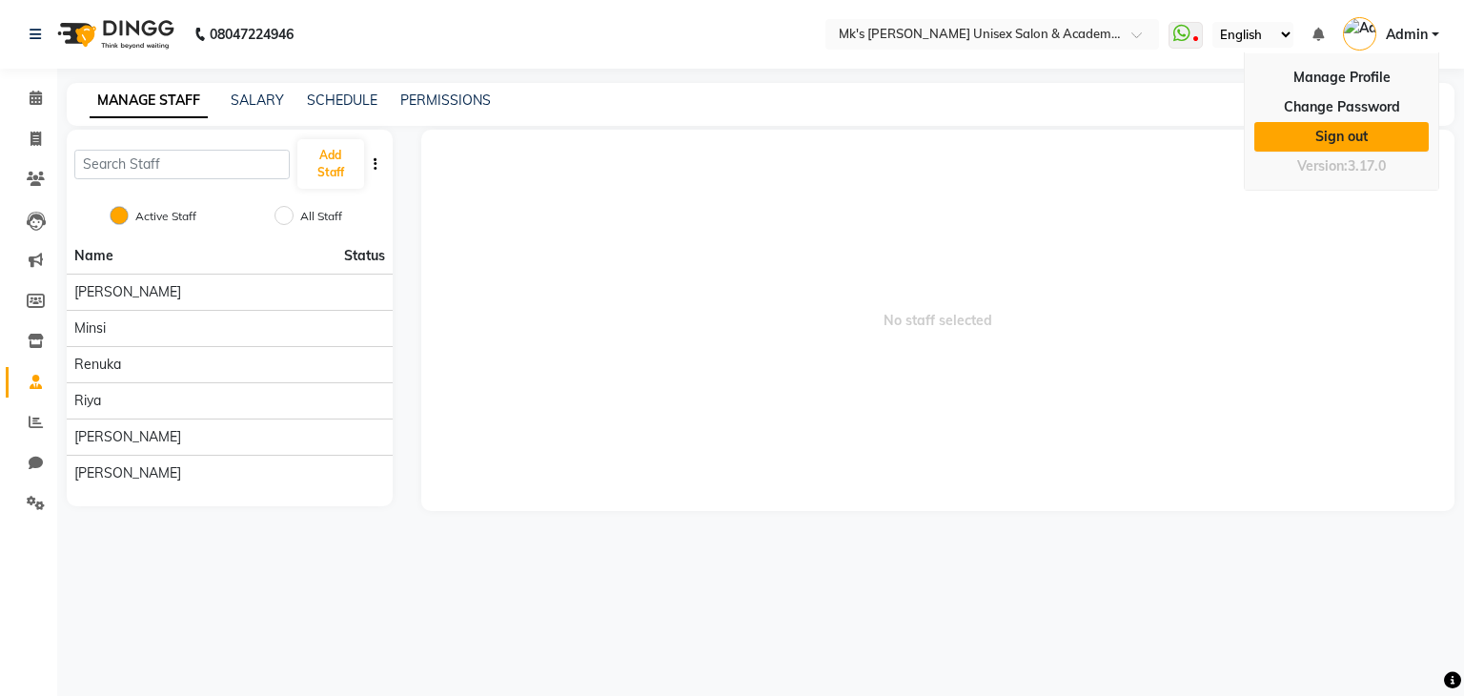
click at [1365, 130] on link "Sign out" at bounding box center [1341, 137] width 174 height 30
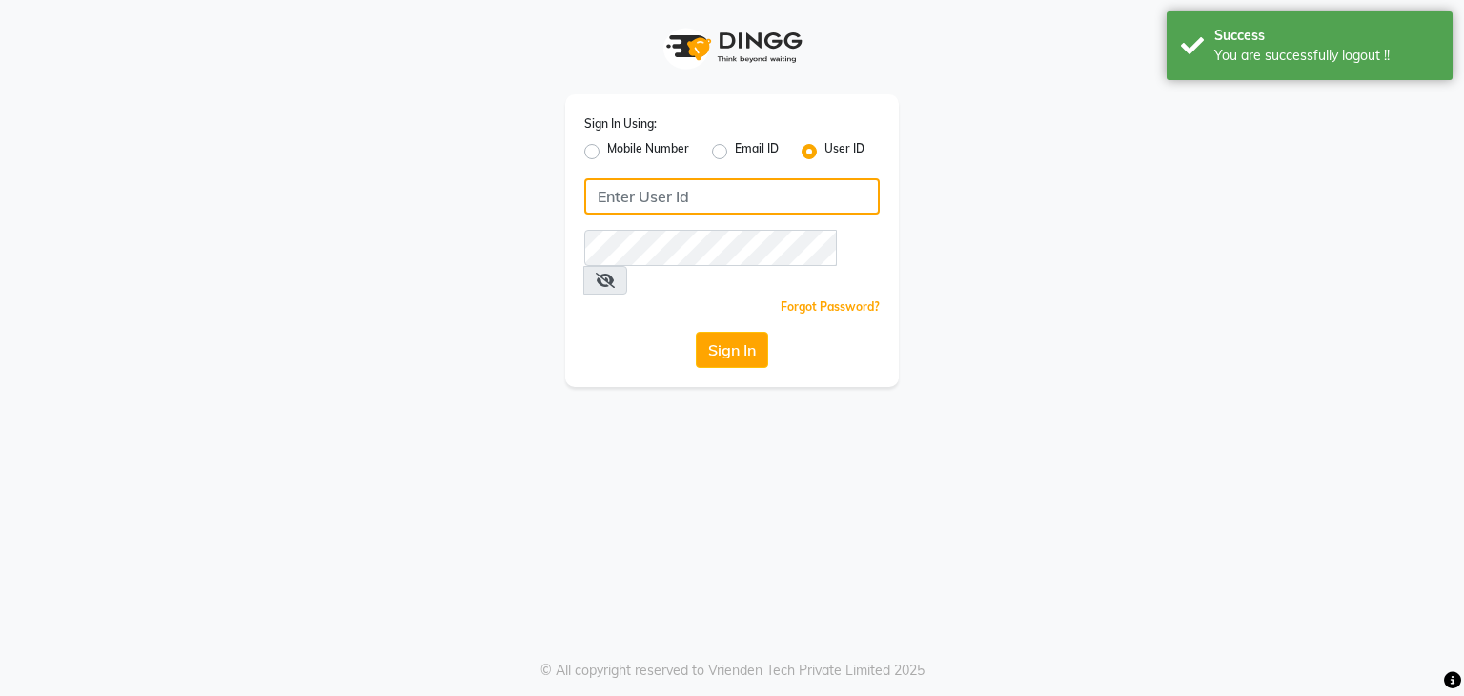
click at [776, 180] on input "Username" at bounding box center [731, 196] width 295 height 36
type input "mksmilagro"
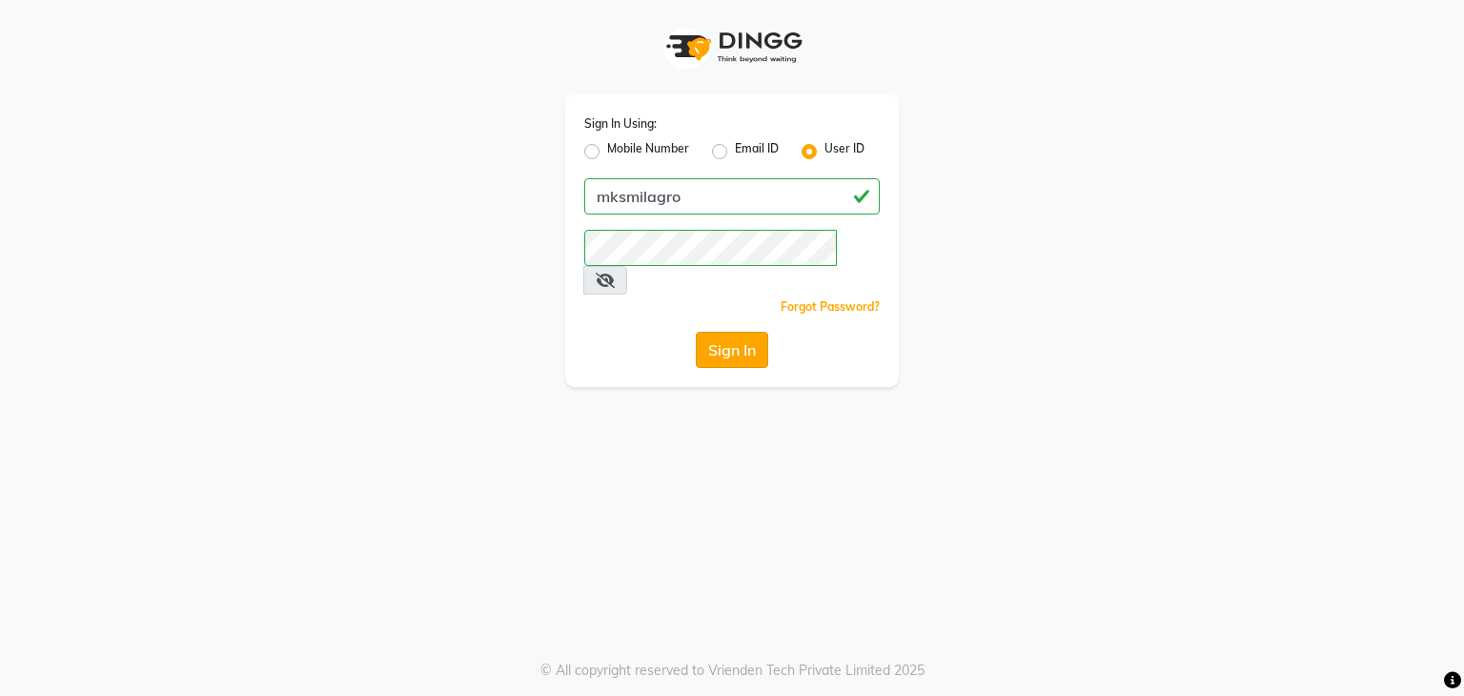
click at [722, 332] on button "Sign In" at bounding box center [732, 350] width 72 height 36
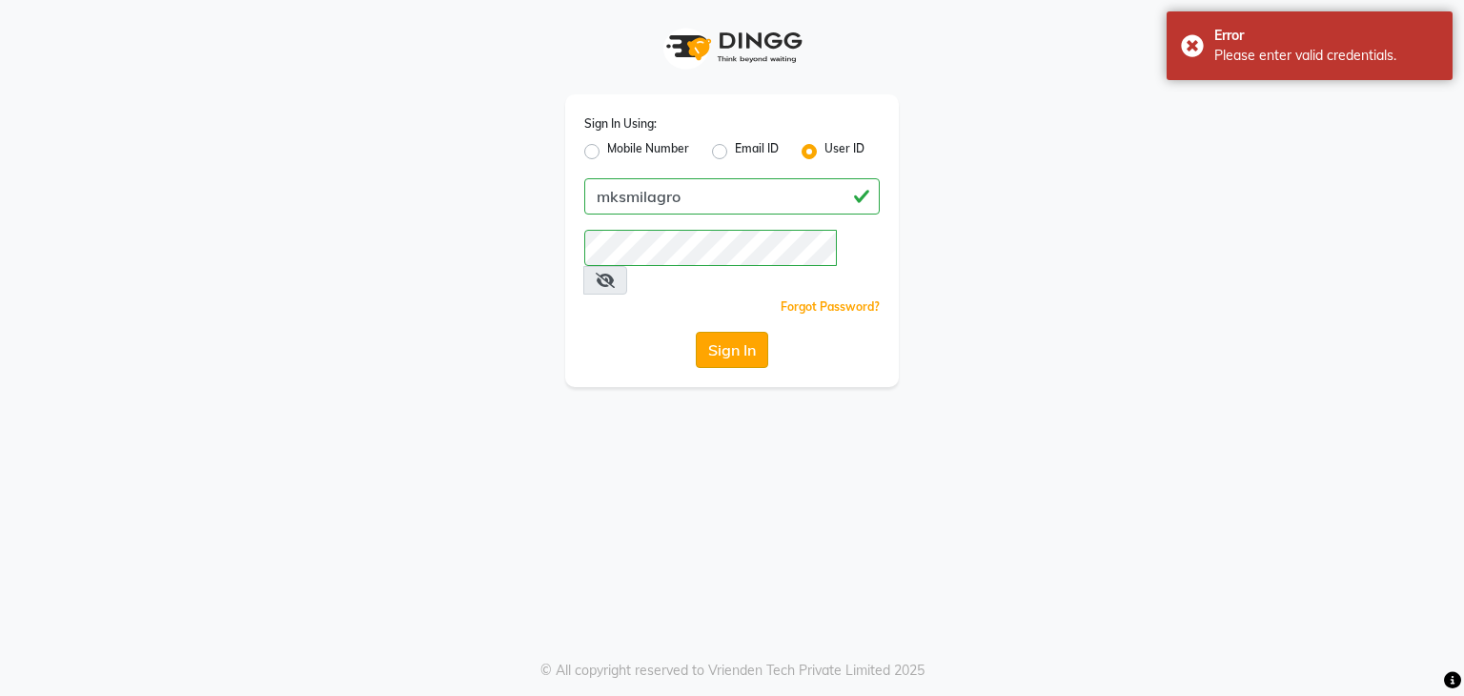
click at [726, 332] on button "Sign In" at bounding box center [732, 350] width 72 height 36
click at [739, 190] on input "mksmilagro" at bounding box center [731, 196] width 295 height 36
click at [617, 143] on label "Mobile Number" at bounding box center [648, 151] width 82 height 23
click at [617, 143] on input "Mobile Number" at bounding box center [613, 146] width 12 height 12
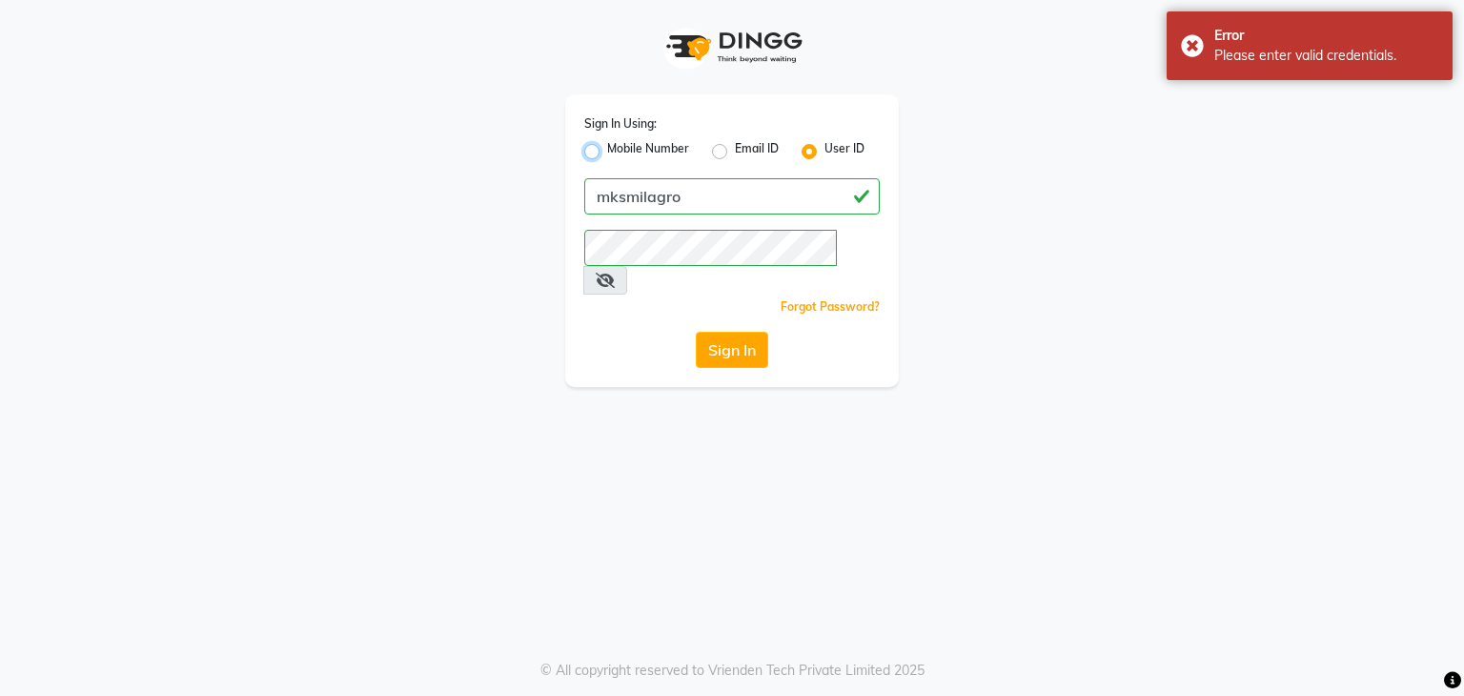
radio input "true"
radio input "false"
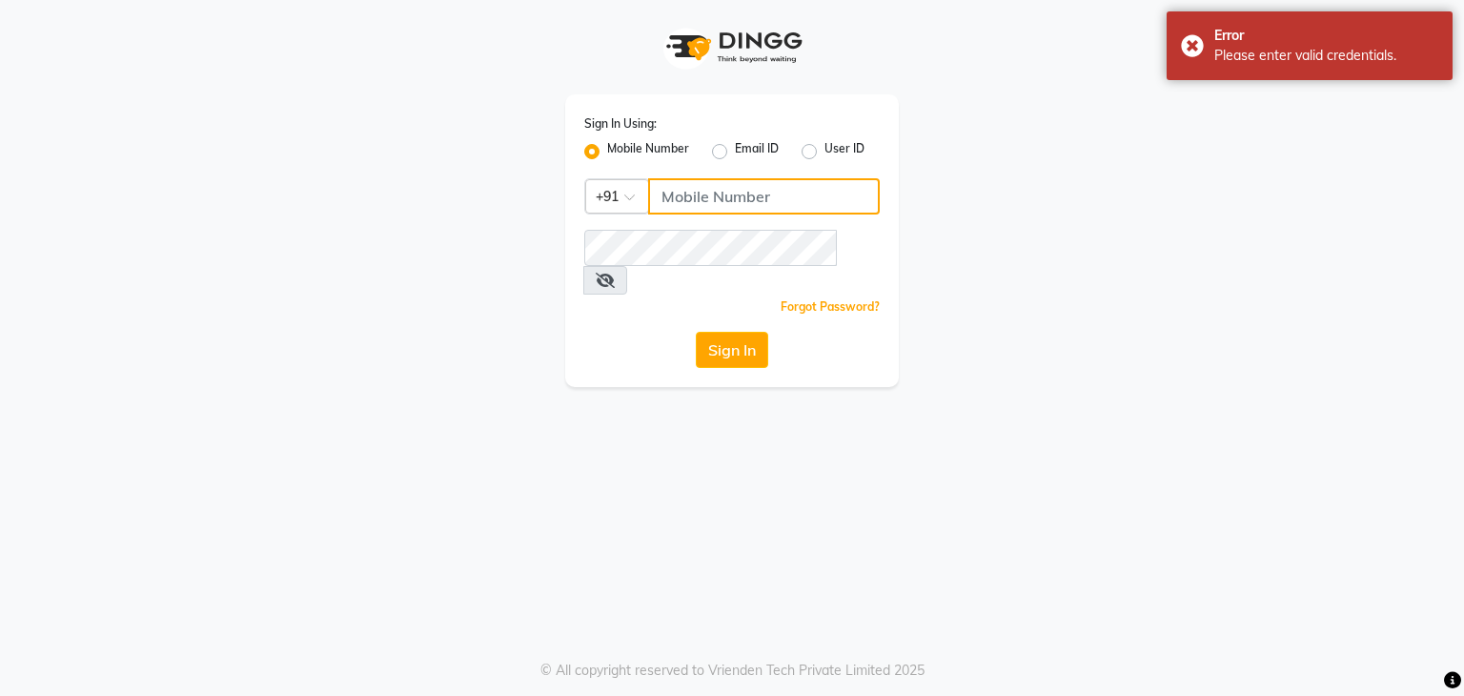
click at [674, 197] on input "Username" at bounding box center [764, 196] width 232 height 36
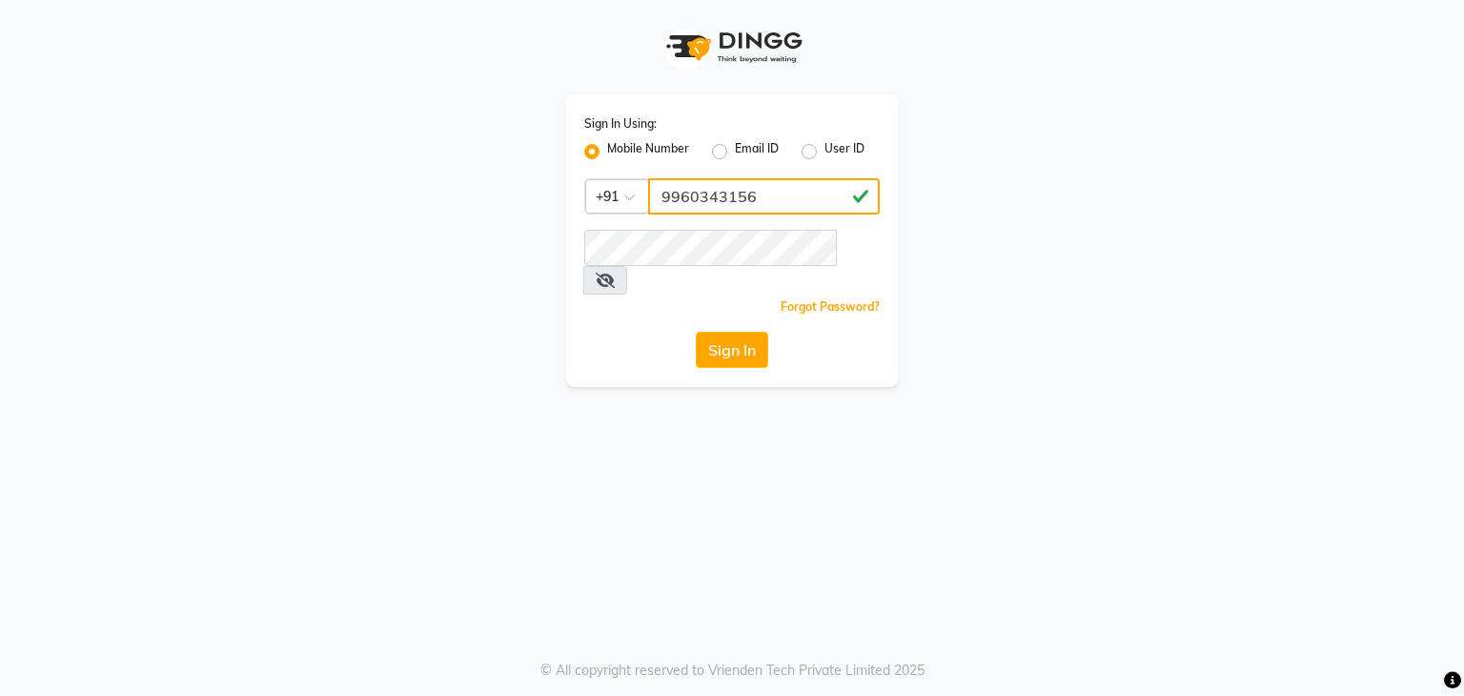
type input "9960343156"
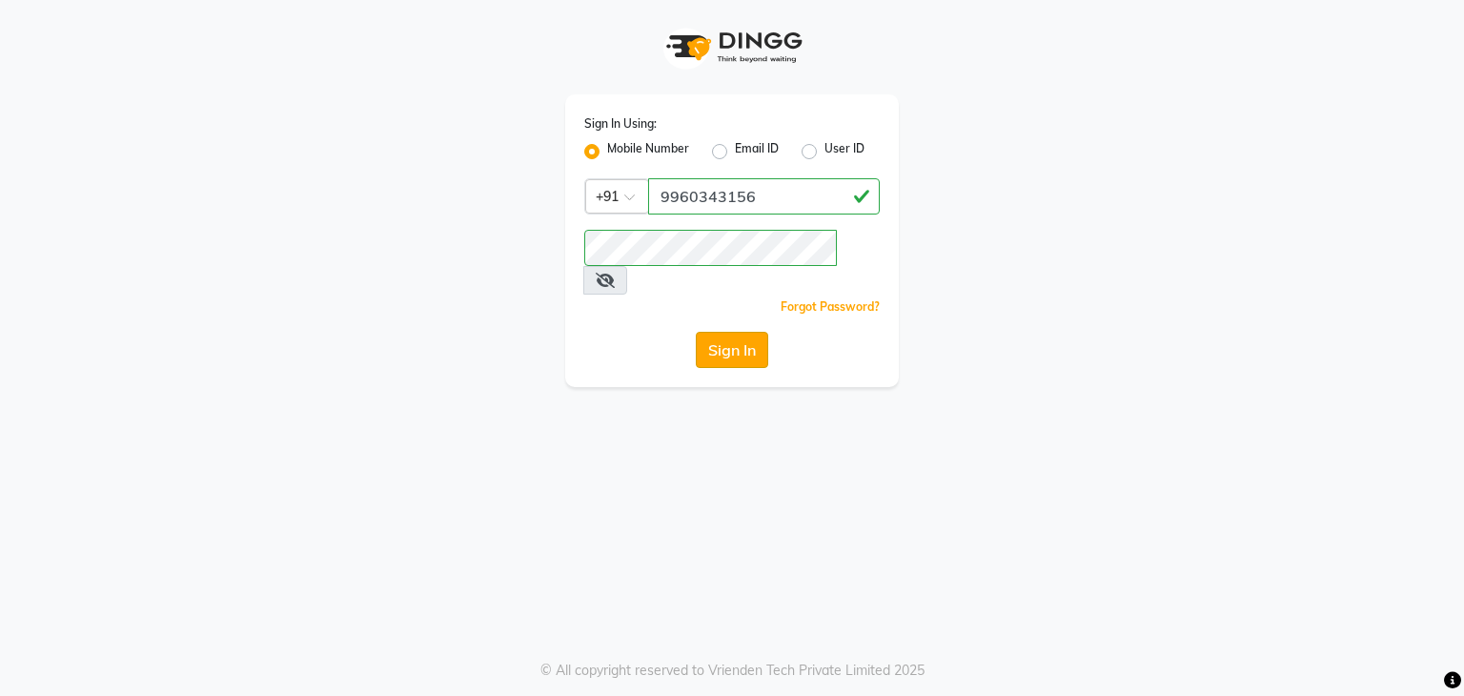
click at [747, 332] on button "Sign In" at bounding box center [732, 350] width 72 height 36
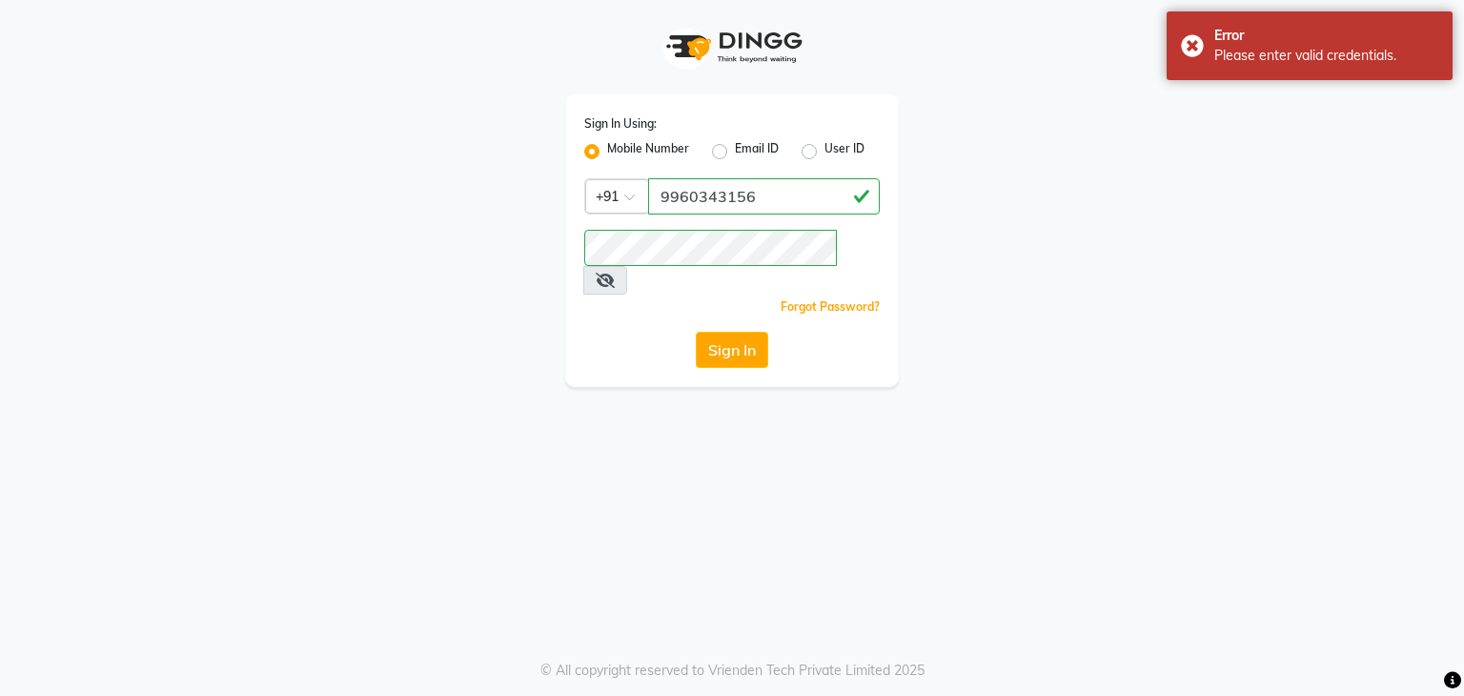
click at [615, 273] on icon at bounding box center [605, 280] width 19 height 15
click at [756, 332] on button "Sign In" at bounding box center [732, 350] width 72 height 36
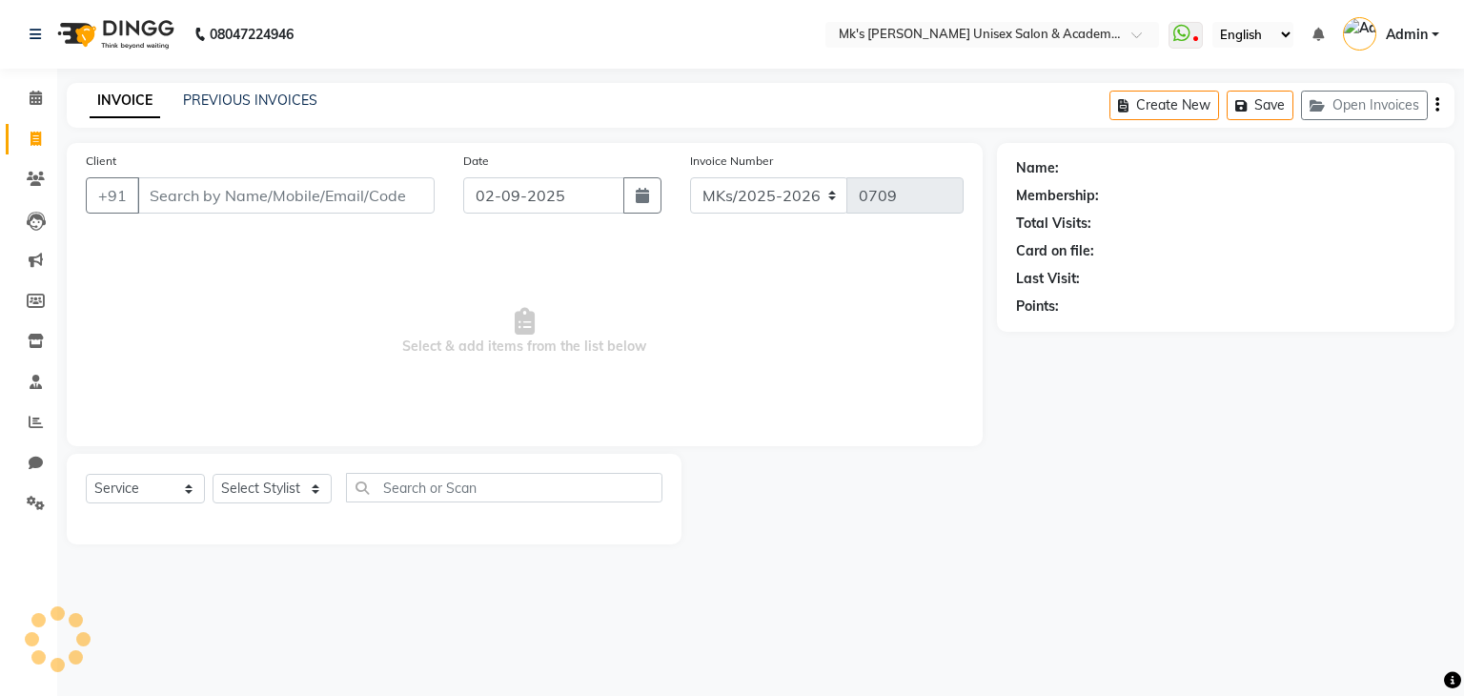
select select "service"
click at [1429, 23] on link "Admin" at bounding box center [1391, 34] width 96 height 31
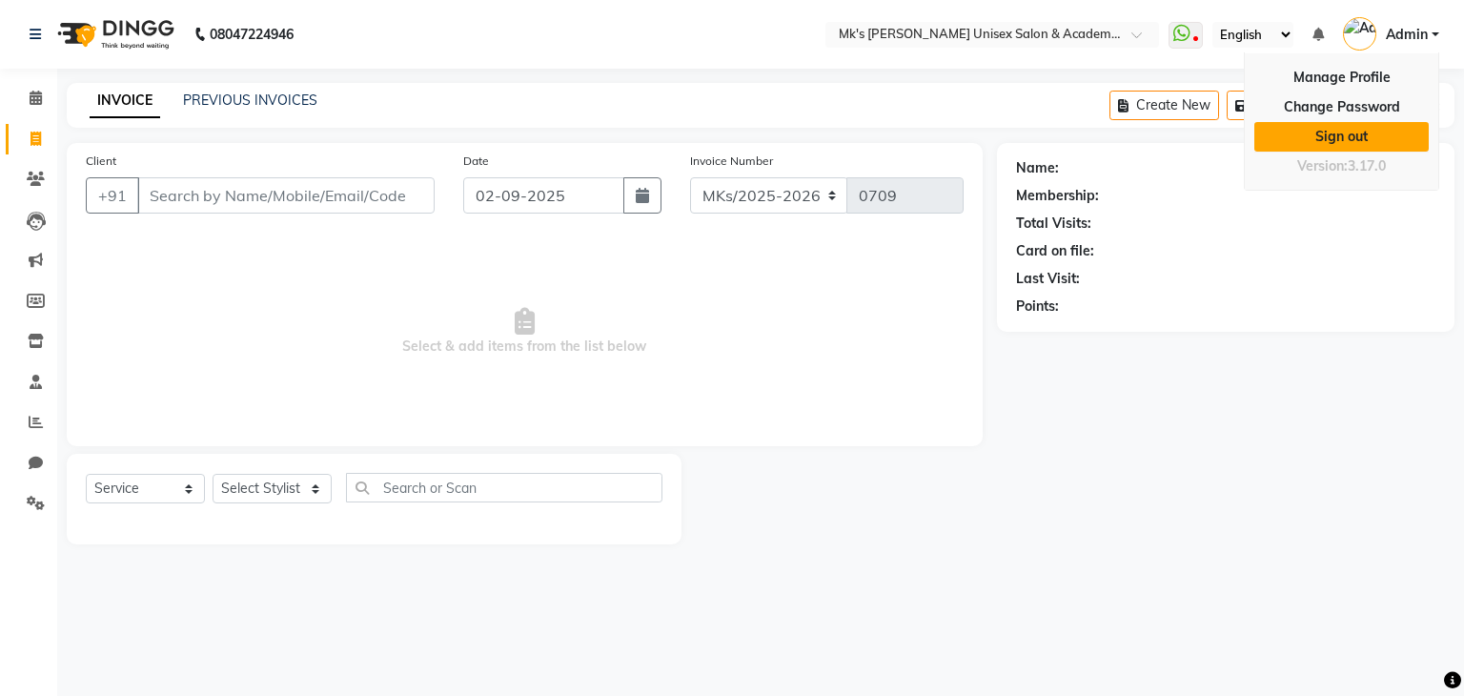
click at [1342, 138] on link "Sign out" at bounding box center [1341, 137] width 174 height 30
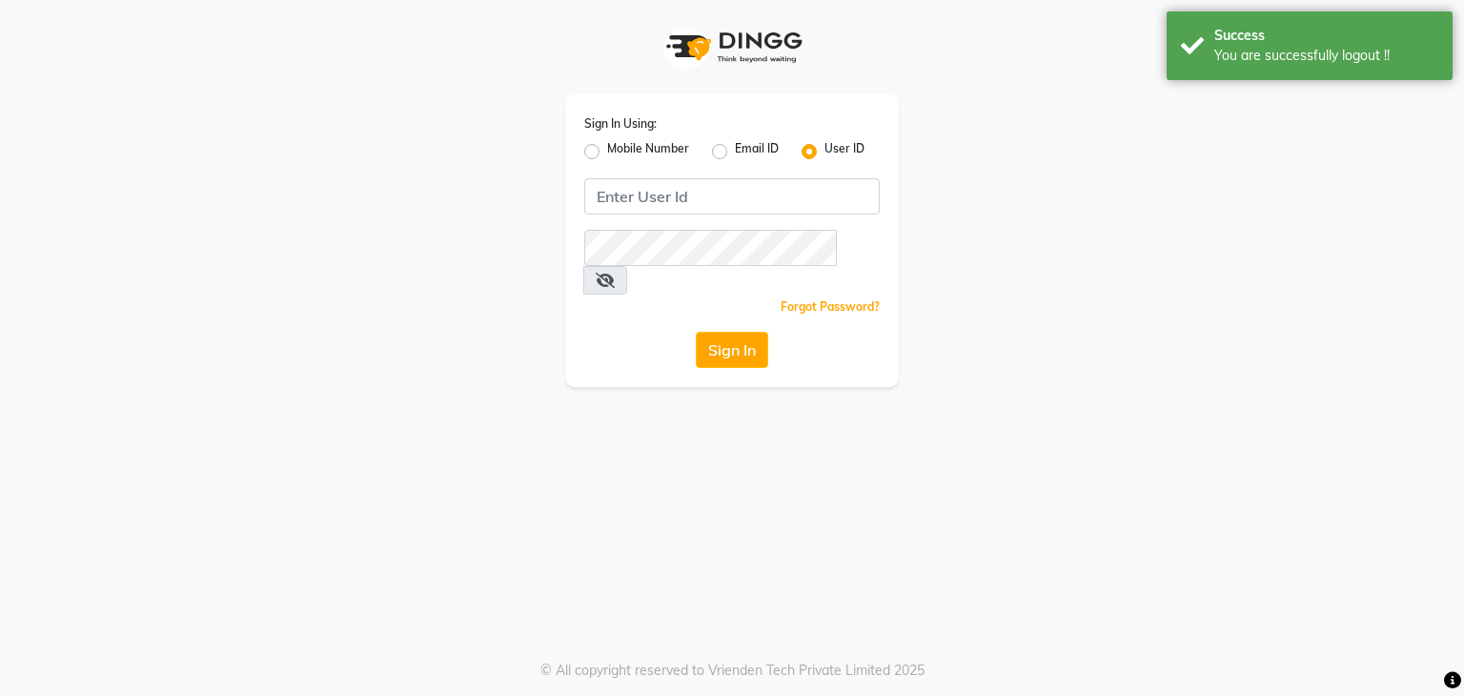
click at [610, 145] on label "Mobile Number" at bounding box center [648, 151] width 82 height 23
click at [610, 145] on input "Mobile Number" at bounding box center [613, 146] width 12 height 12
radio input "true"
radio input "false"
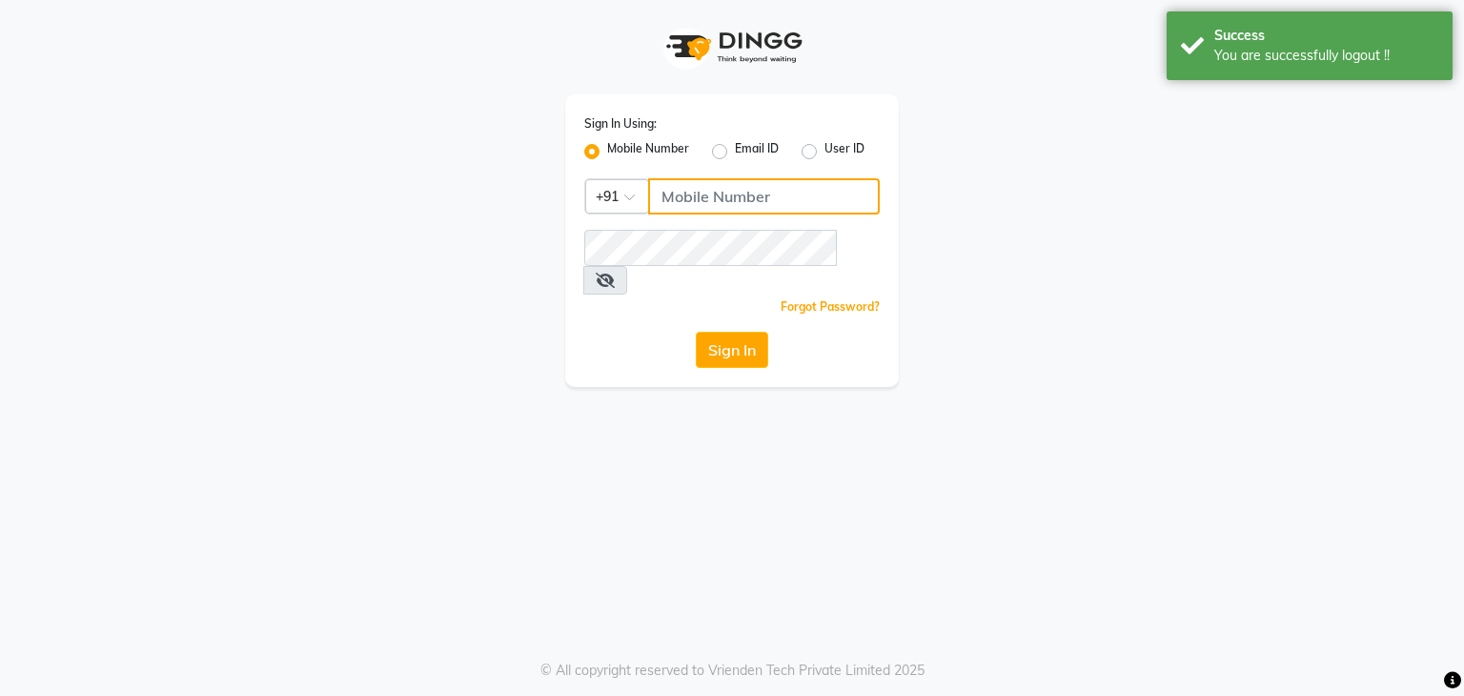
click at [685, 191] on input "Username" at bounding box center [764, 196] width 232 height 36
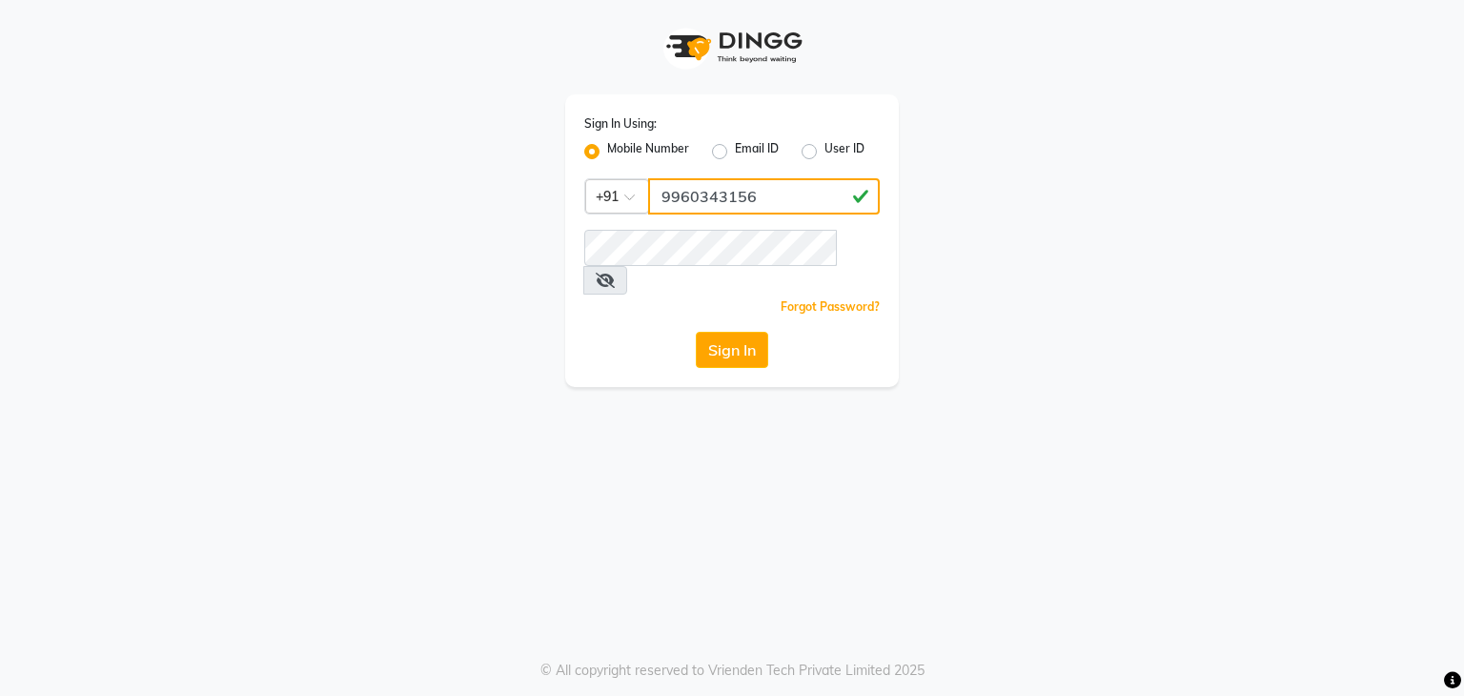
type input "9960343156"
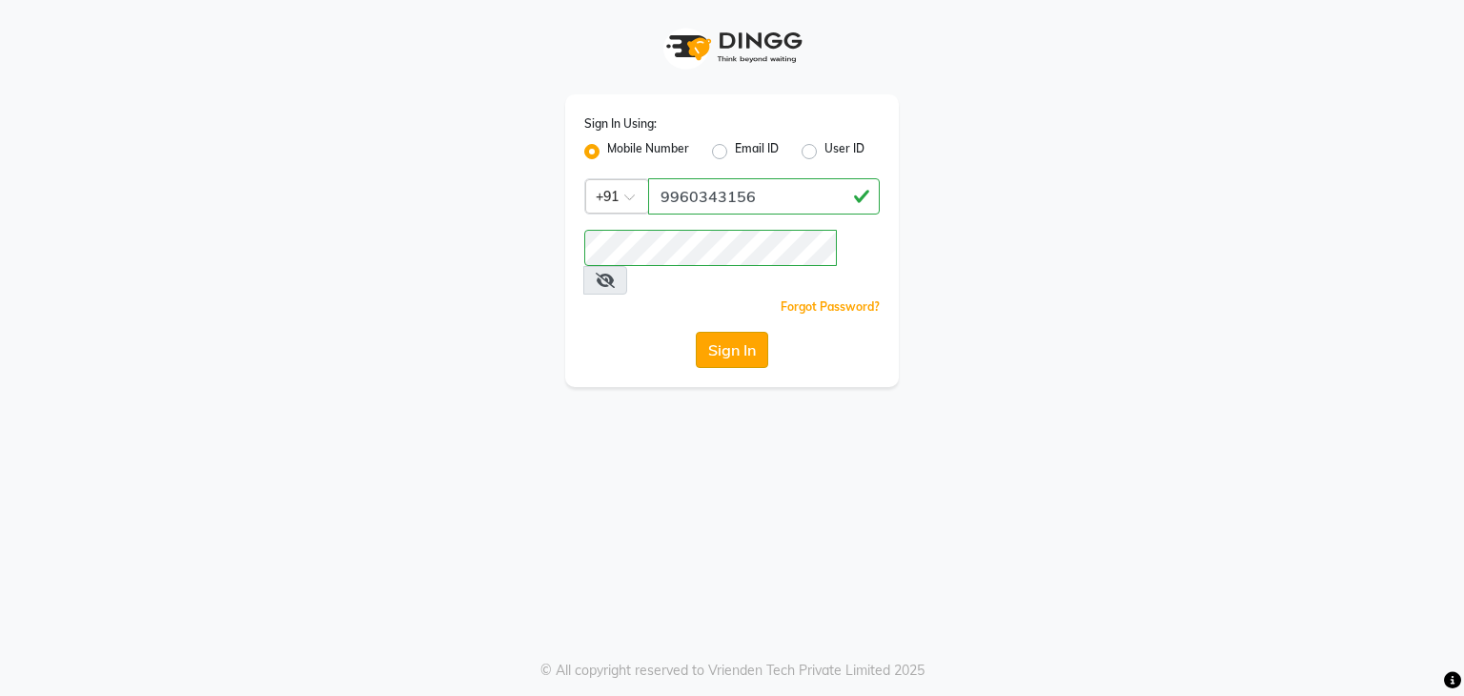
click at [763, 332] on button "Sign In" at bounding box center [732, 350] width 72 height 36
